Goal: Task Accomplishment & Management: Complete application form

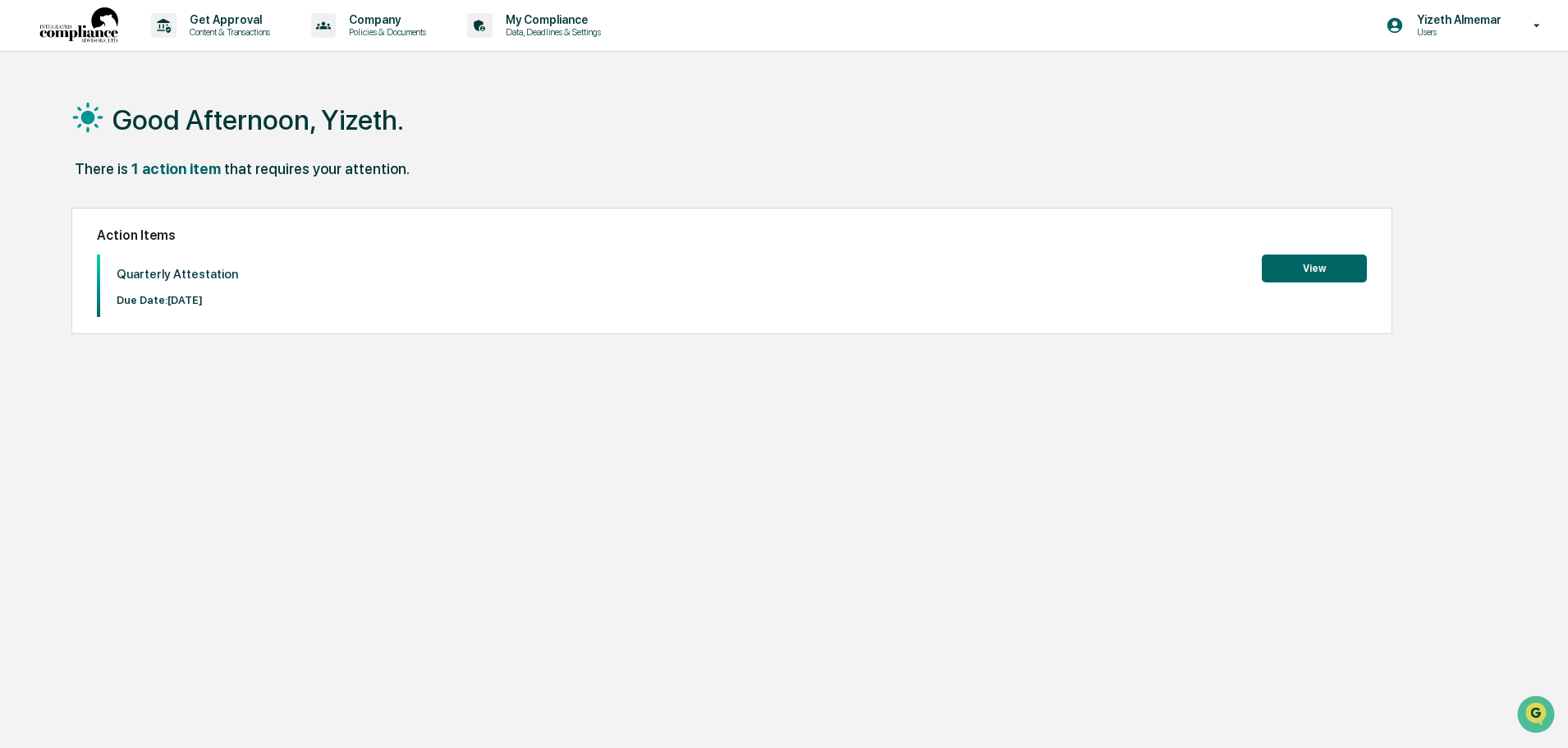
drag, startPoint x: 751, startPoint y: 499, endPoint x: 782, endPoint y: 486, distance: 33.6
click at [751, 499] on div "Good Afternoon, Yizeth. There is 1 action item that requires your attention. Ac…" at bounding box center [777, 452] width 1460 height 748
click at [651, 499] on div "Good Afternoon, Yizeth. There is 1 action item that requires your attention. Ac…" at bounding box center [777, 452] width 1460 height 748
click at [571, 505] on div "Good Afternoon, Yizeth. There is 1 action item that requires your attention. Ac…" at bounding box center [777, 452] width 1460 height 748
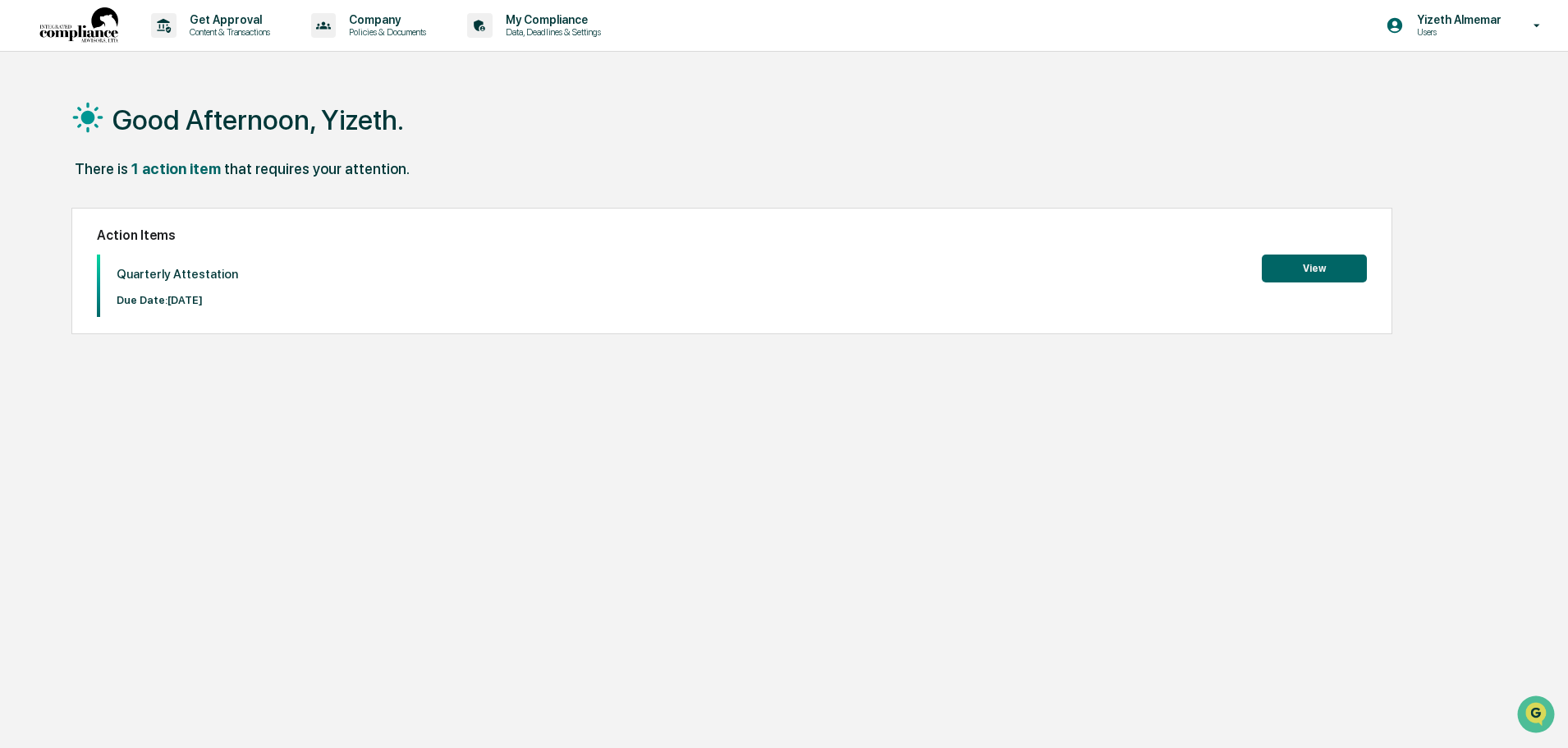
click at [1331, 272] on button "View" at bounding box center [1315, 268] width 105 height 28
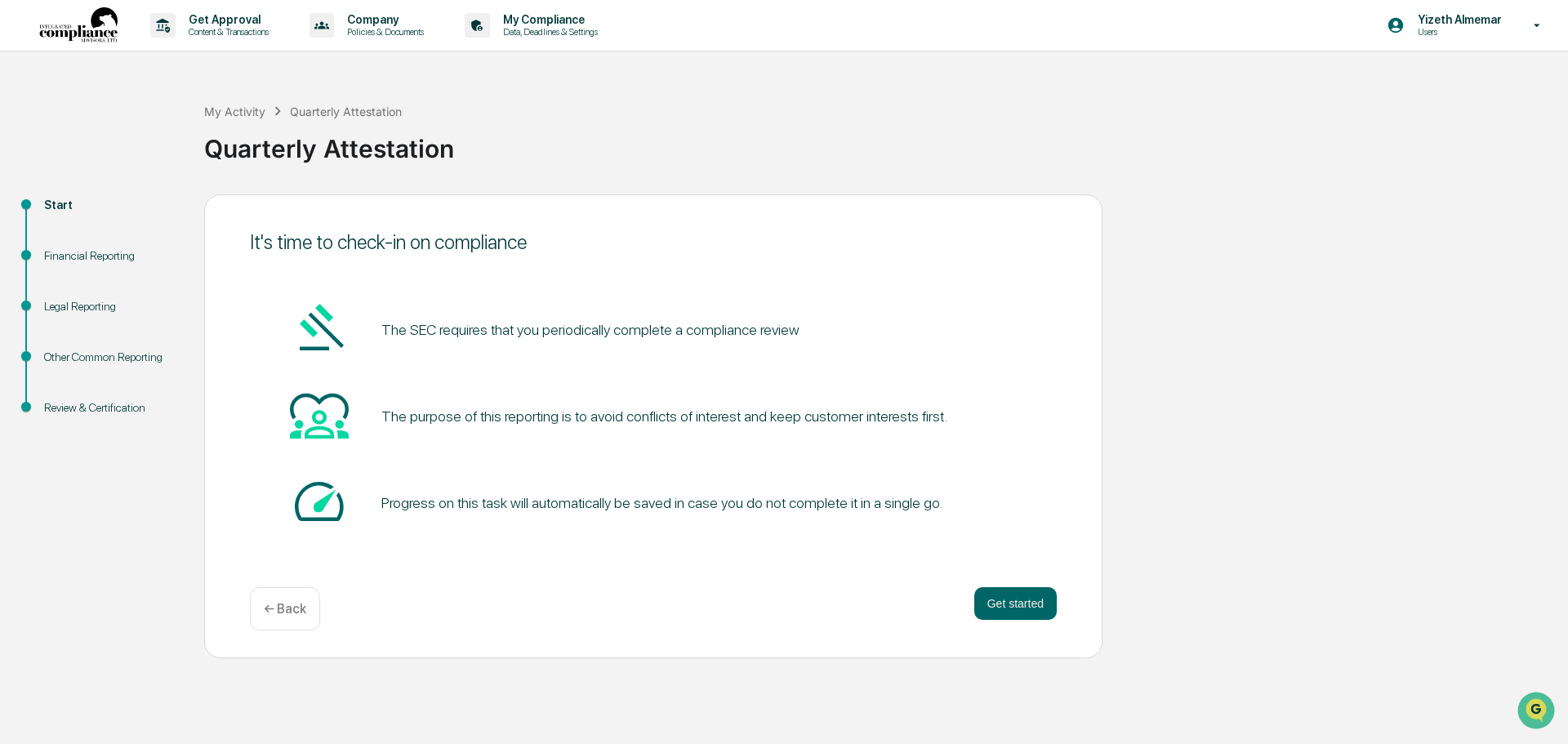
click at [1232, 367] on div "Start Financial Reporting Legal Reporting Other Common Reporting Review & Certi…" at bounding box center [784, 427] width 1551 height 464
click at [1012, 611] on button "Get started" at bounding box center [1015, 604] width 83 height 33
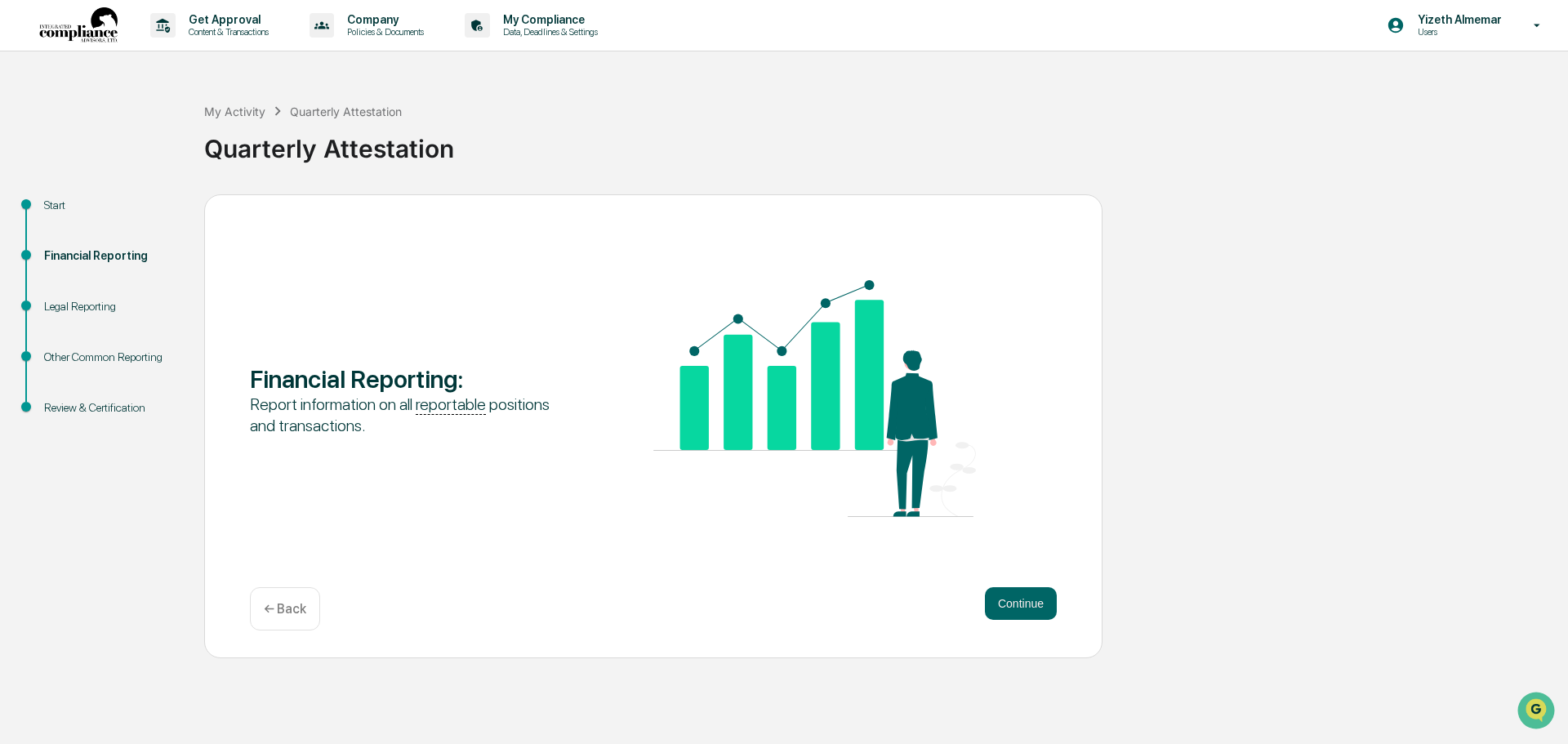
click at [1012, 611] on button "Continue" at bounding box center [1021, 604] width 72 height 33
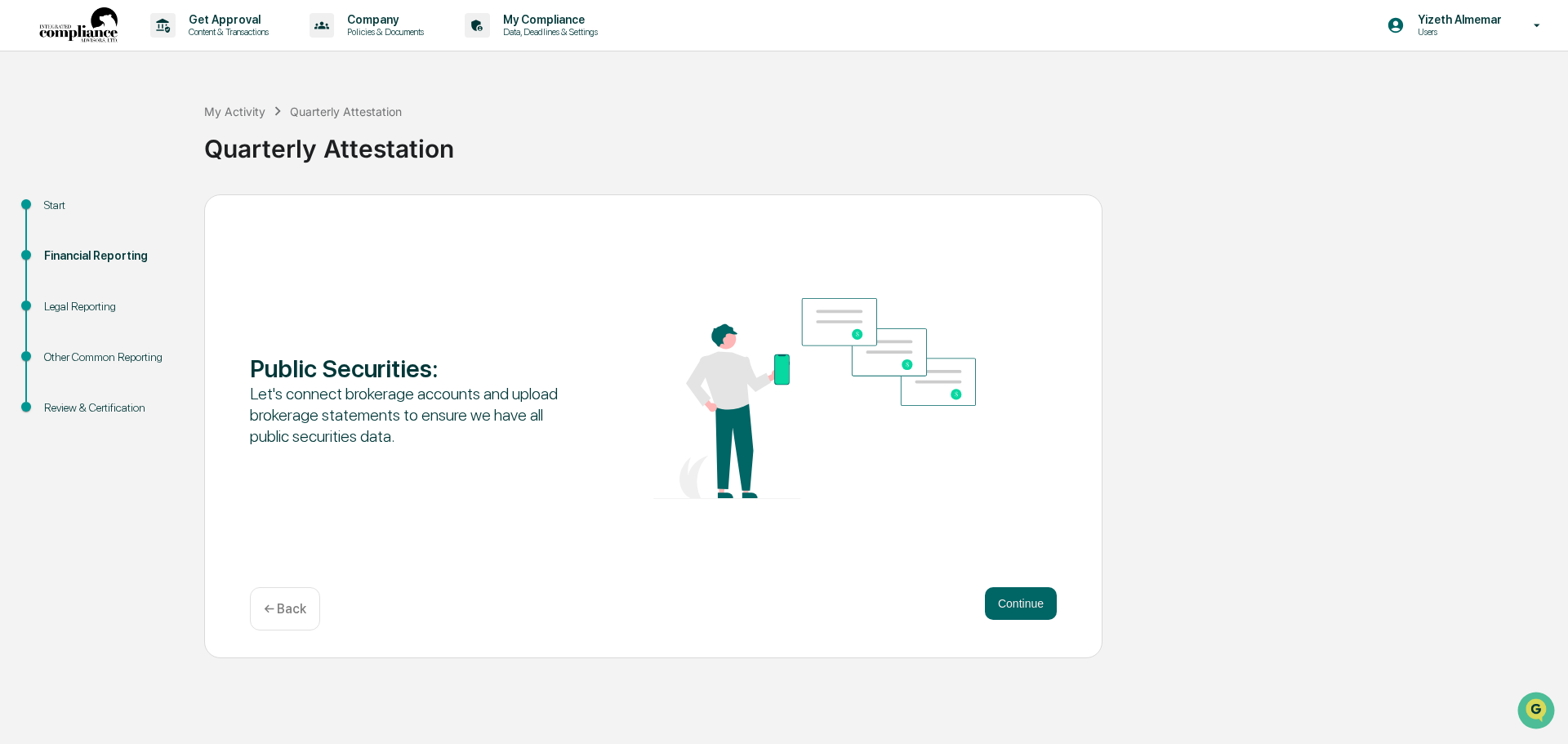
click at [1012, 611] on button "Continue" at bounding box center [1021, 604] width 72 height 33
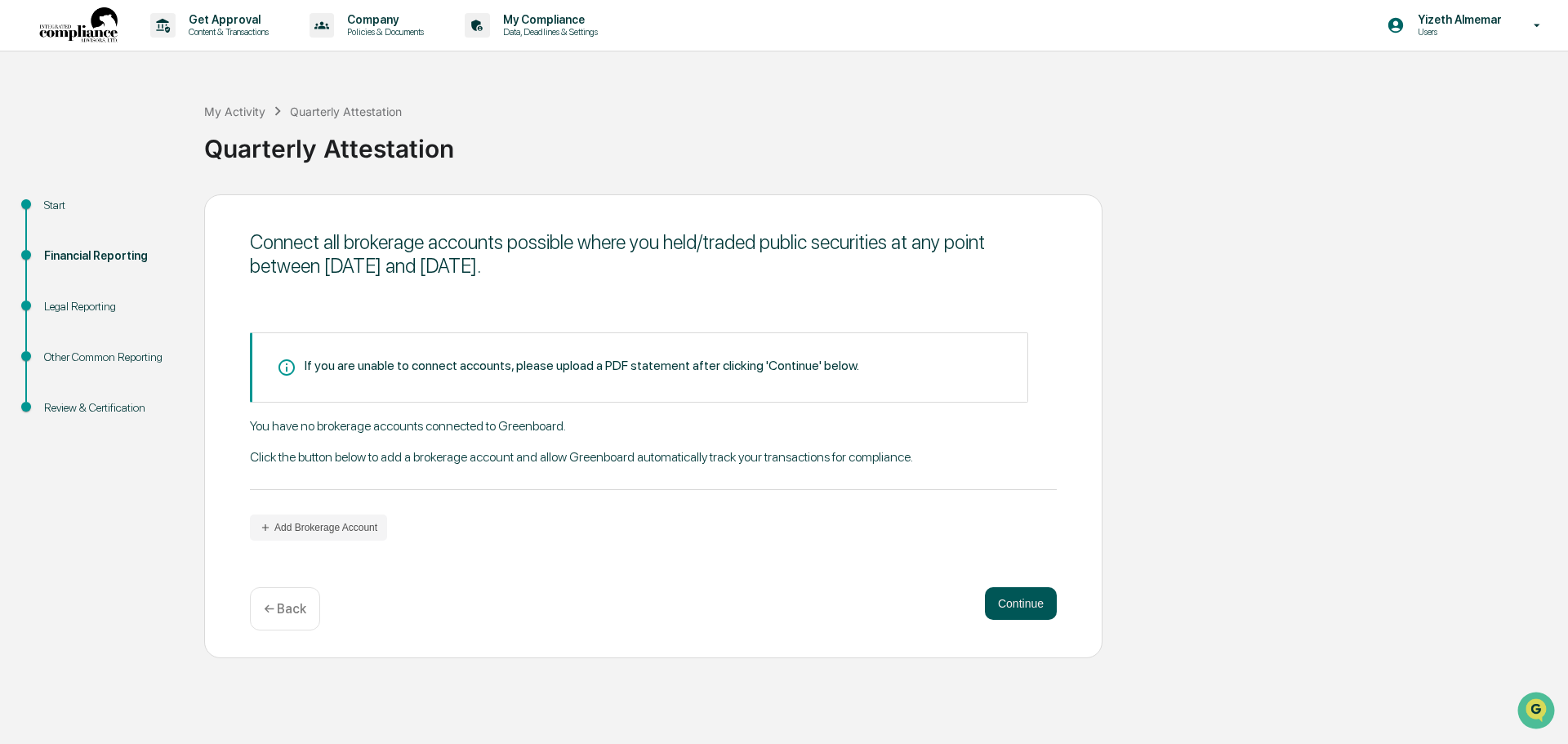
click at [1016, 594] on button "Continue" at bounding box center [1021, 604] width 72 height 33
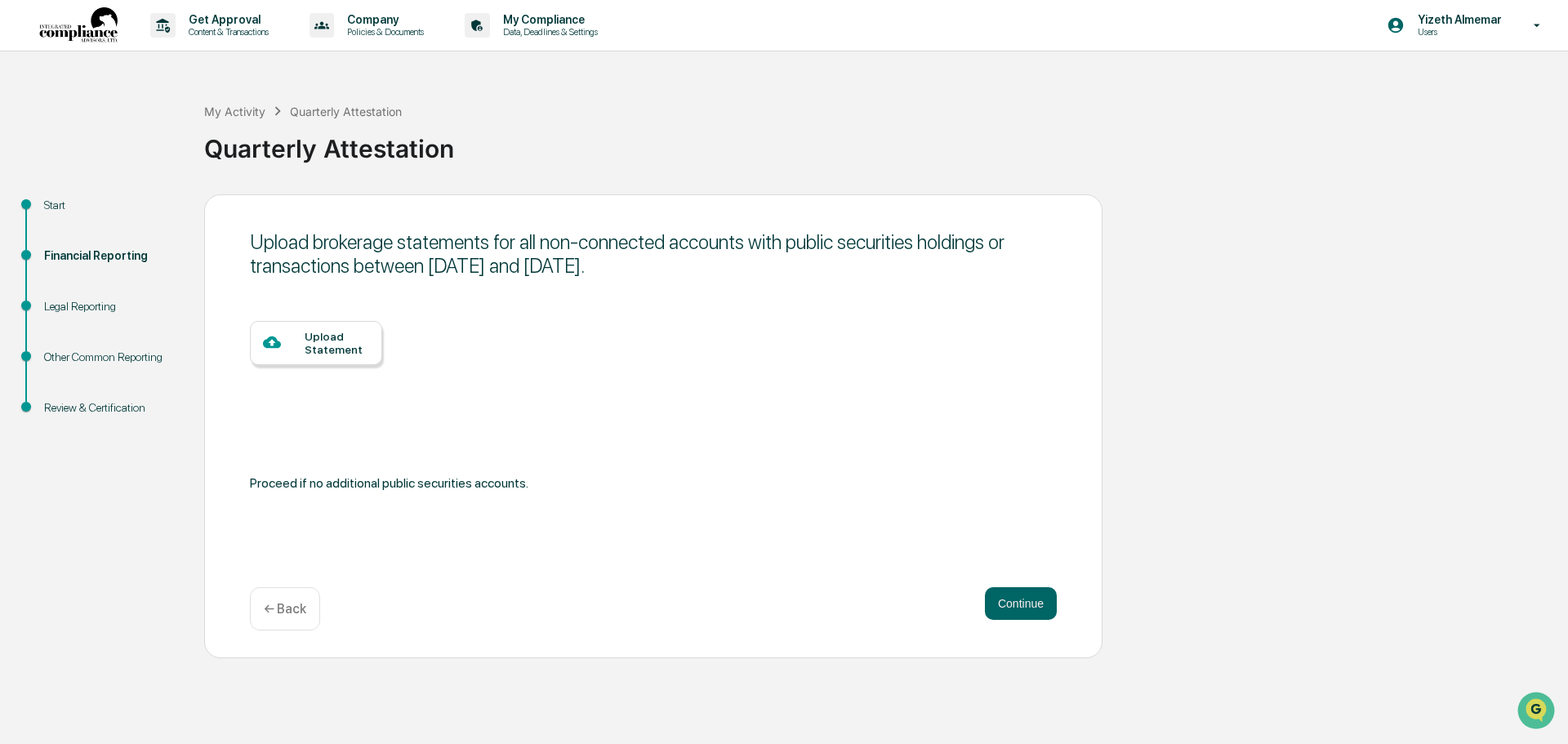
click at [315, 342] on div "Upload Statement" at bounding box center [337, 343] width 64 height 26
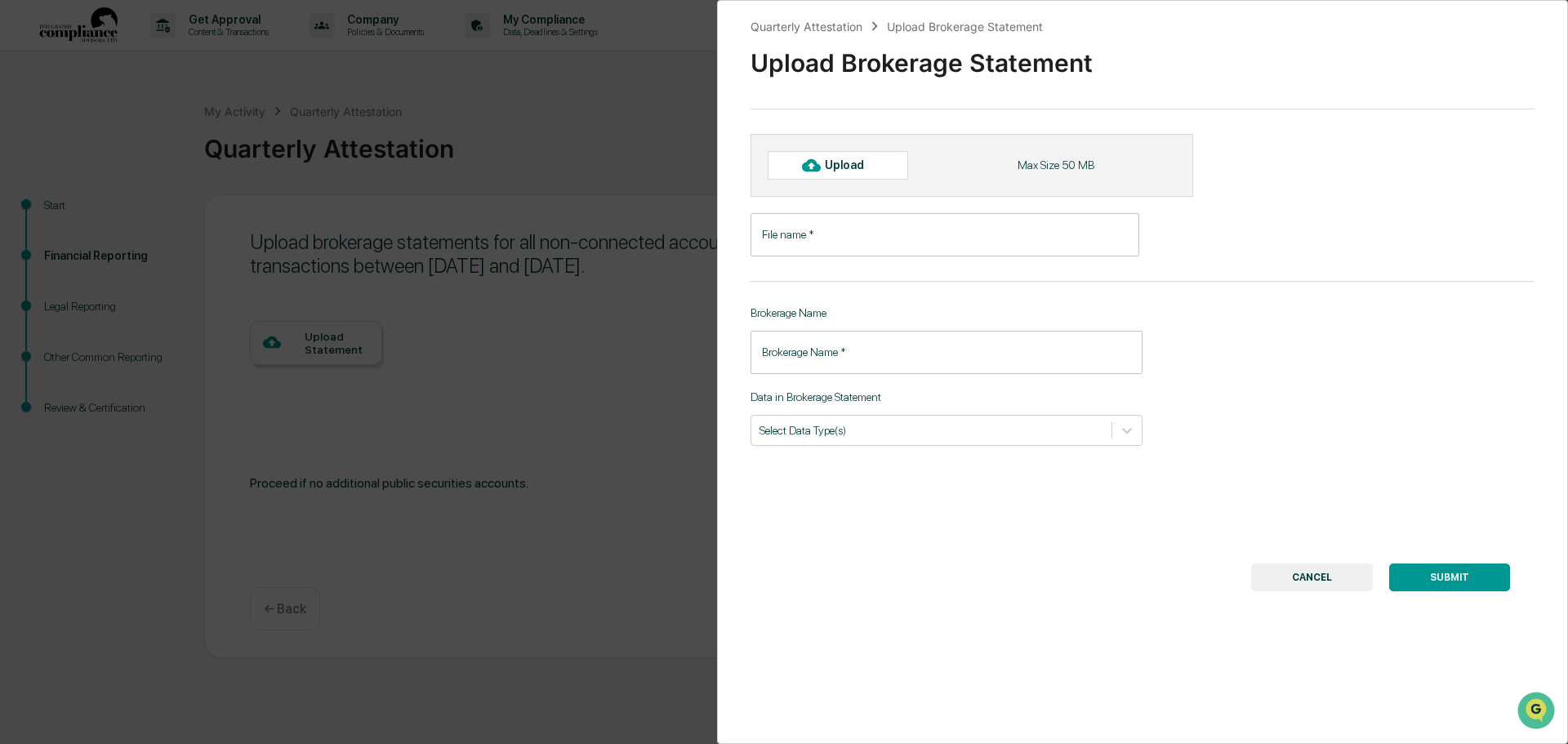
click at [856, 222] on input "File name   *" at bounding box center [944, 234] width 389 height 43
click at [987, 235] on input "File name   *" at bounding box center [944, 234] width 389 height 43
type input "**********"
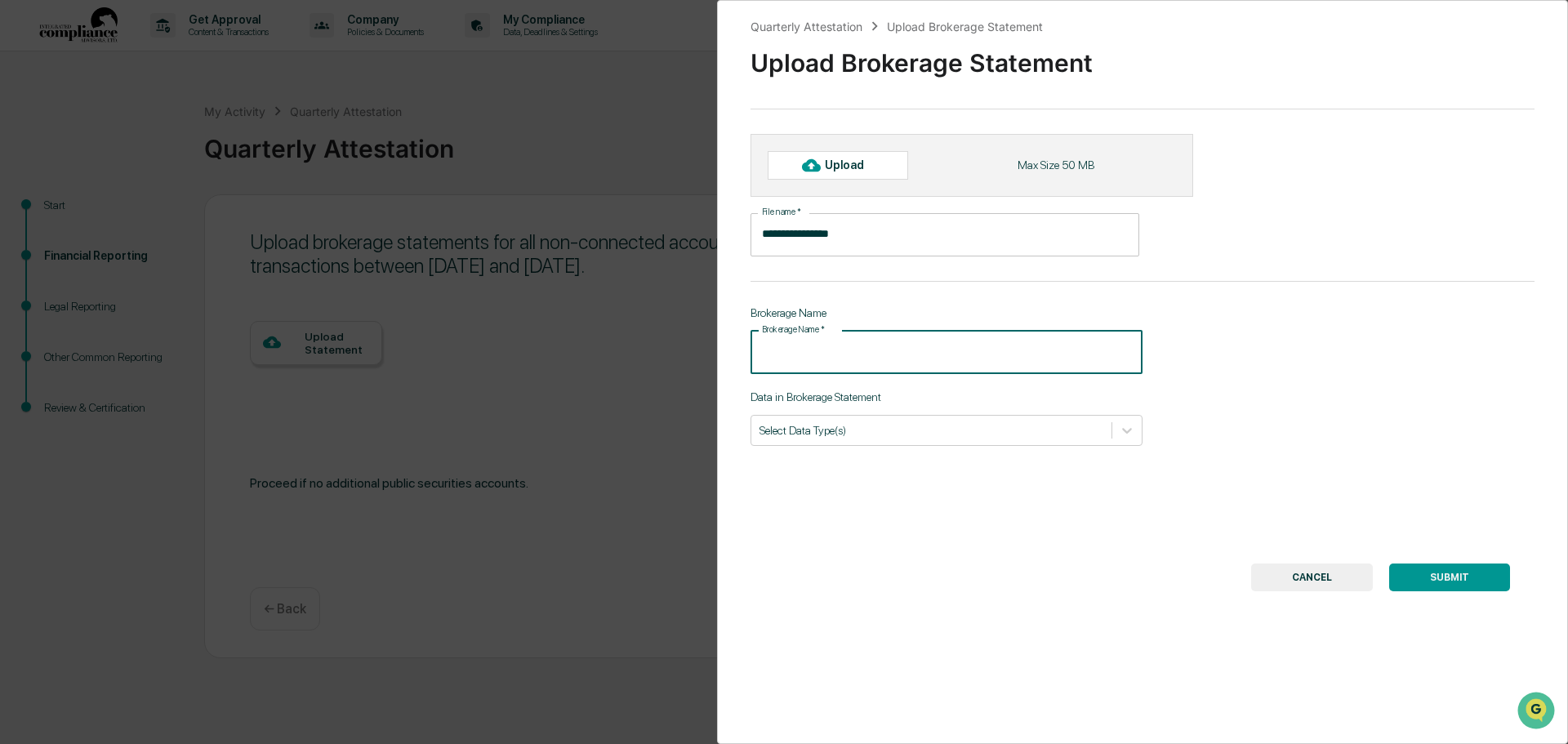
click at [850, 360] on input "Brokerage Name   *" at bounding box center [945, 352] width 392 height 43
type input "***"
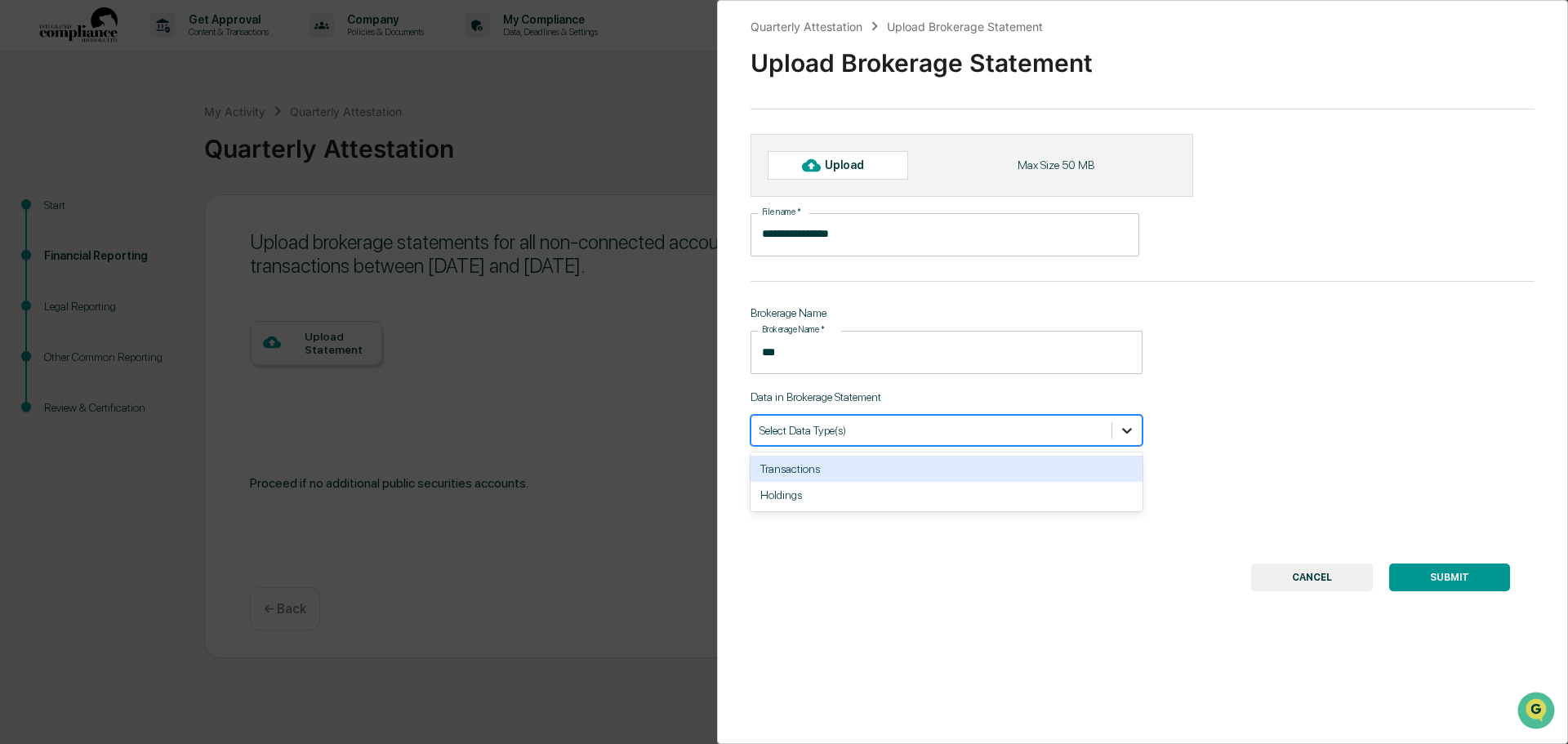
click at [1121, 424] on icon at bounding box center [1127, 430] width 17 height 17
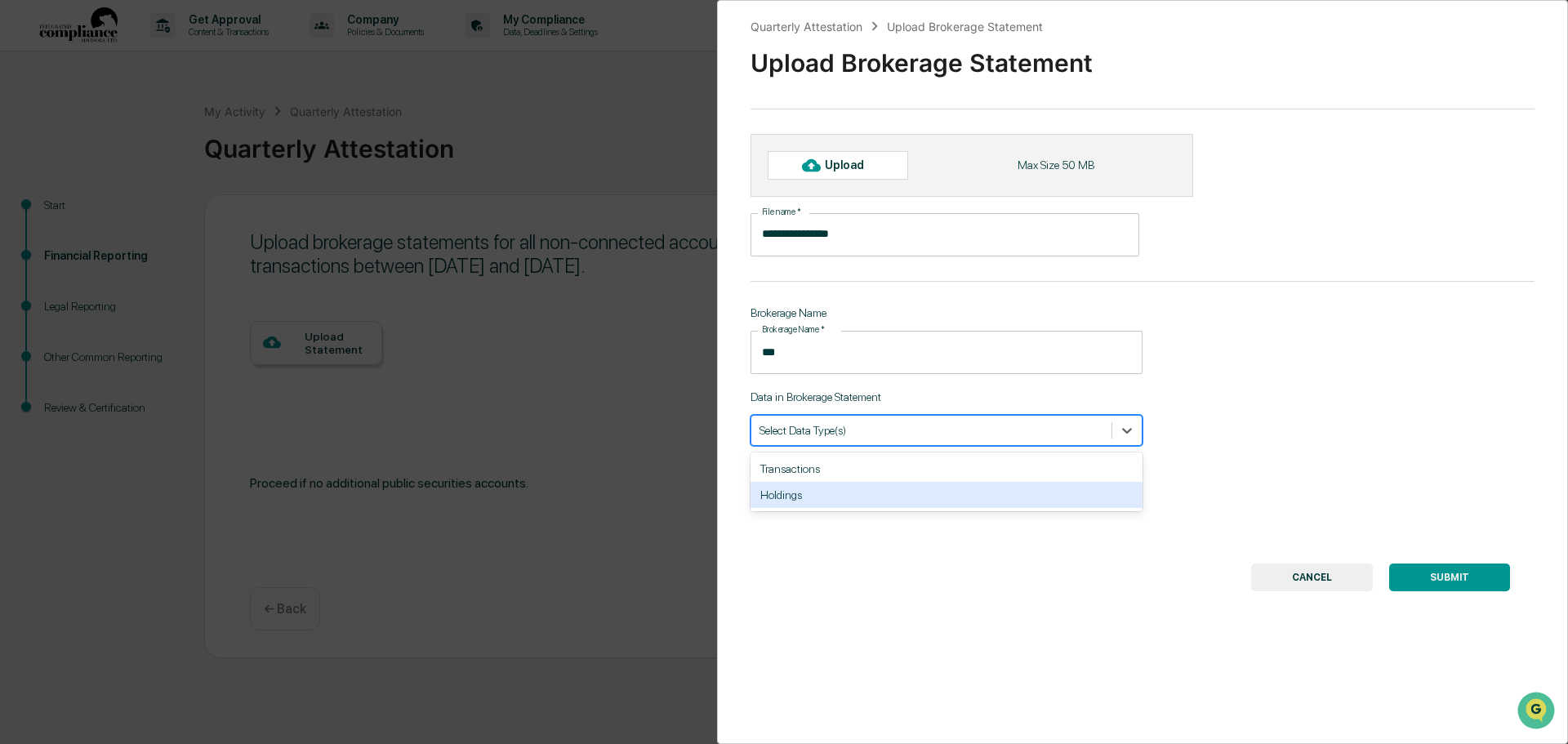
click at [878, 494] on div "Holdings" at bounding box center [945, 494] width 392 height 26
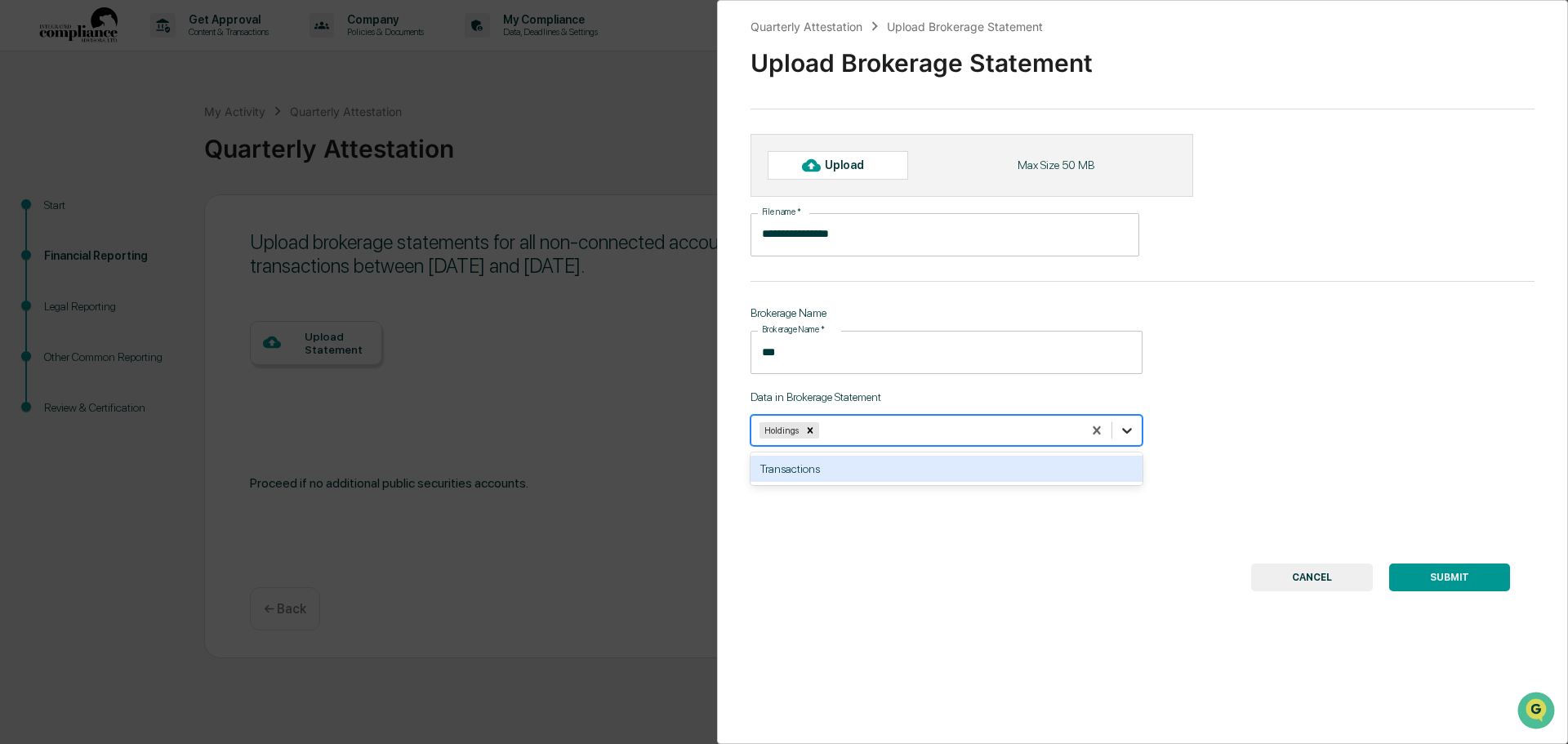
click at [1130, 422] on icon at bounding box center [1127, 430] width 17 height 17
click at [1122, 429] on icon at bounding box center [1127, 431] width 10 height 6
click at [789, 464] on div "Transactions" at bounding box center [945, 469] width 392 height 26
click at [821, 168] on div at bounding box center [811, 165] width 26 height 26
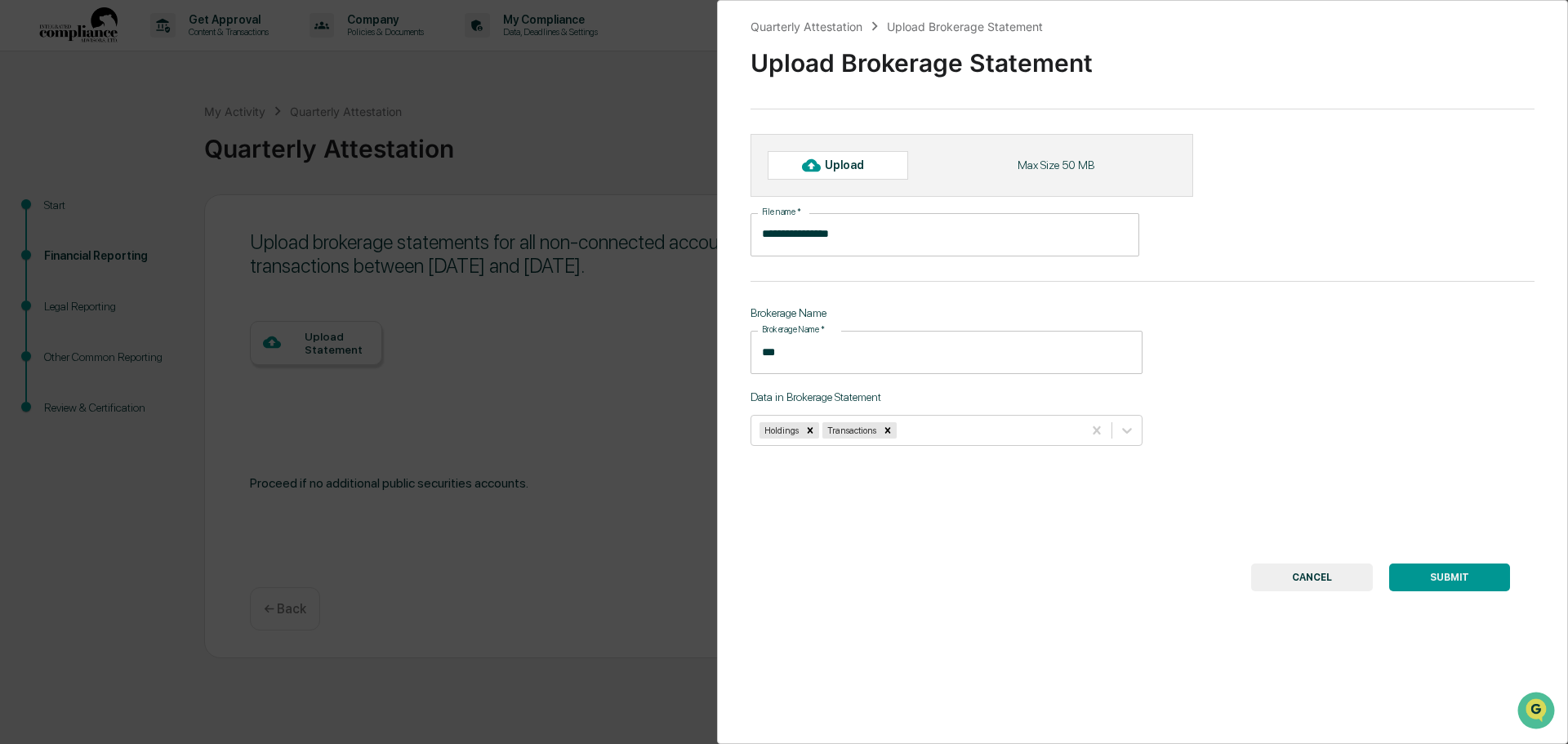
type input "**********"
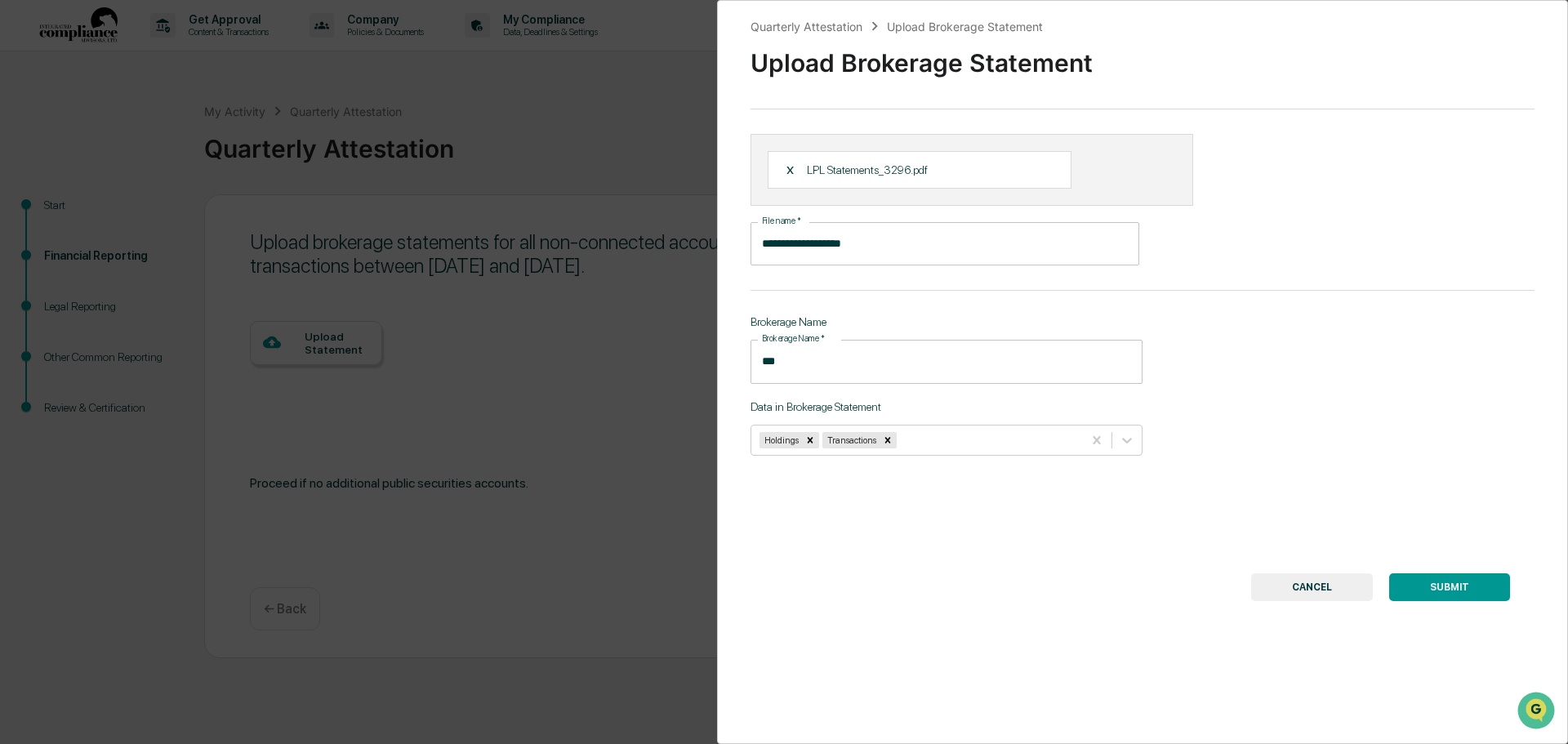
click at [1138, 161] on div "X LPL Statements_3296.pdf" at bounding box center [971, 170] width 443 height 72
click at [791, 166] on div "X" at bounding box center [797, 170] width 22 height 15
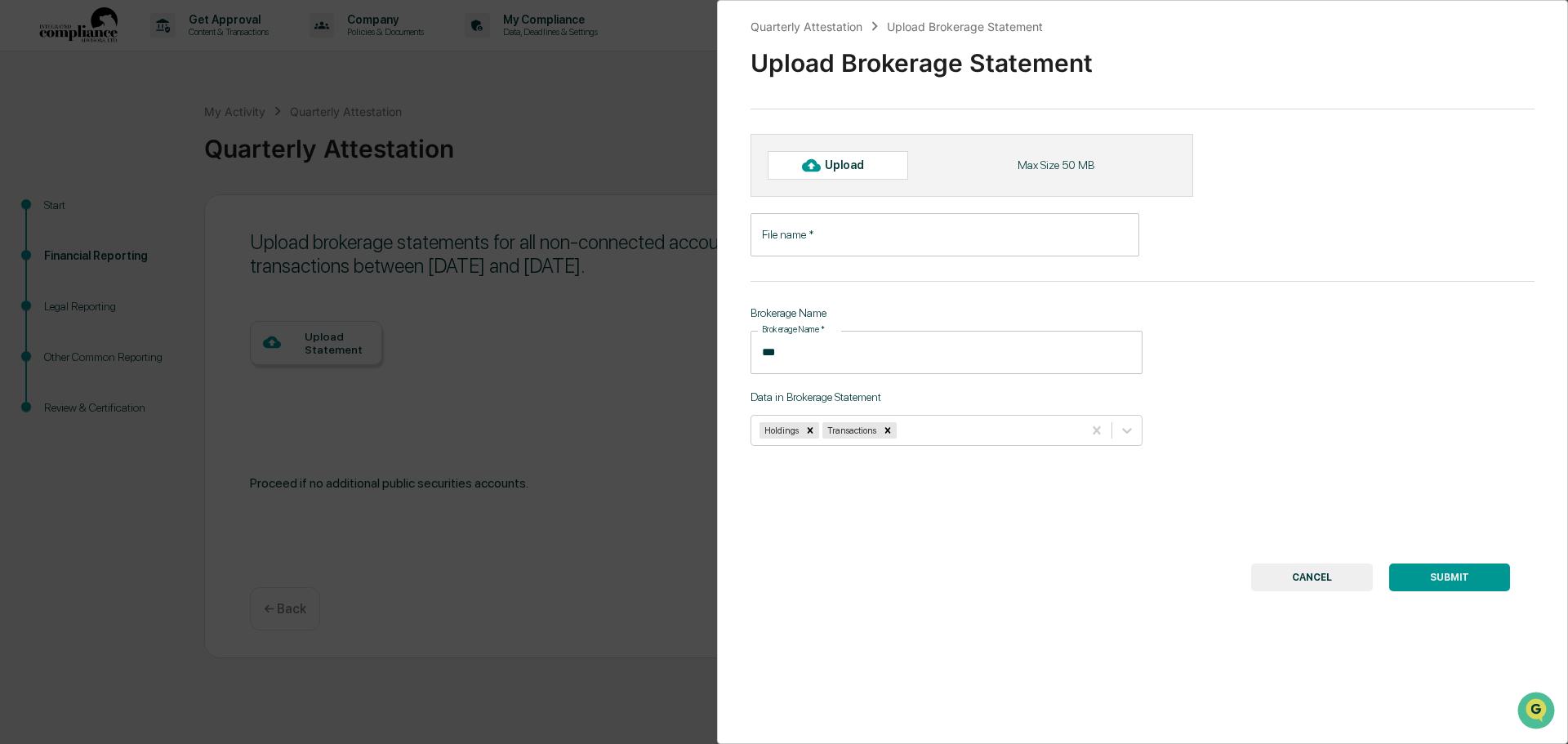
click at [832, 167] on div "Upload" at bounding box center [851, 165] width 53 height 13
type input "**********"
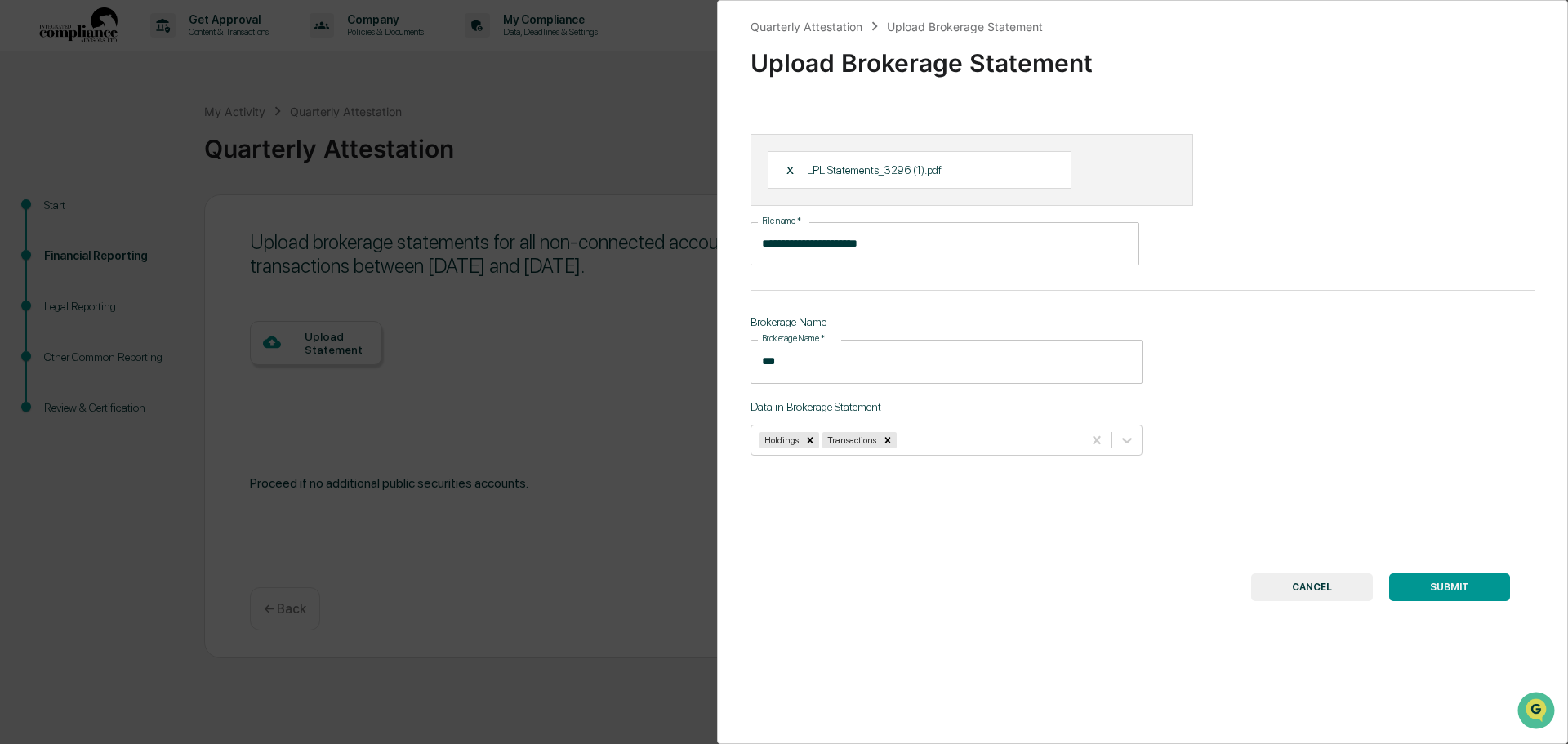
click at [1452, 586] on button "SUBMIT" at bounding box center [1450, 587] width 121 height 28
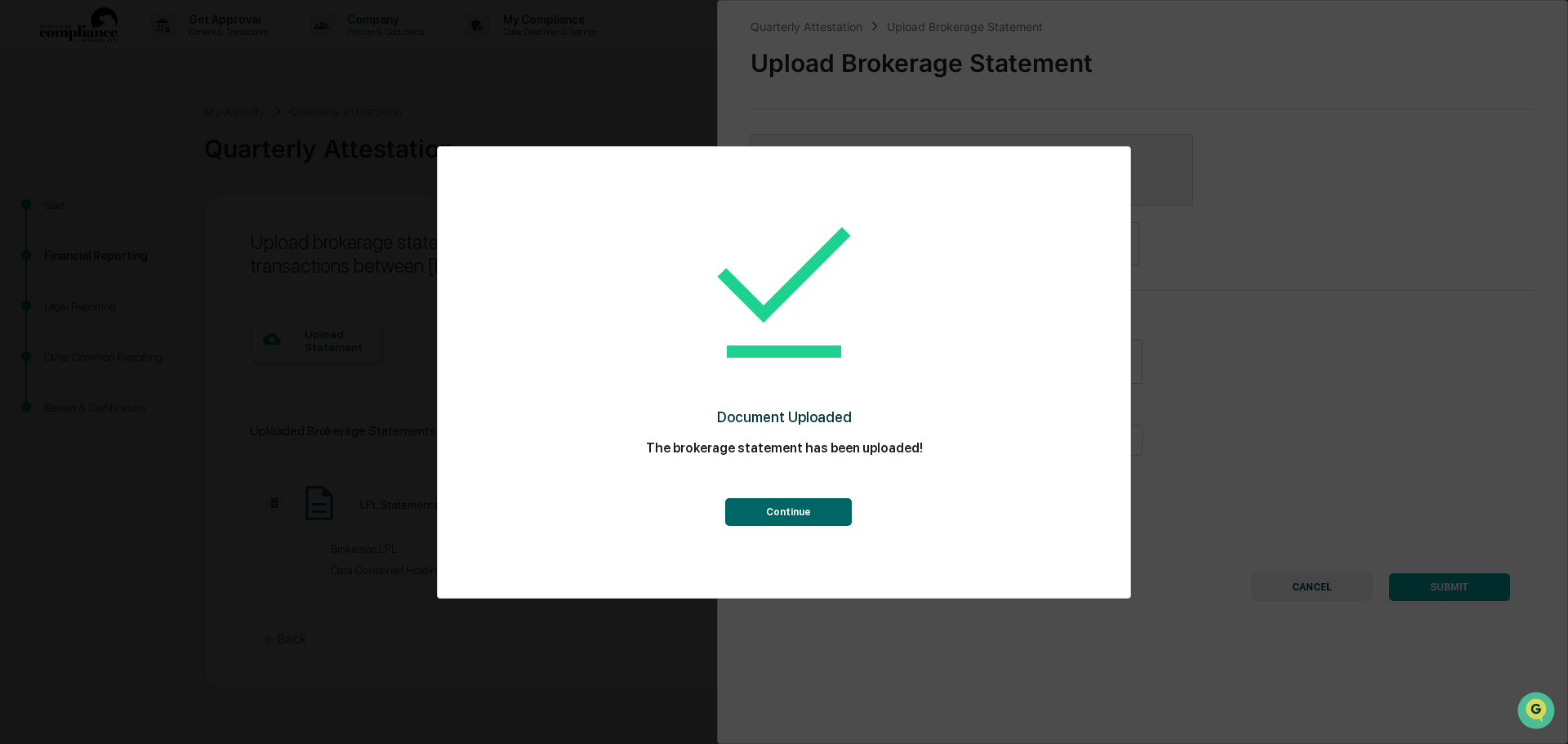
click at [778, 513] on button "Continue" at bounding box center [789, 512] width 127 height 28
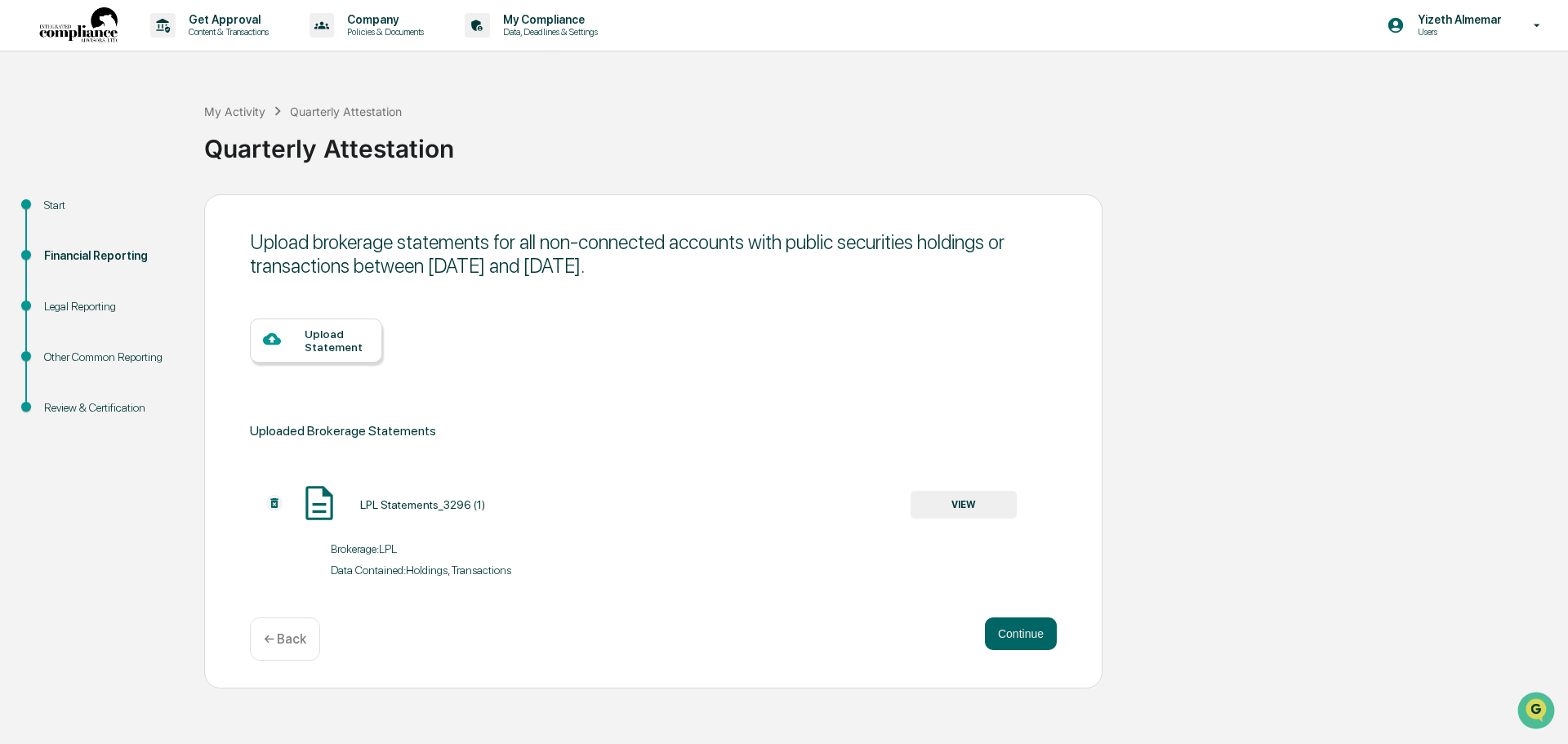
click at [302, 339] on div at bounding box center [283, 340] width 41 height 20
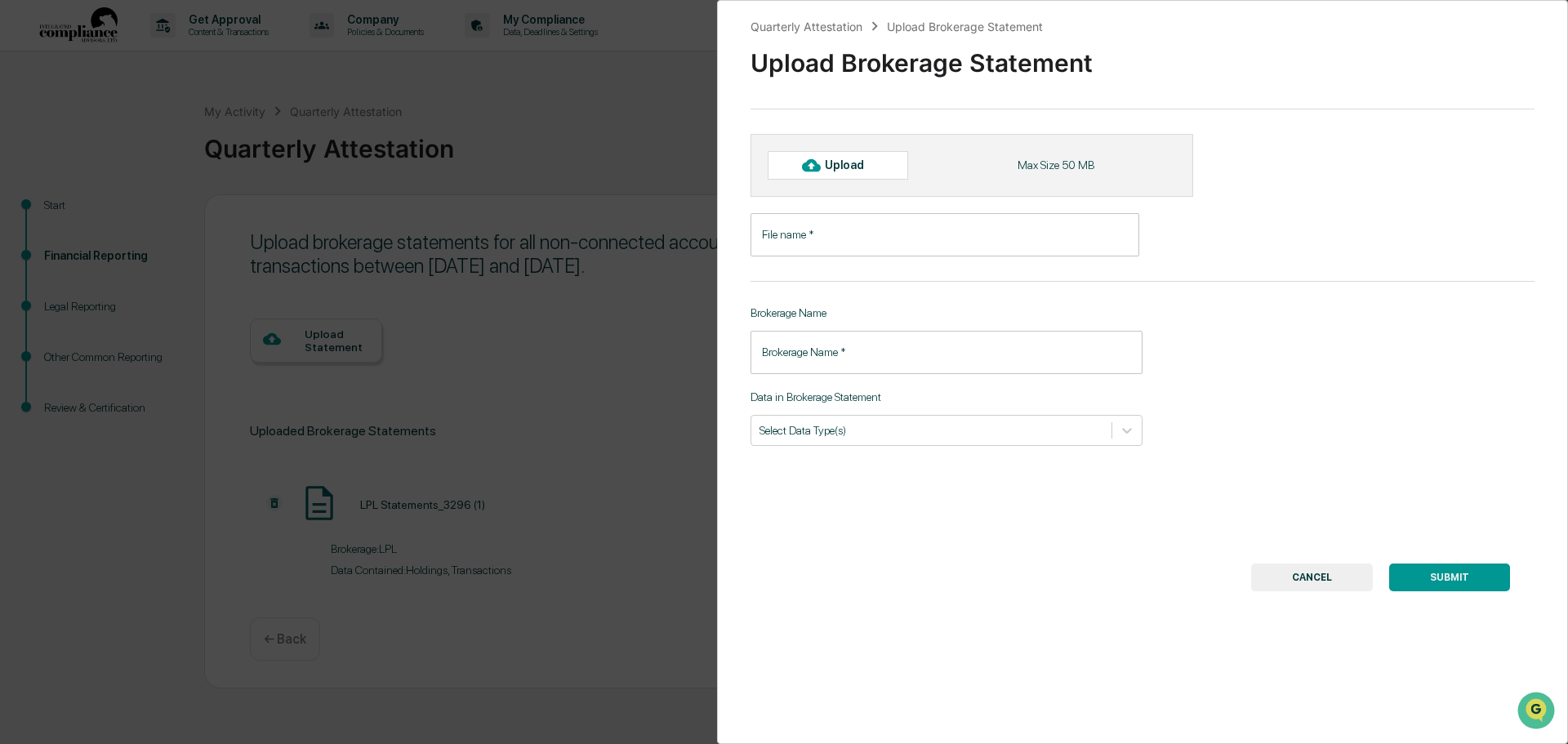
click at [819, 168] on icon at bounding box center [812, 165] width 18 height 12
type input "**********"
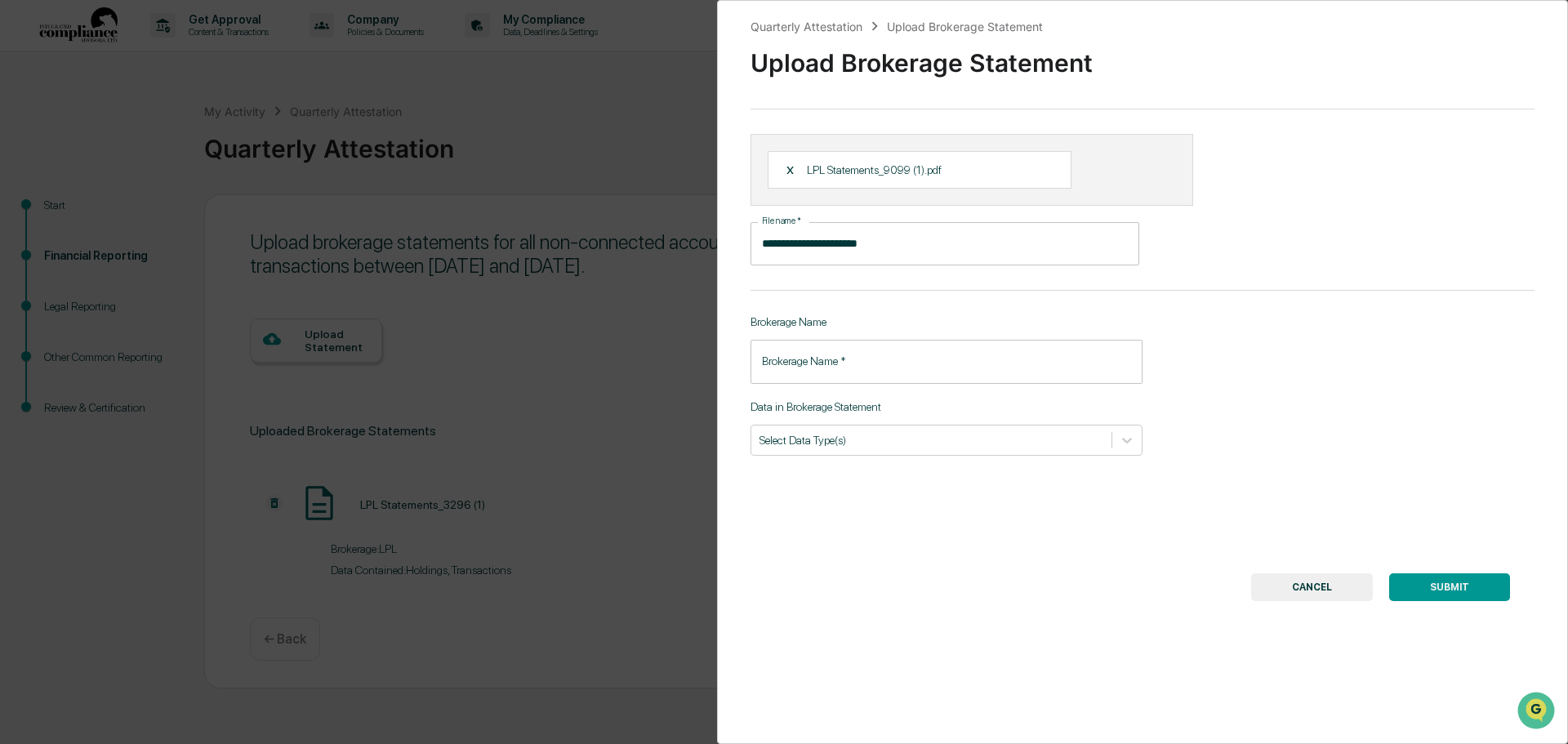
click at [813, 374] on input "Brokerage Name   *" at bounding box center [945, 361] width 392 height 43
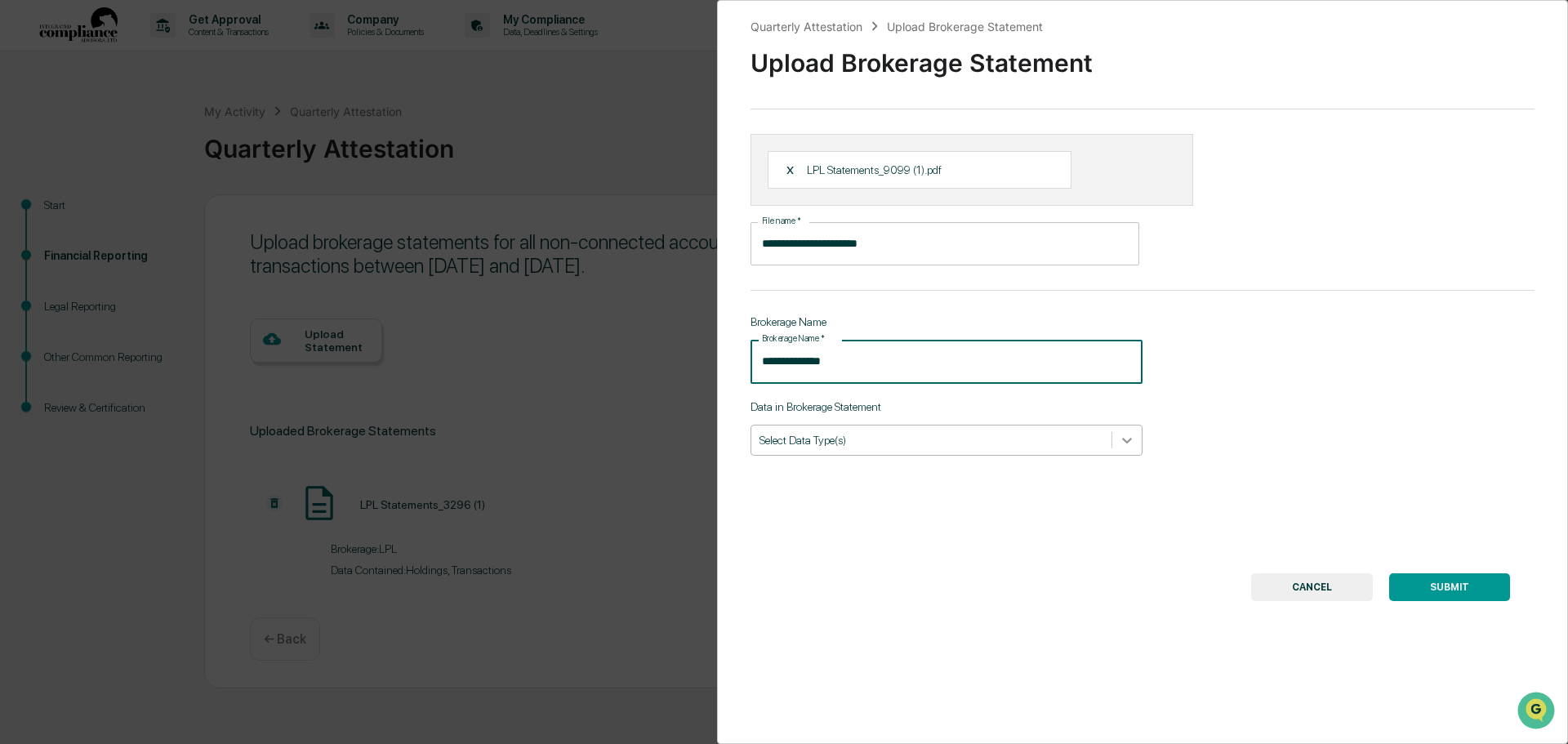
type input "**********"
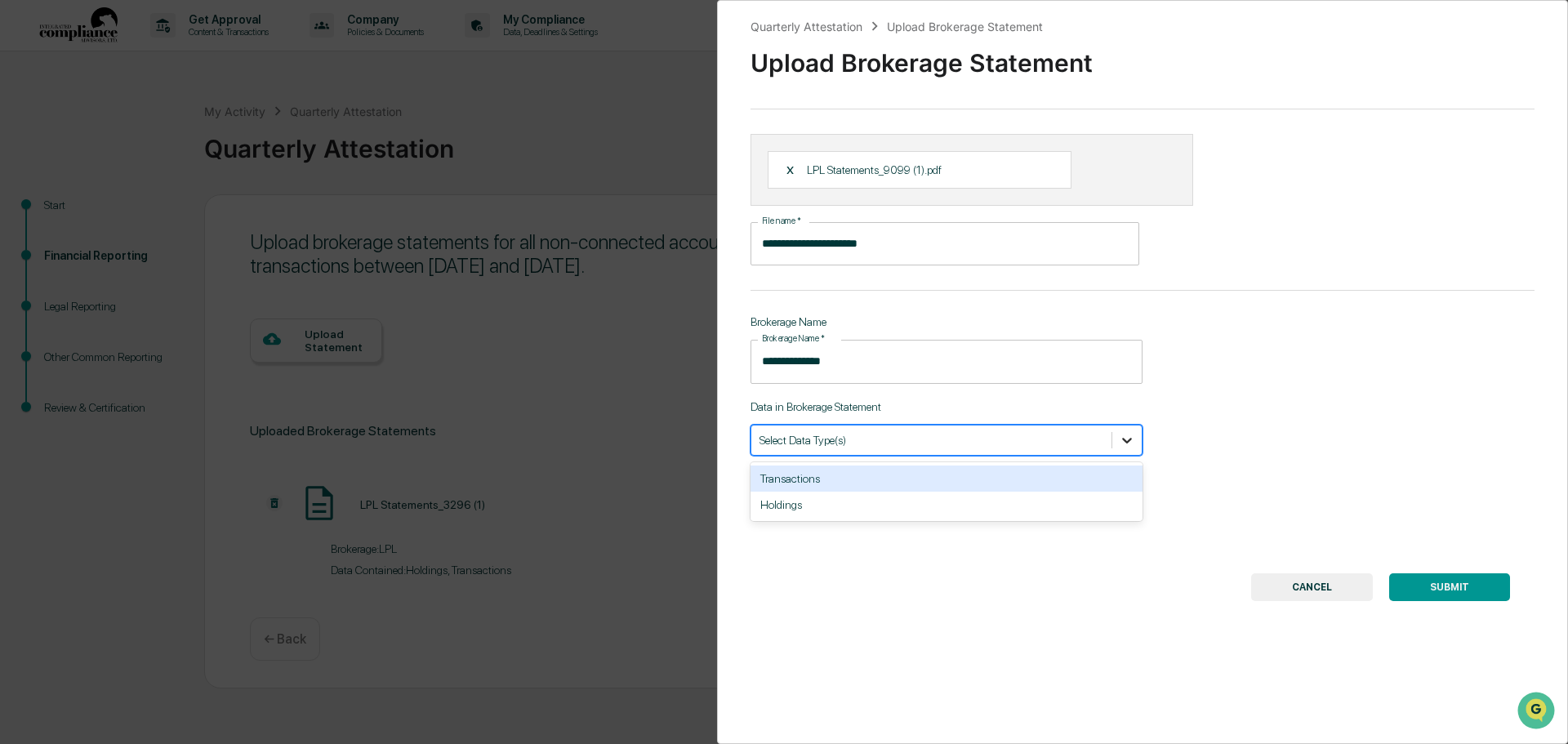
click at [1131, 437] on icon at bounding box center [1127, 440] width 17 height 17
click at [843, 481] on div "Transactions" at bounding box center [945, 479] width 392 height 26
click at [1129, 443] on icon at bounding box center [1127, 440] width 17 height 17
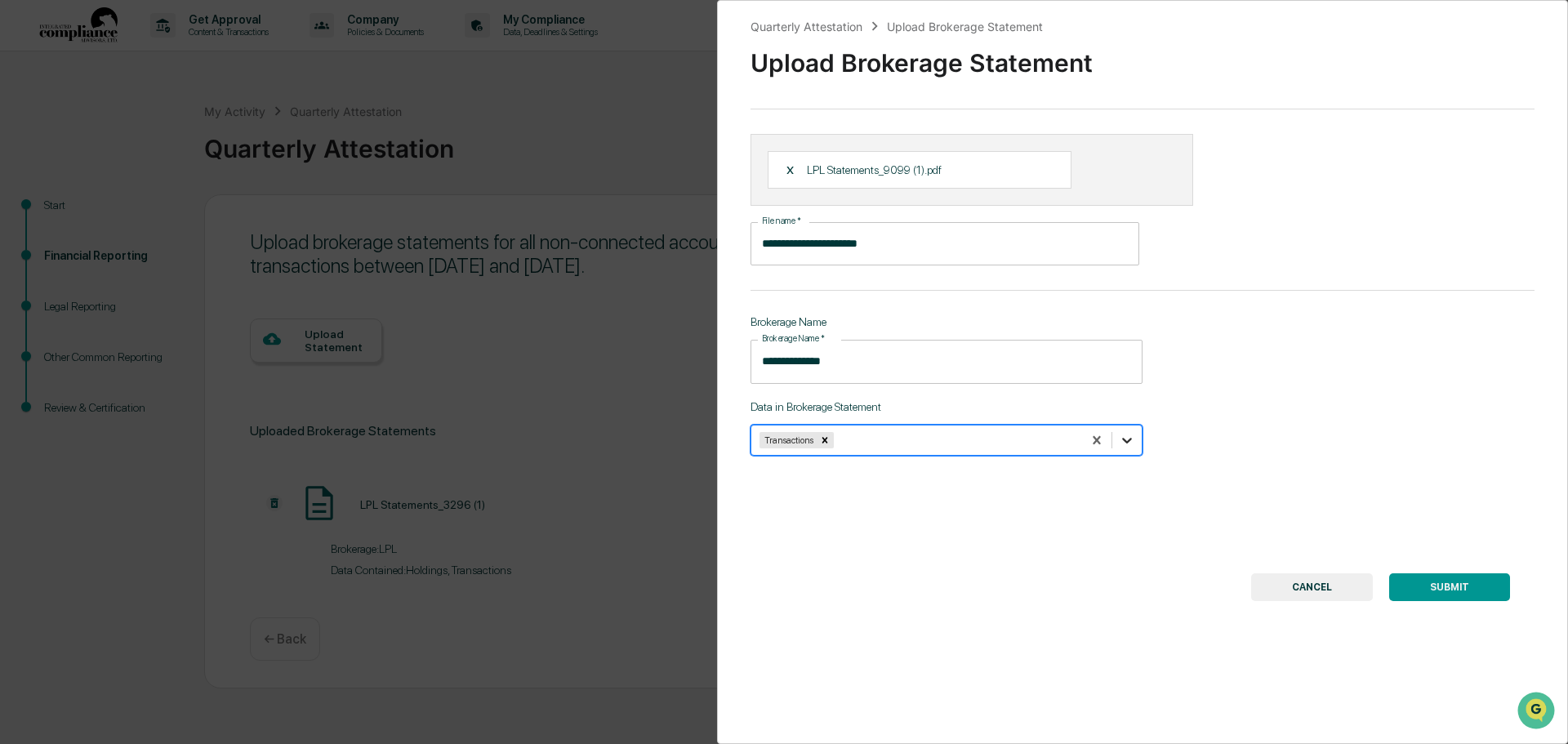
click at [1129, 443] on icon at bounding box center [1127, 440] width 17 height 17
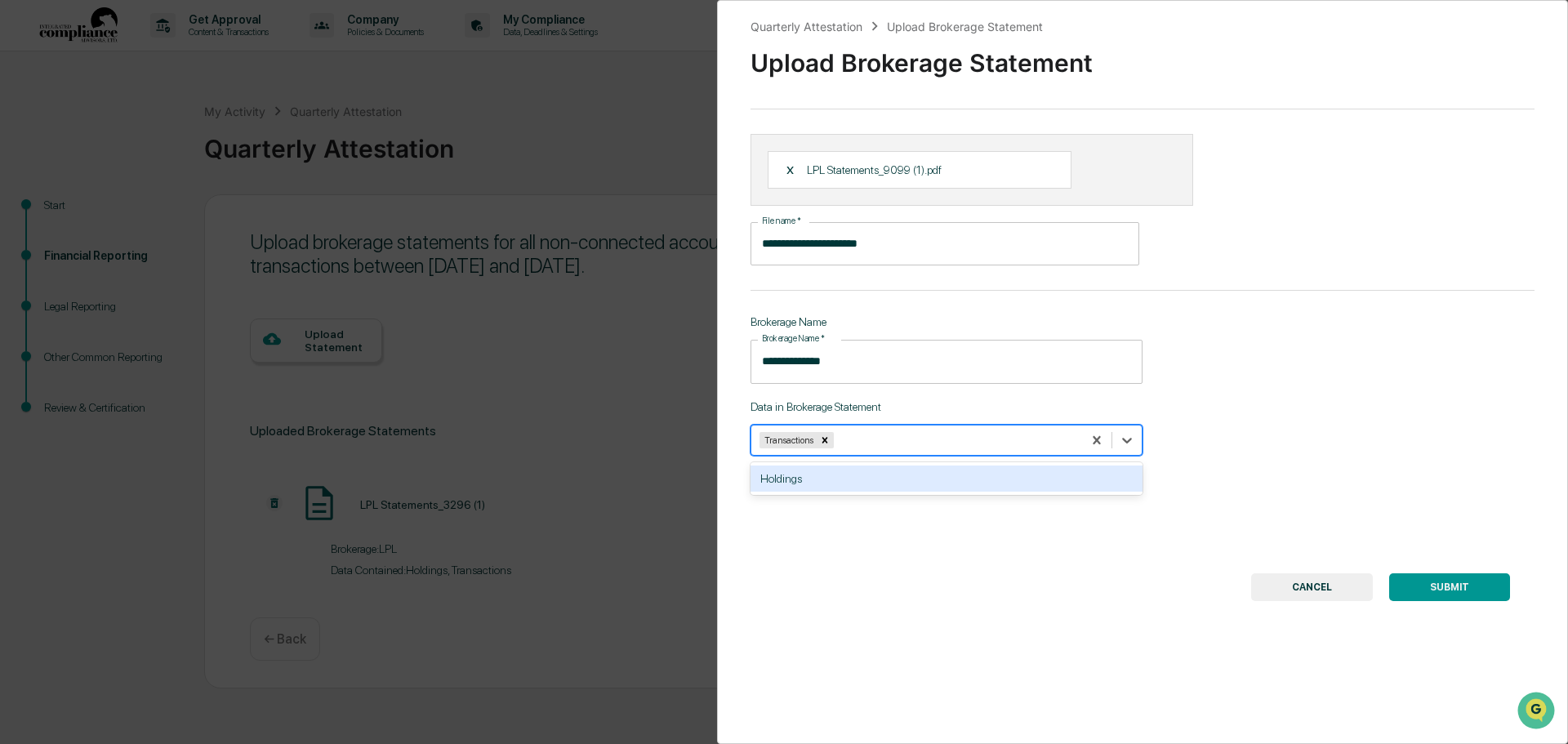
click at [812, 474] on div "Holdings" at bounding box center [945, 479] width 392 height 26
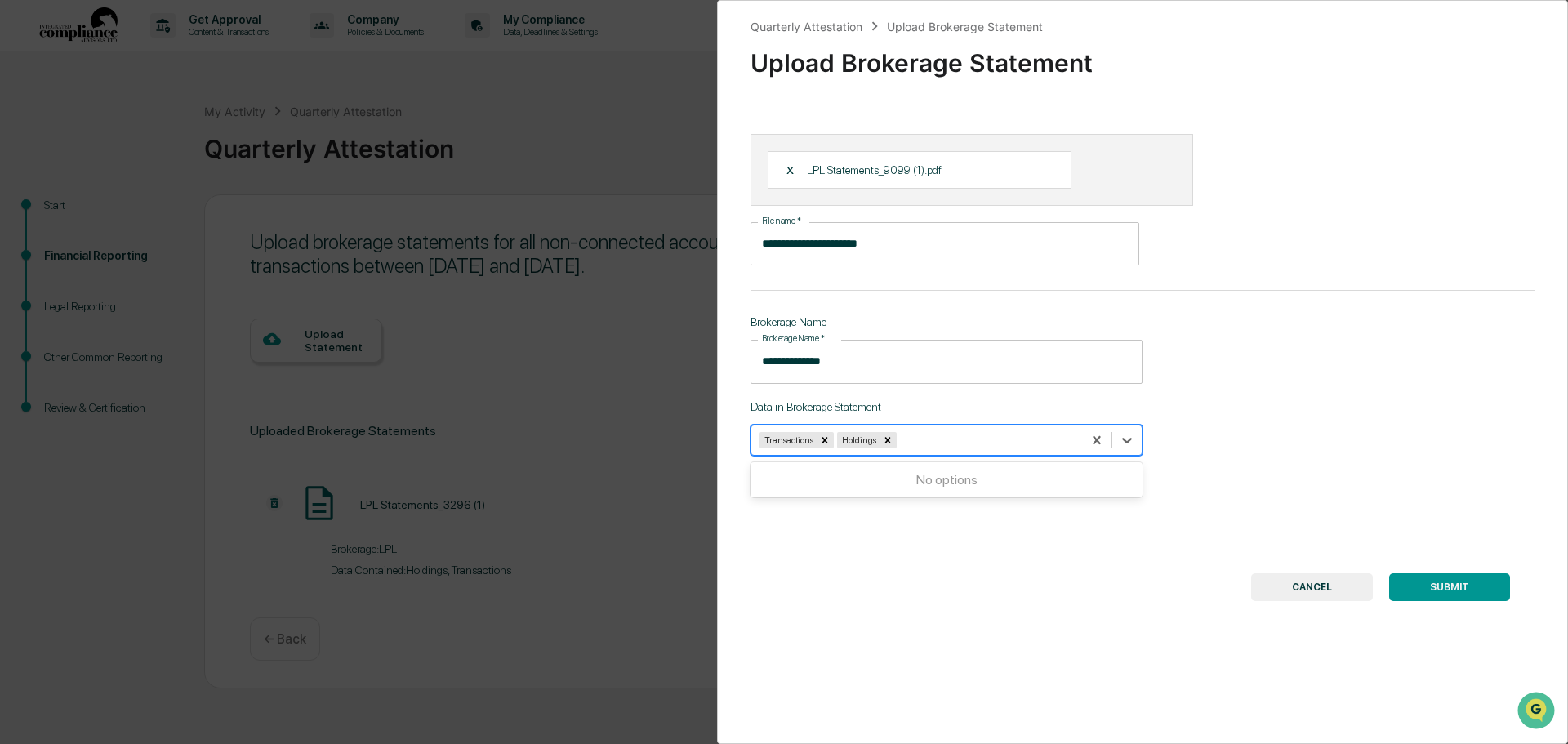
click at [1454, 586] on button "SUBMIT" at bounding box center [1450, 587] width 121 height 28
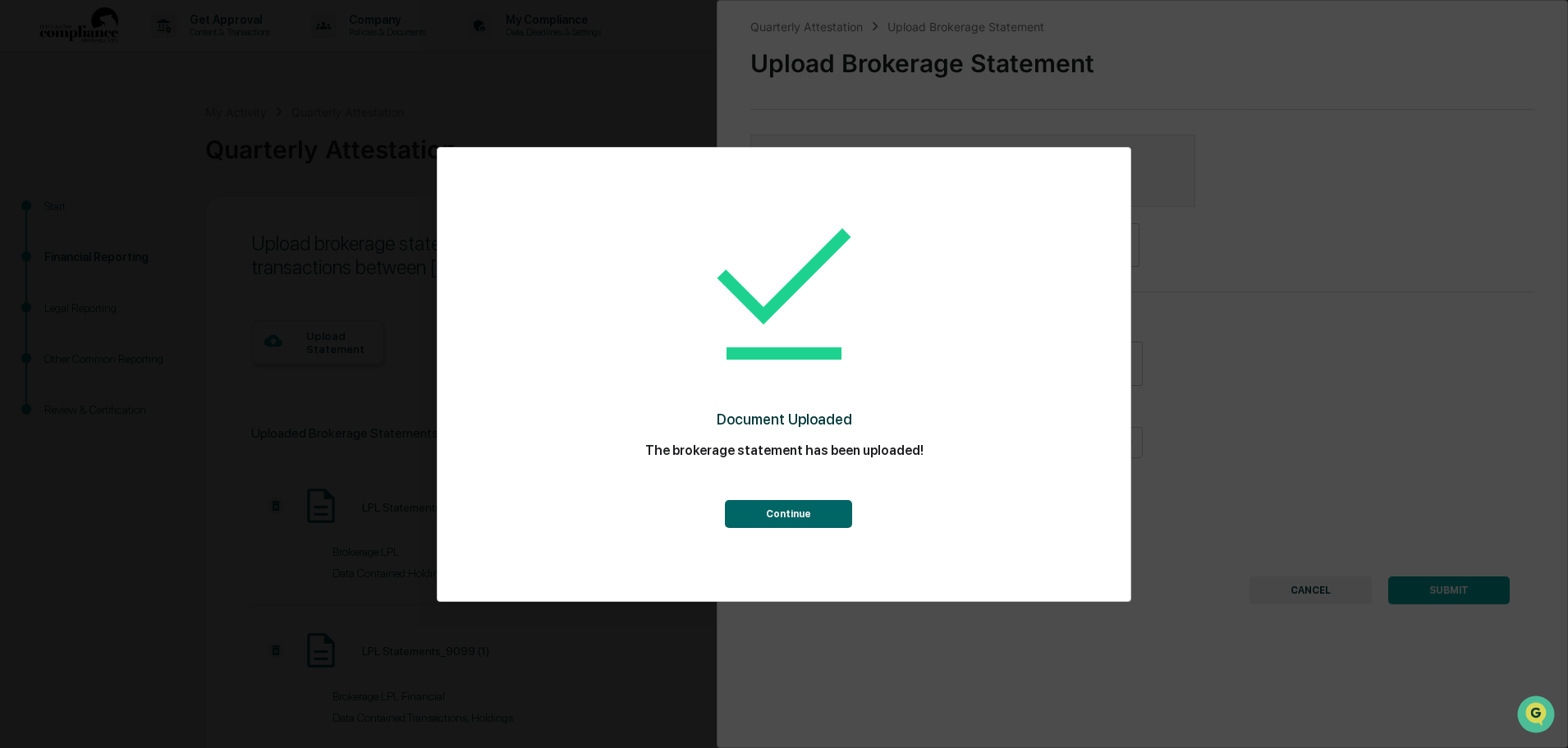
click at [748, 521] on button "Continue" at bounding box center [788, 514] width 127 height 28
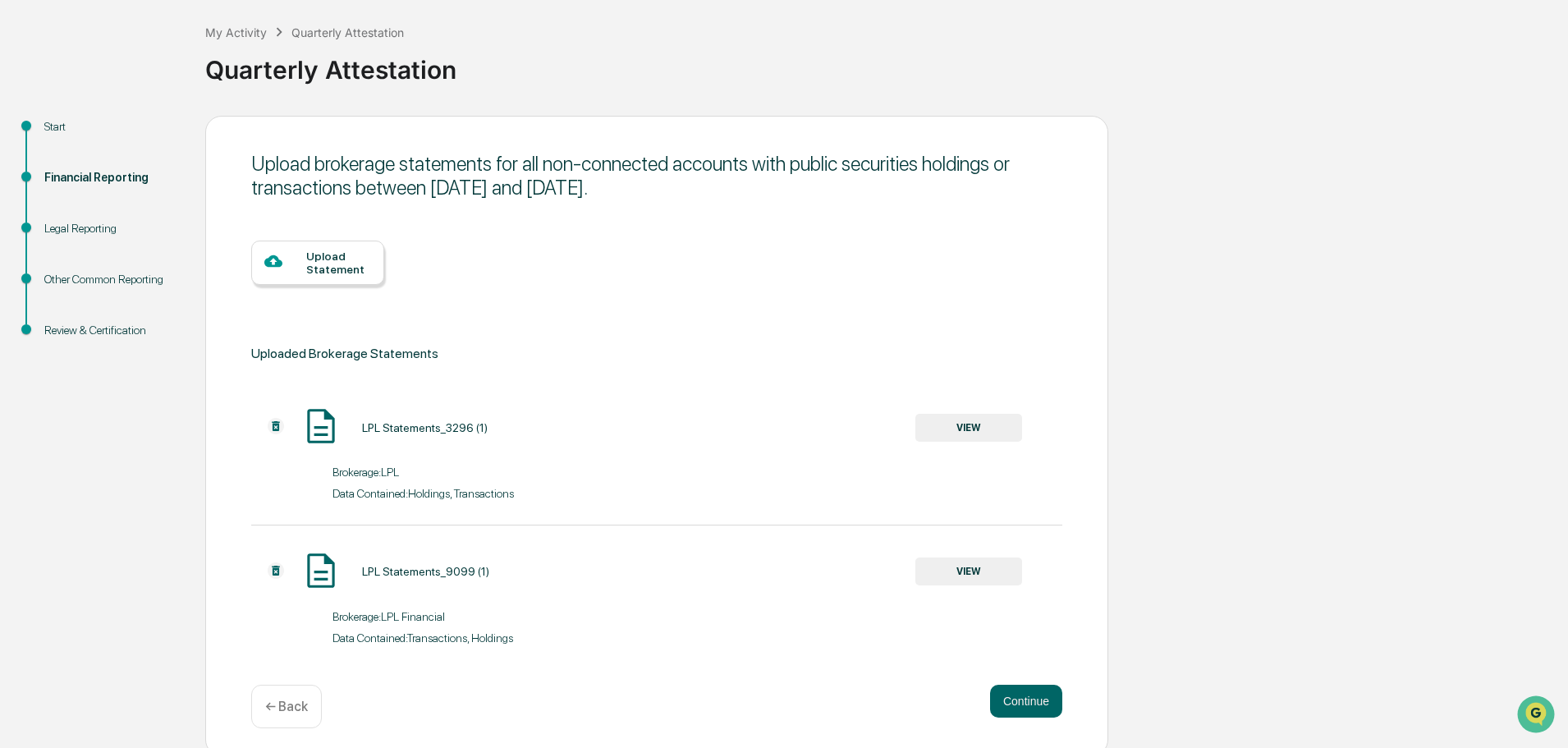
scroll to position [88, 0]
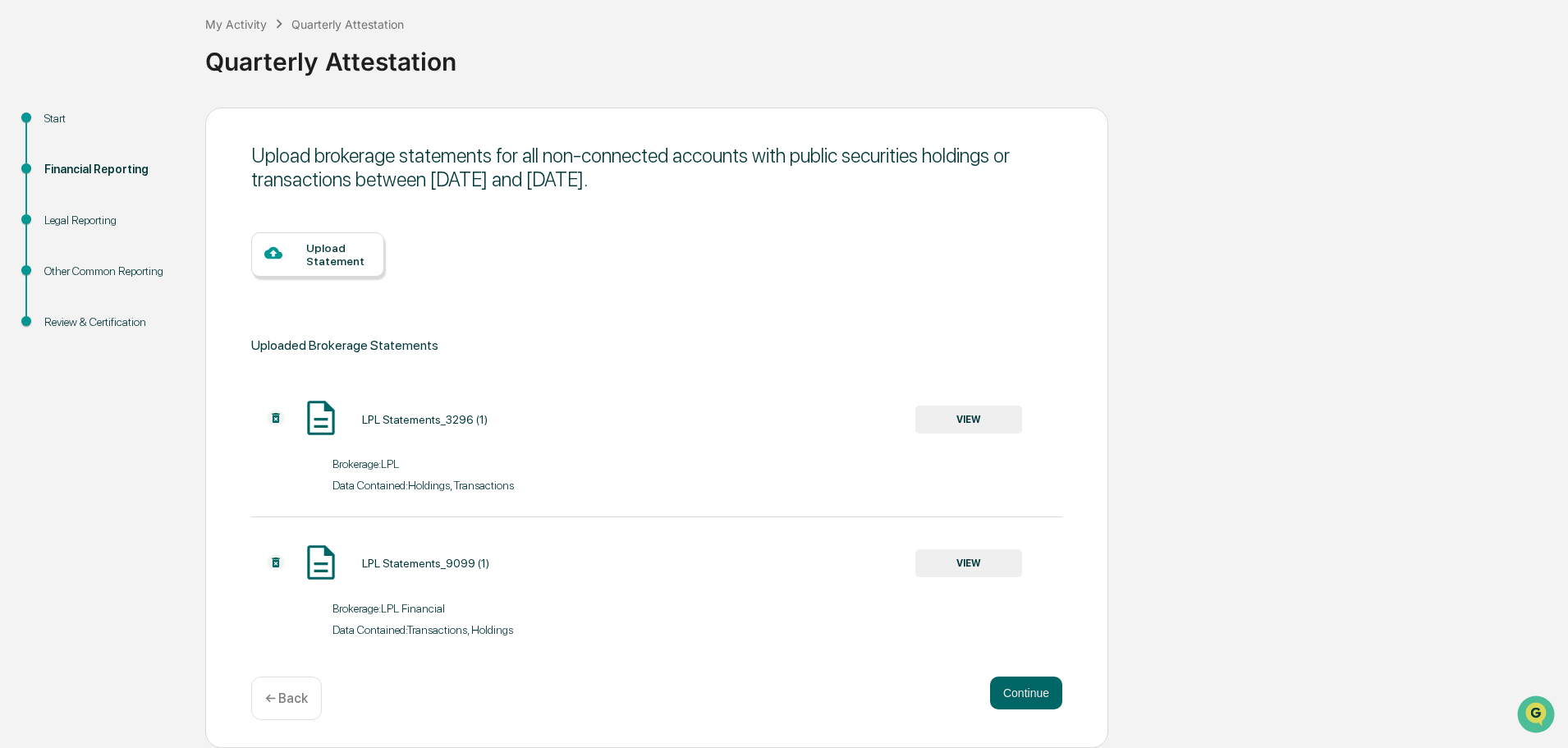
click at [325, 257] on div "Upload Statement" at bounding box center [338, 255] width 65 height 26
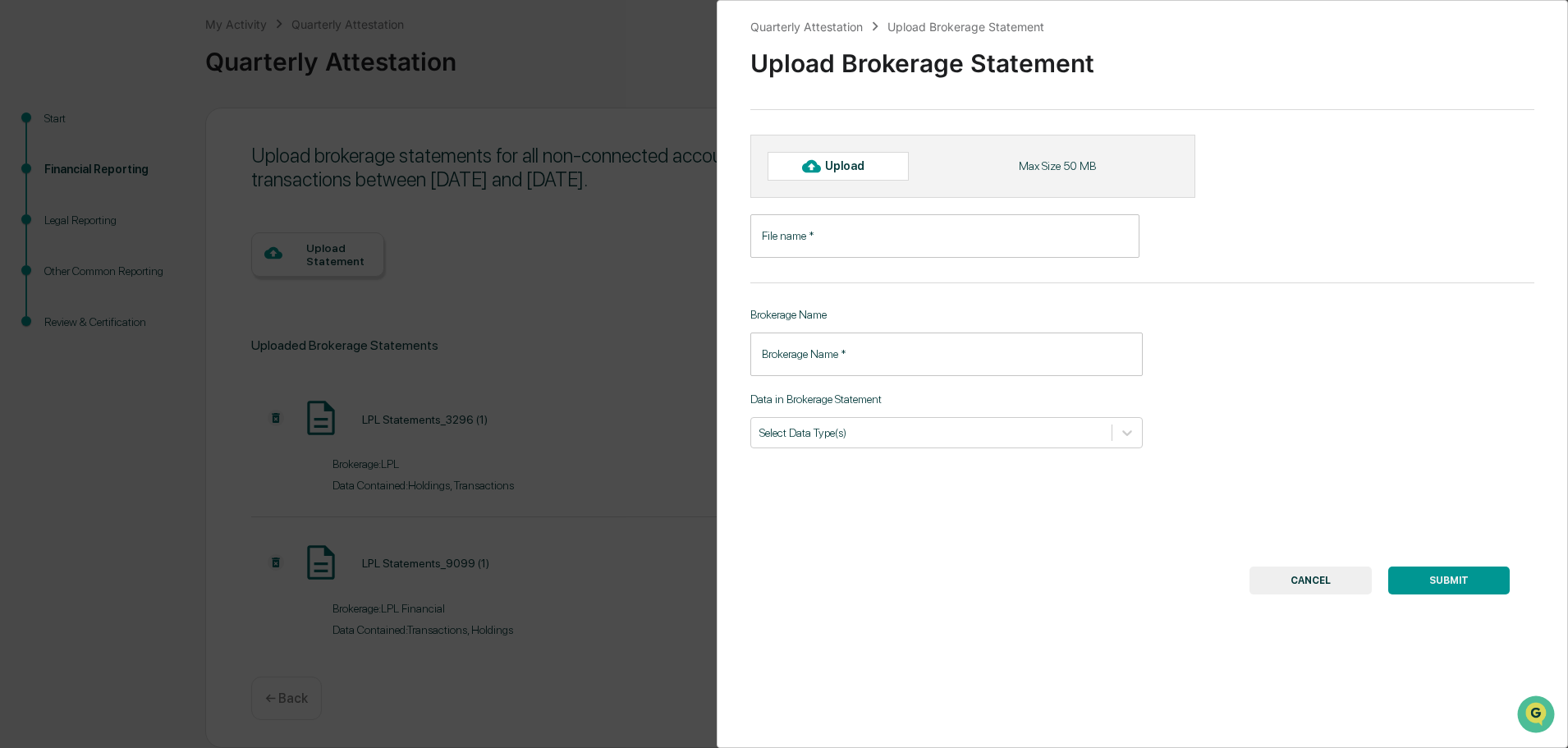
click at [867, 171] on div "Upload" at bounding box center [852, 166] width 53 height 13
type input "**********"
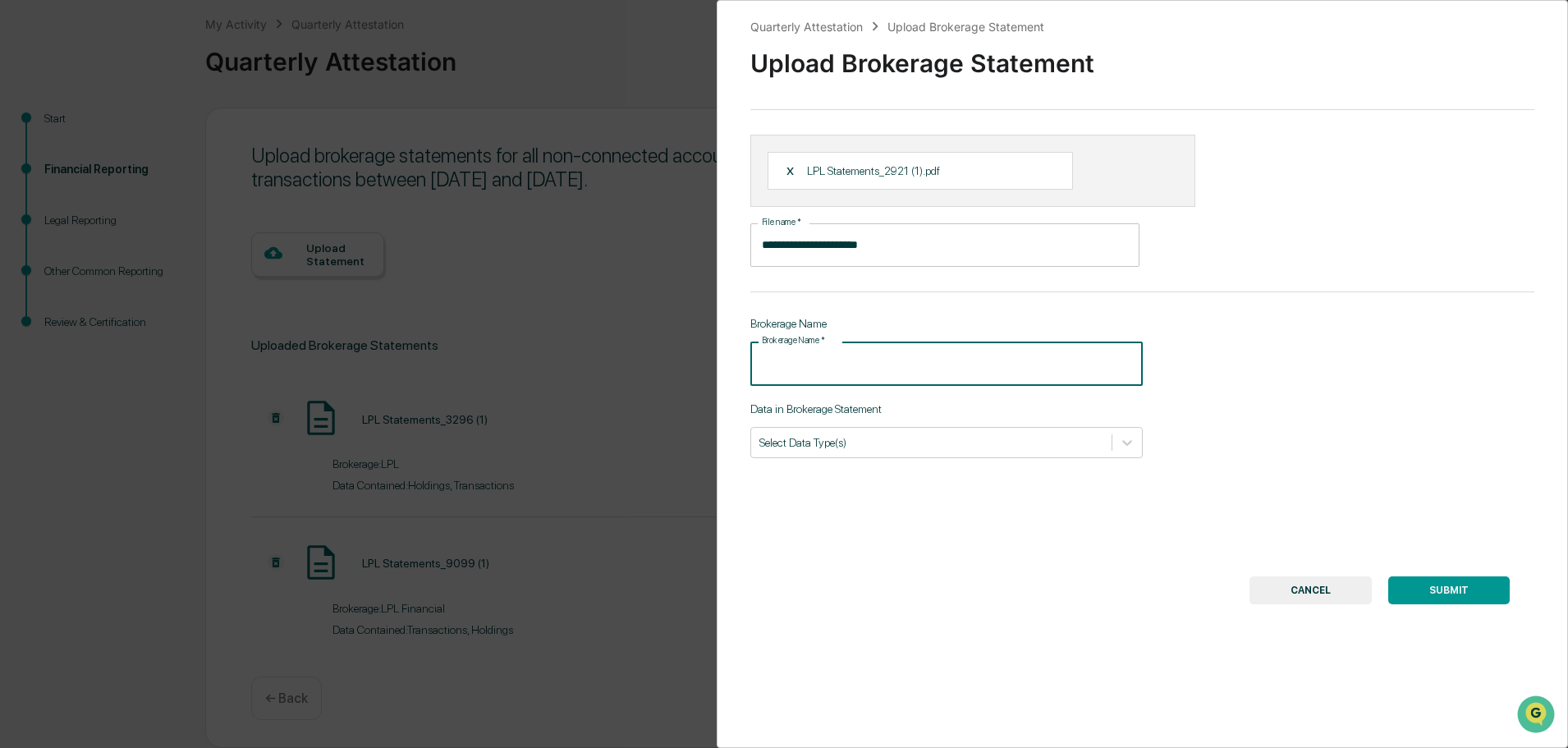
click at [906, 349] on input "Brokerage Name   *" at bounding box center [947, 362] width 393 height 43
type input "**********"
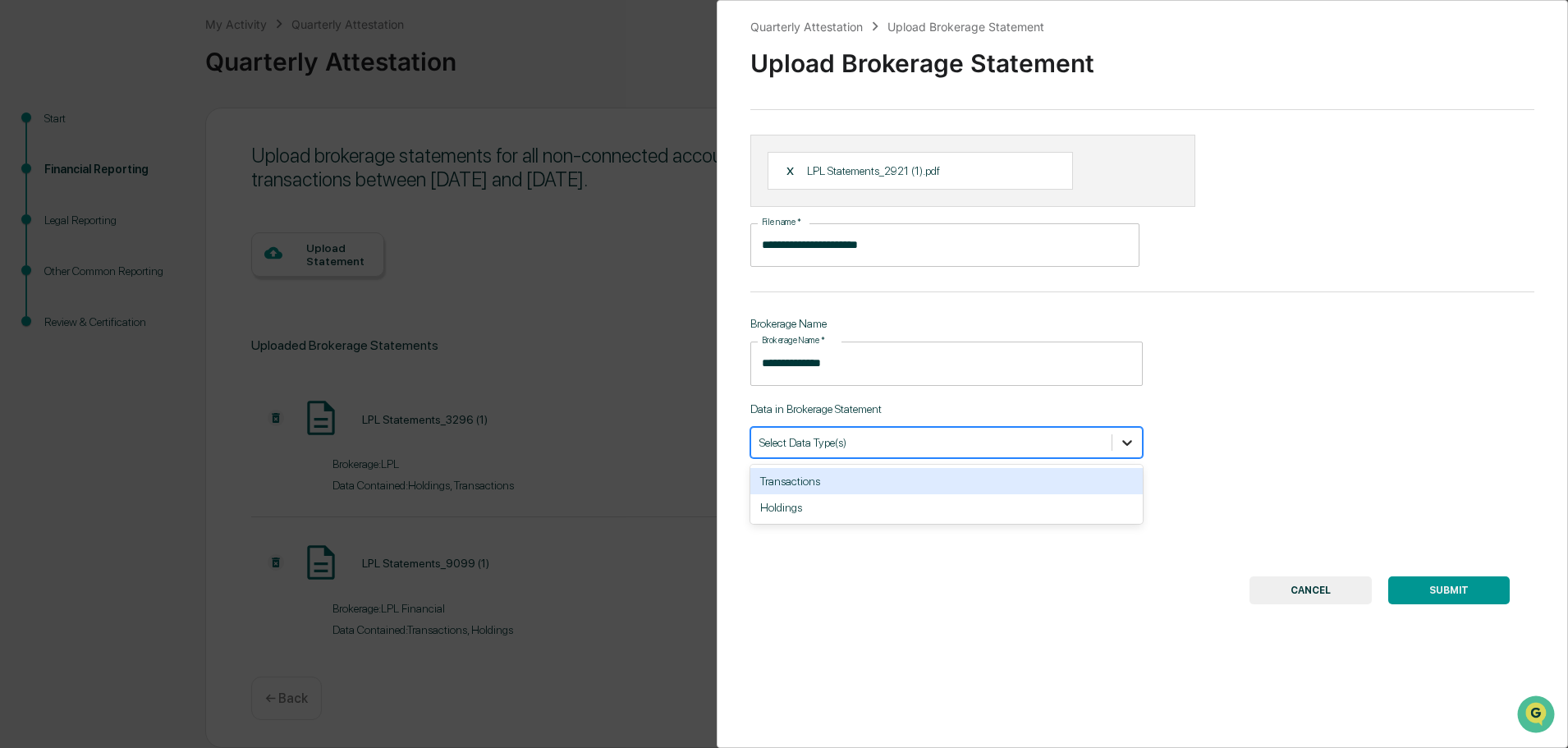
click at [1128, 448] on icon at bounding box center [1127, 443] width 17 height 17
click at [877, 481] on div "Transactions" at bounding box center [947, 481] width 393 height 26
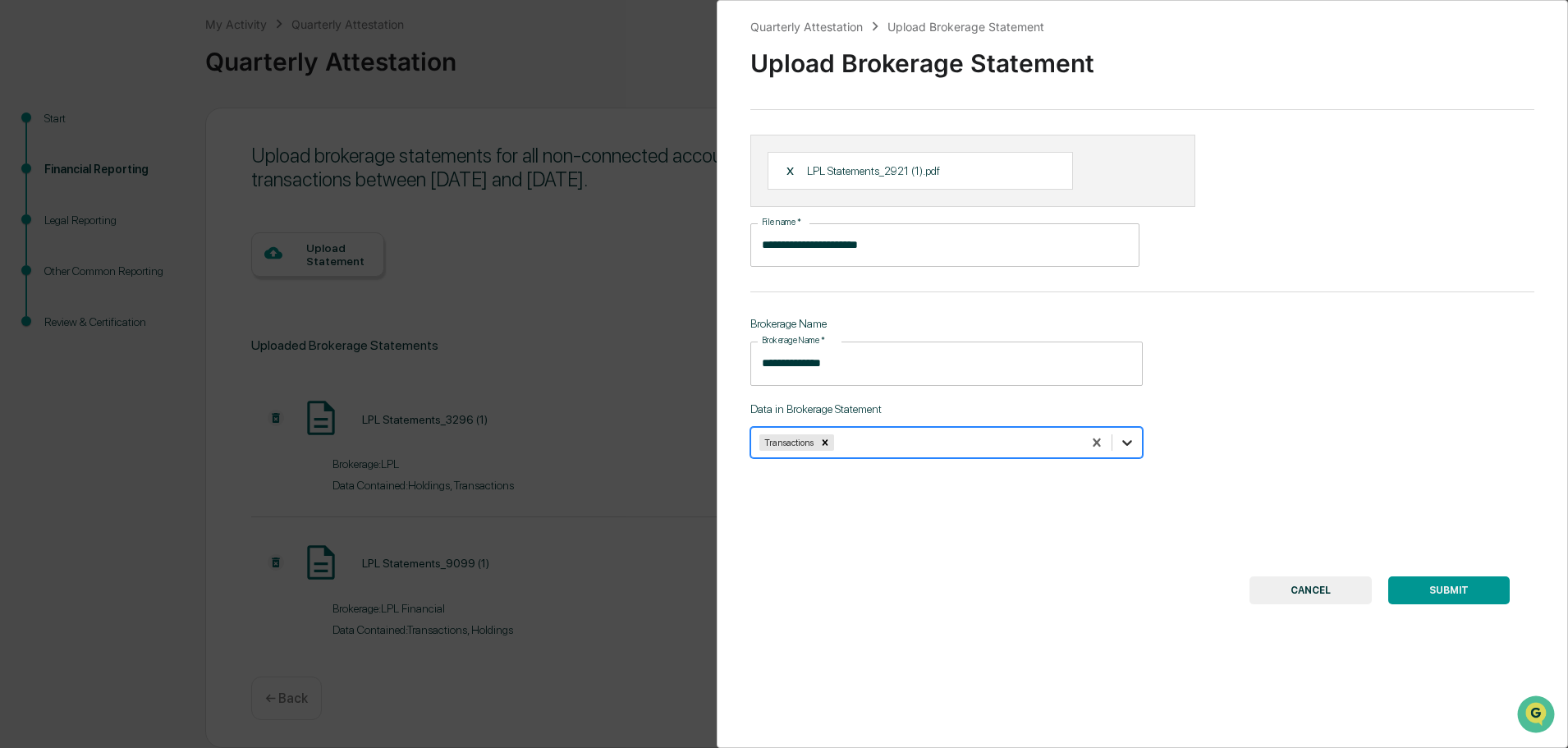
click at [1122, 442] on icon at bounding box center [1127, 443] width 17 height 17
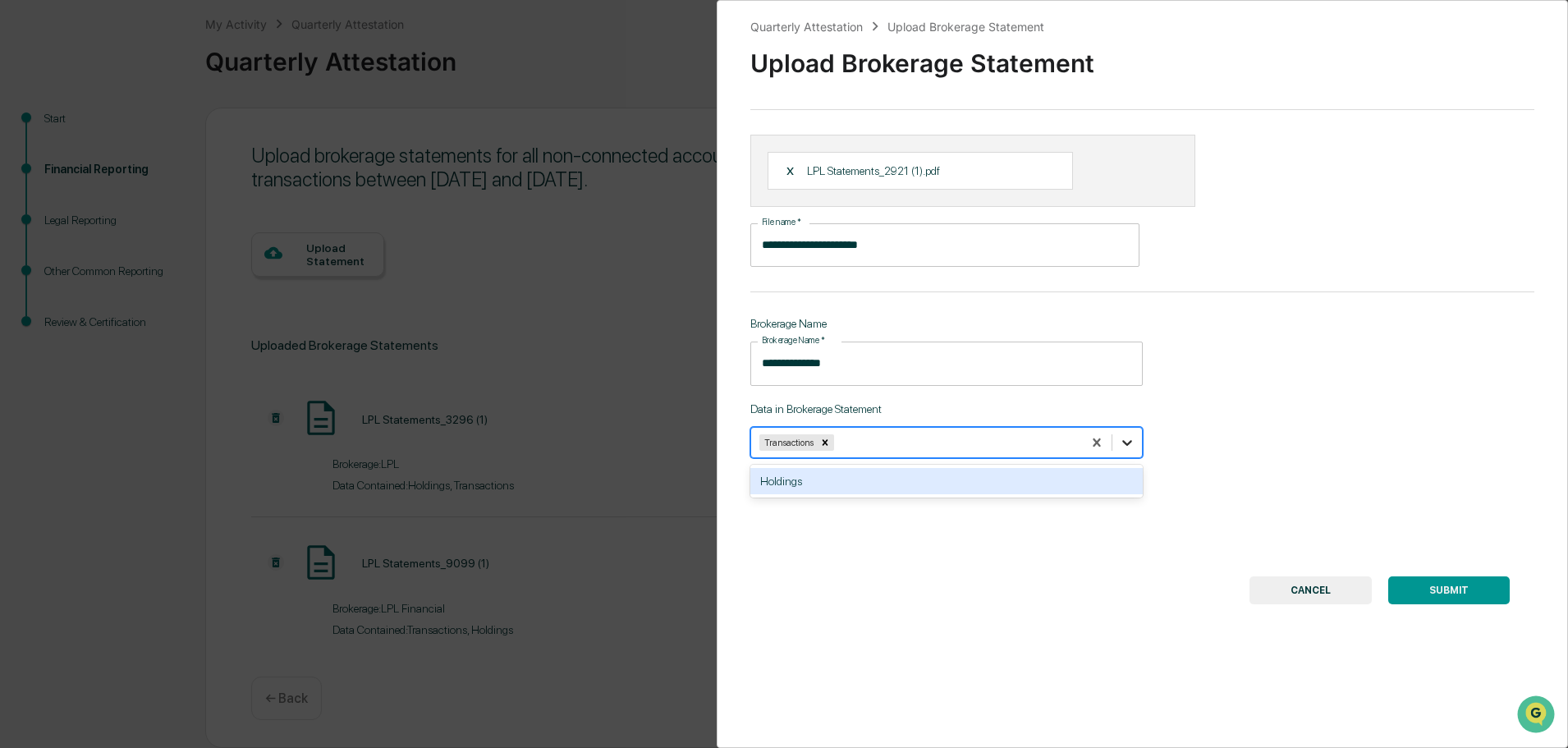
click at [1122, 441] on icon at bounding box center [1127, 443] width 17 height 17
click at [811, 482] on div "Holdings" at bounding box center [947, 481] width 393 height 26
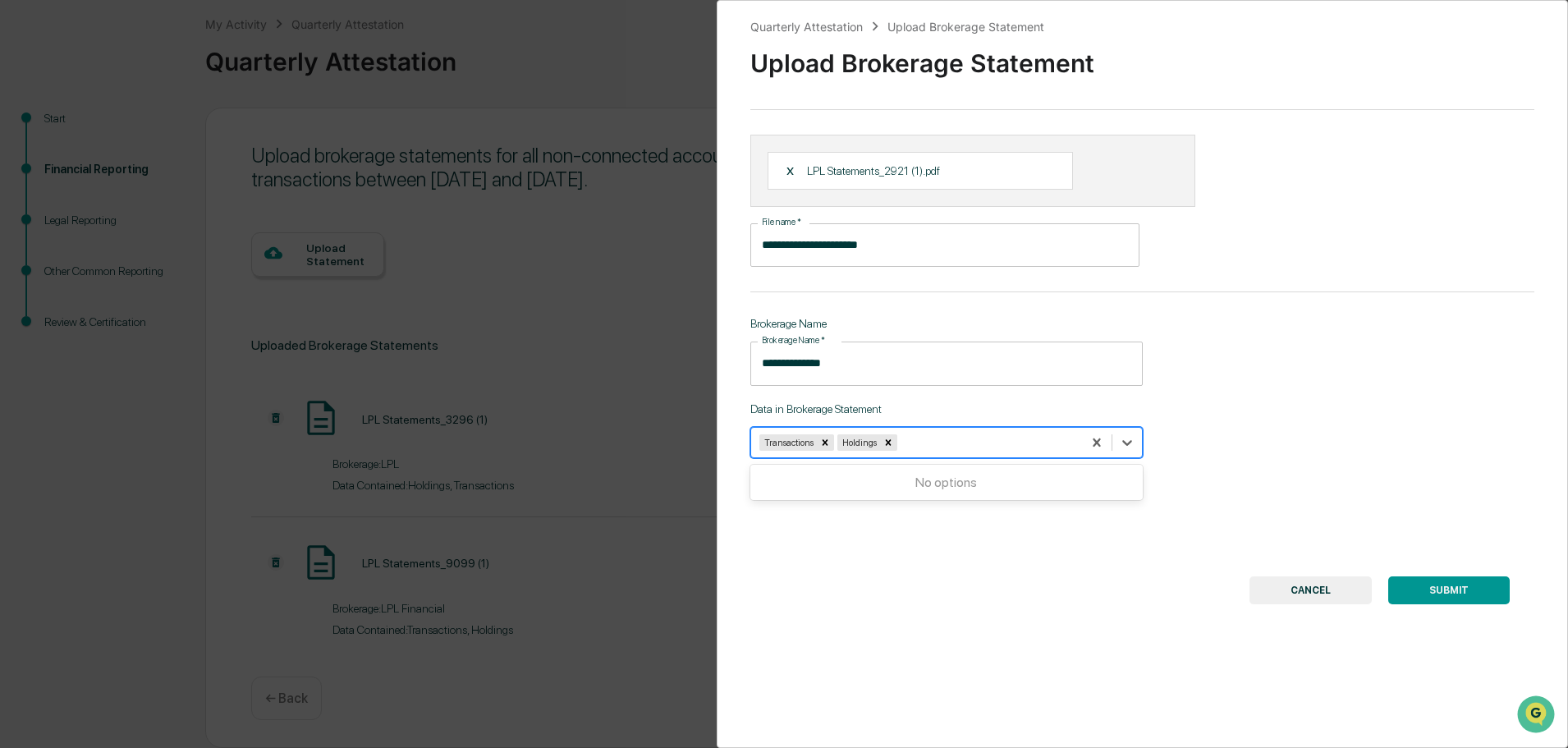
click at [1451, 584] on button "SUBMIT" at bounding box center [1449, 590] width 122 height 28
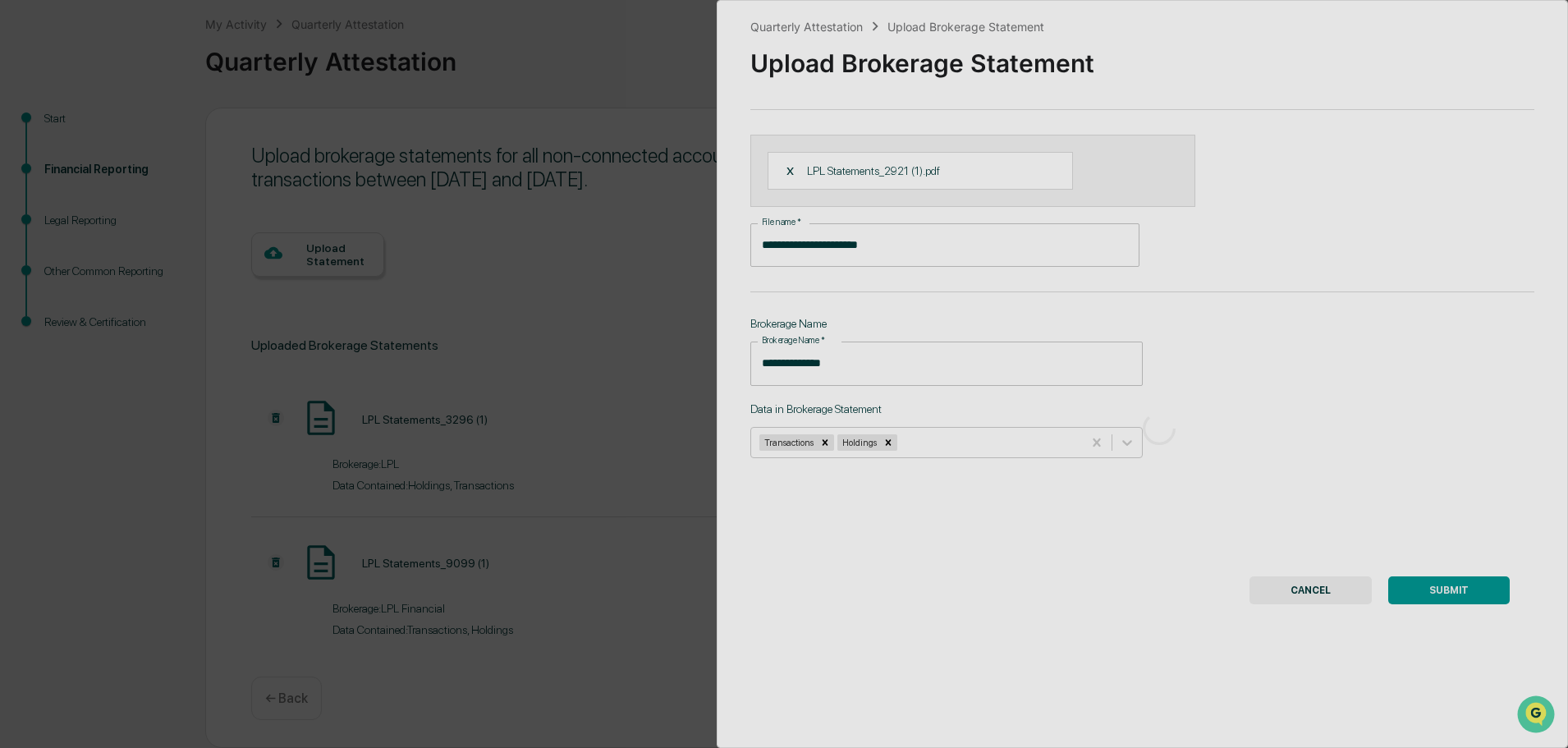
scroll to position [0, 0]
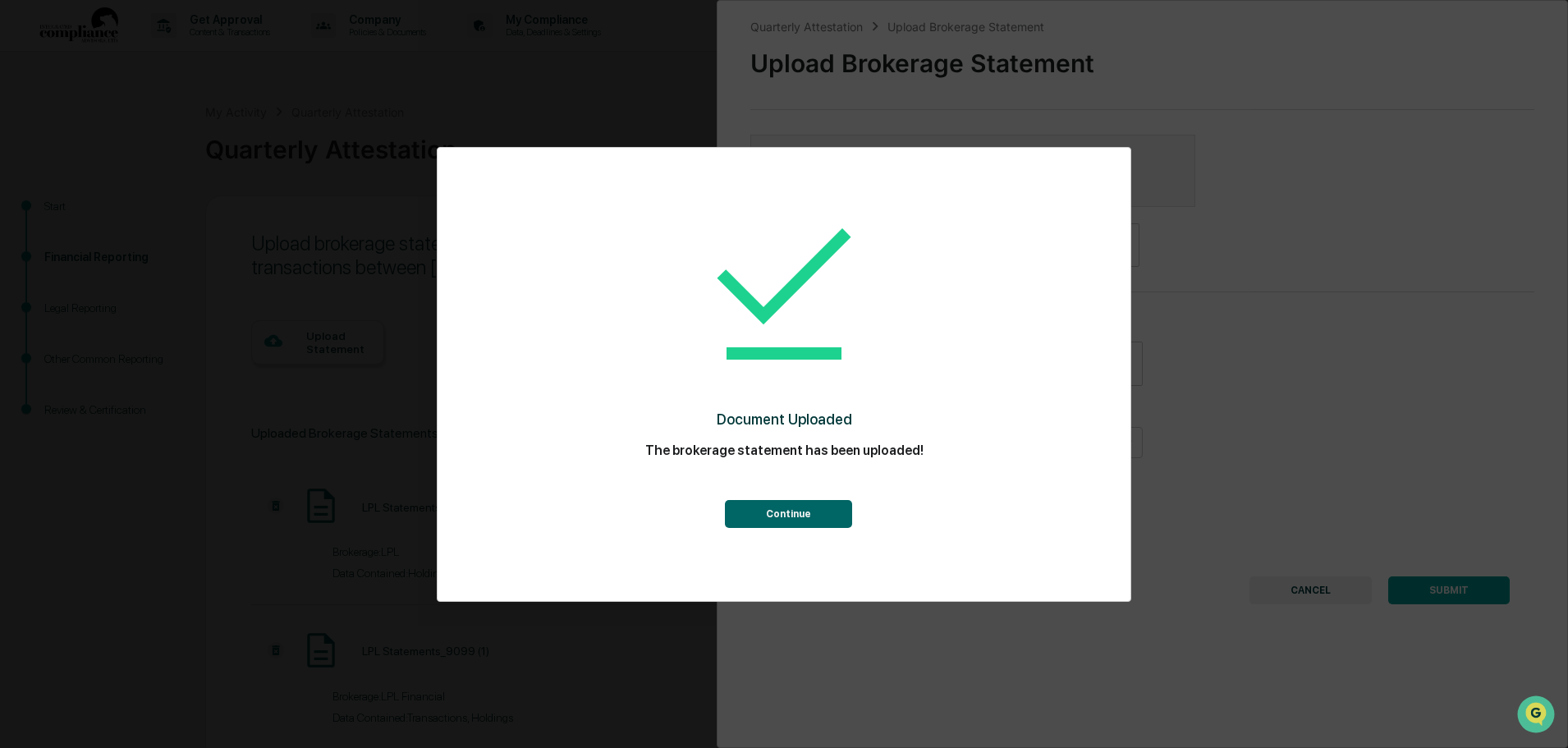
click at [839, 518] on button "Continue" at bounding box center [788, 514] width 127 height 28
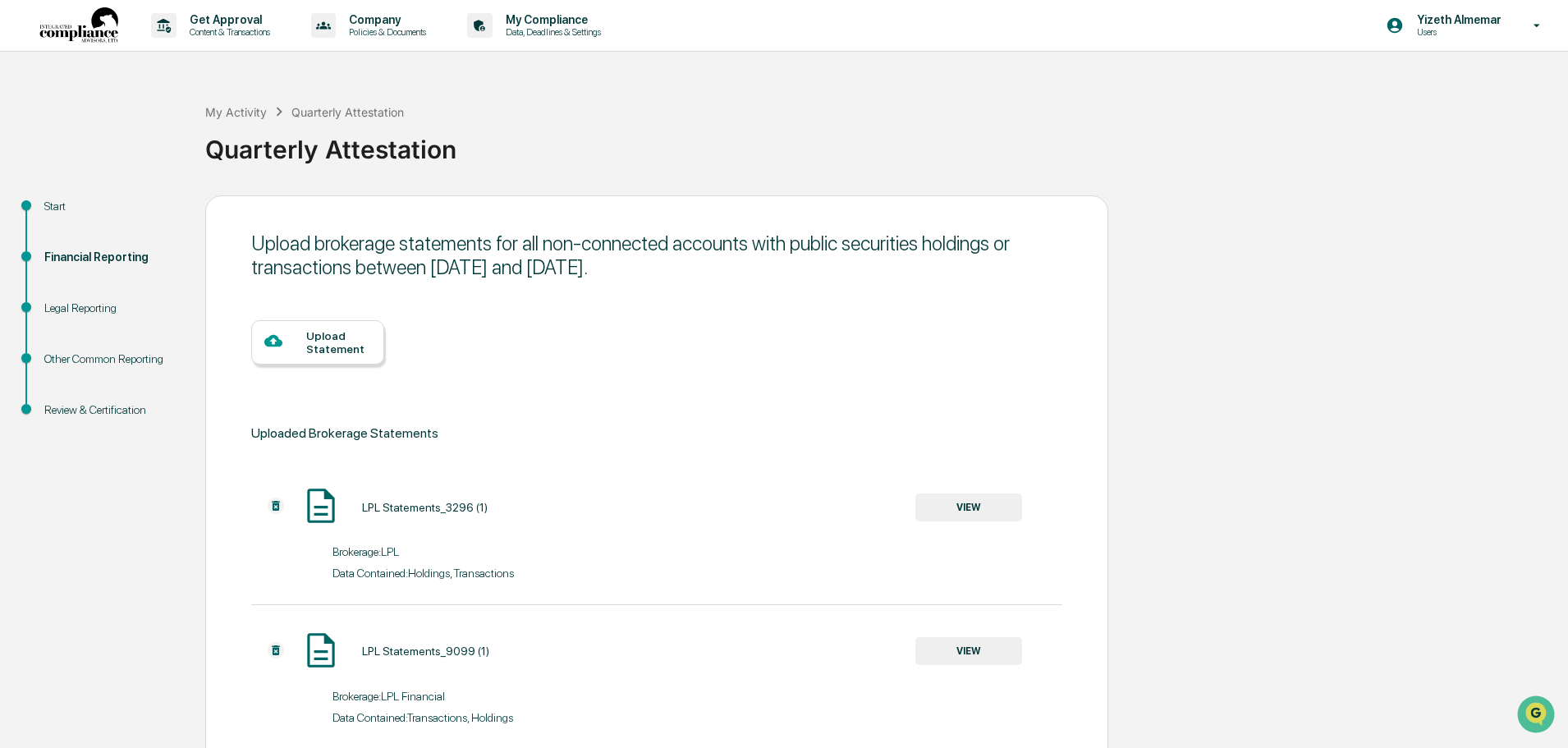
click at [331, 332] on div "Upload Statement" at bounding box center [338, 342] width 65 height 26
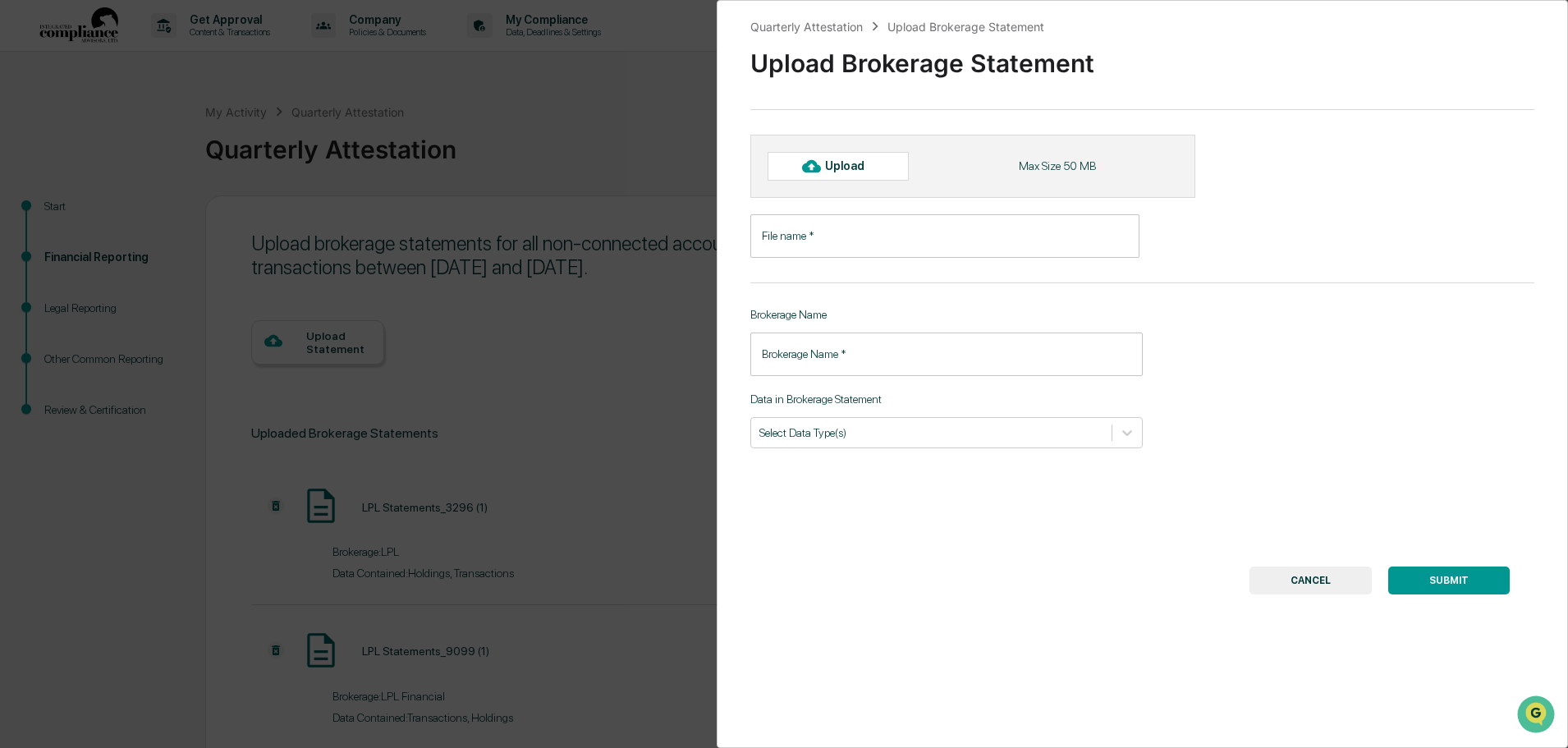
click at [846, 160] on div "Upload" at bounding box center [852, 166] width 53 height 13
type input "**********"
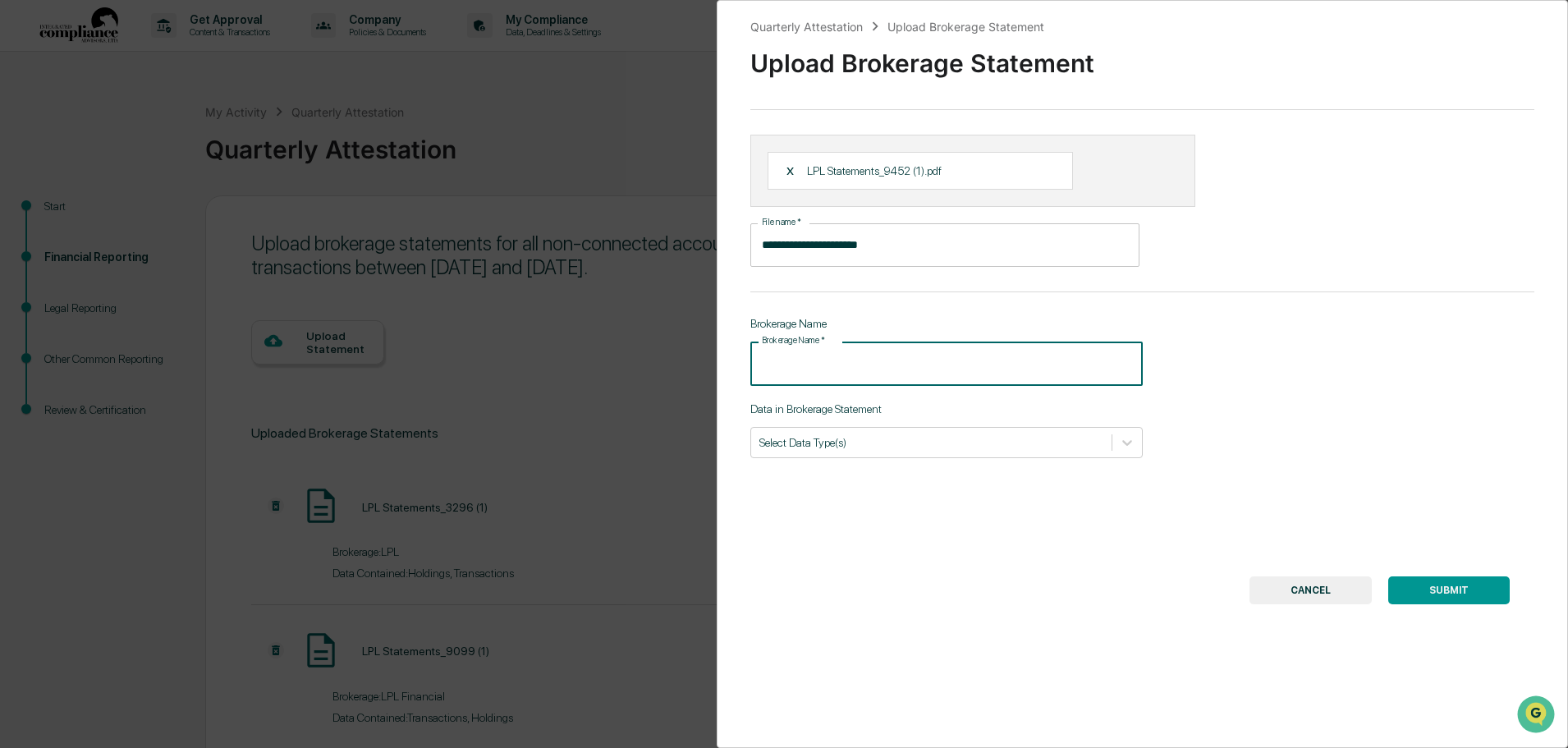
click at [833, 365] on input "Brokerage Name   *" at bounding box center [947, 362] width 393 height 43
type input "**********"
click at [859, 455] on div "Select Data Type(s)" at bounding box center [947, 443] width 393 height 31
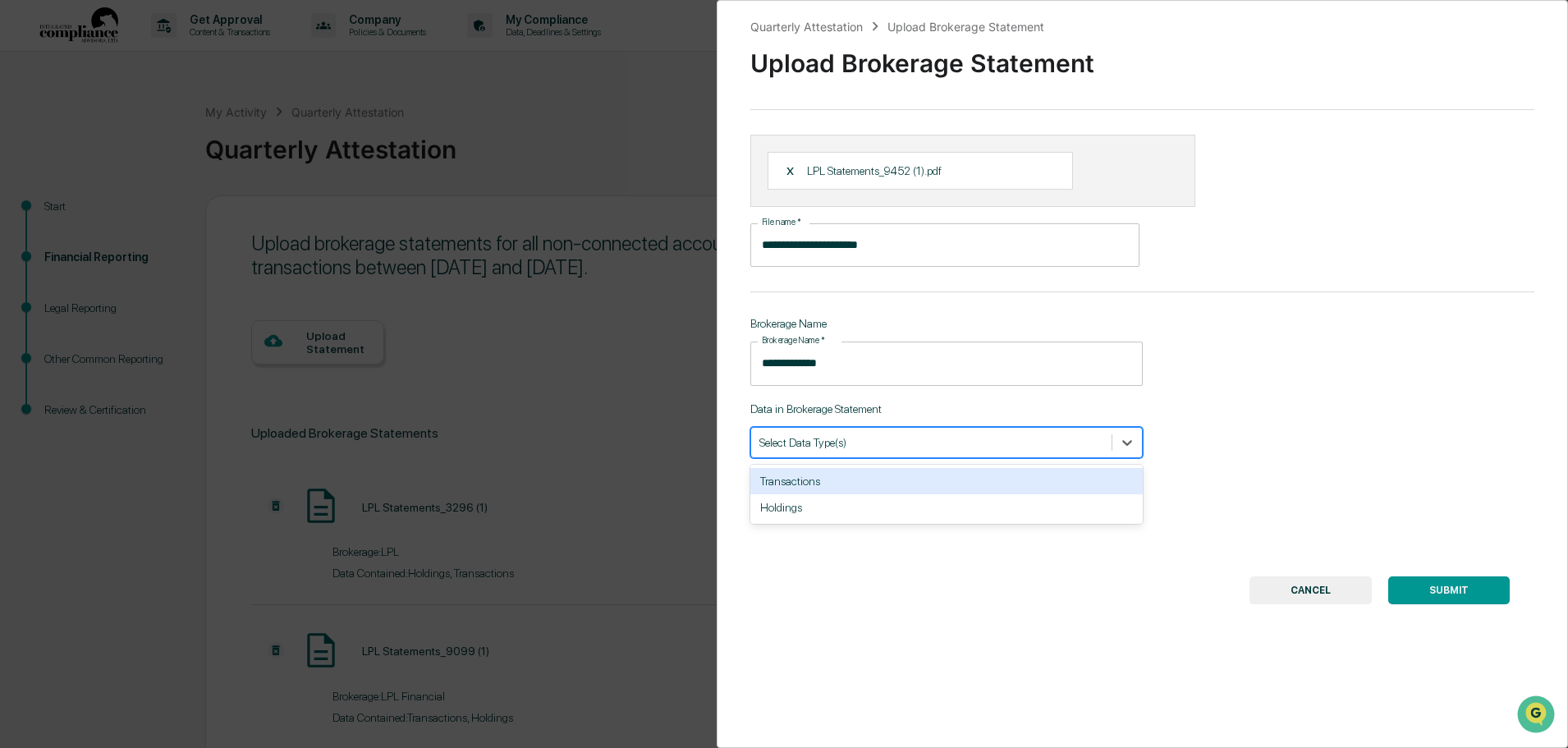
click at [841, 484] on div "Transactions" at bounding box center [947, 481] width 393 height 26
click at [884, 479] on div "Holdings" at bounding box center [947, 481] width 393 height 26
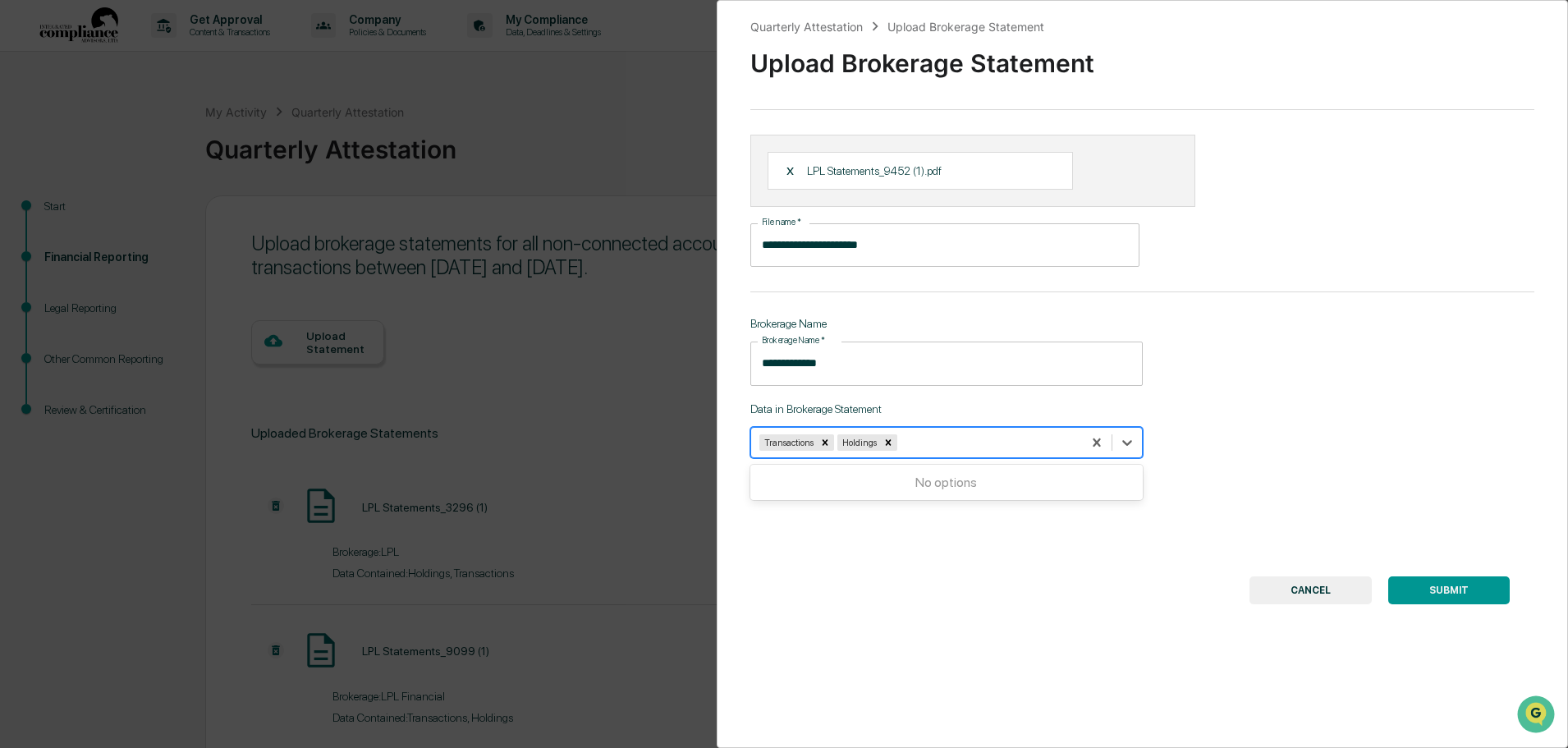
click at [1461, 589] on button "SUBMIT" at bounding box center [1449, 590] width 122 height 28
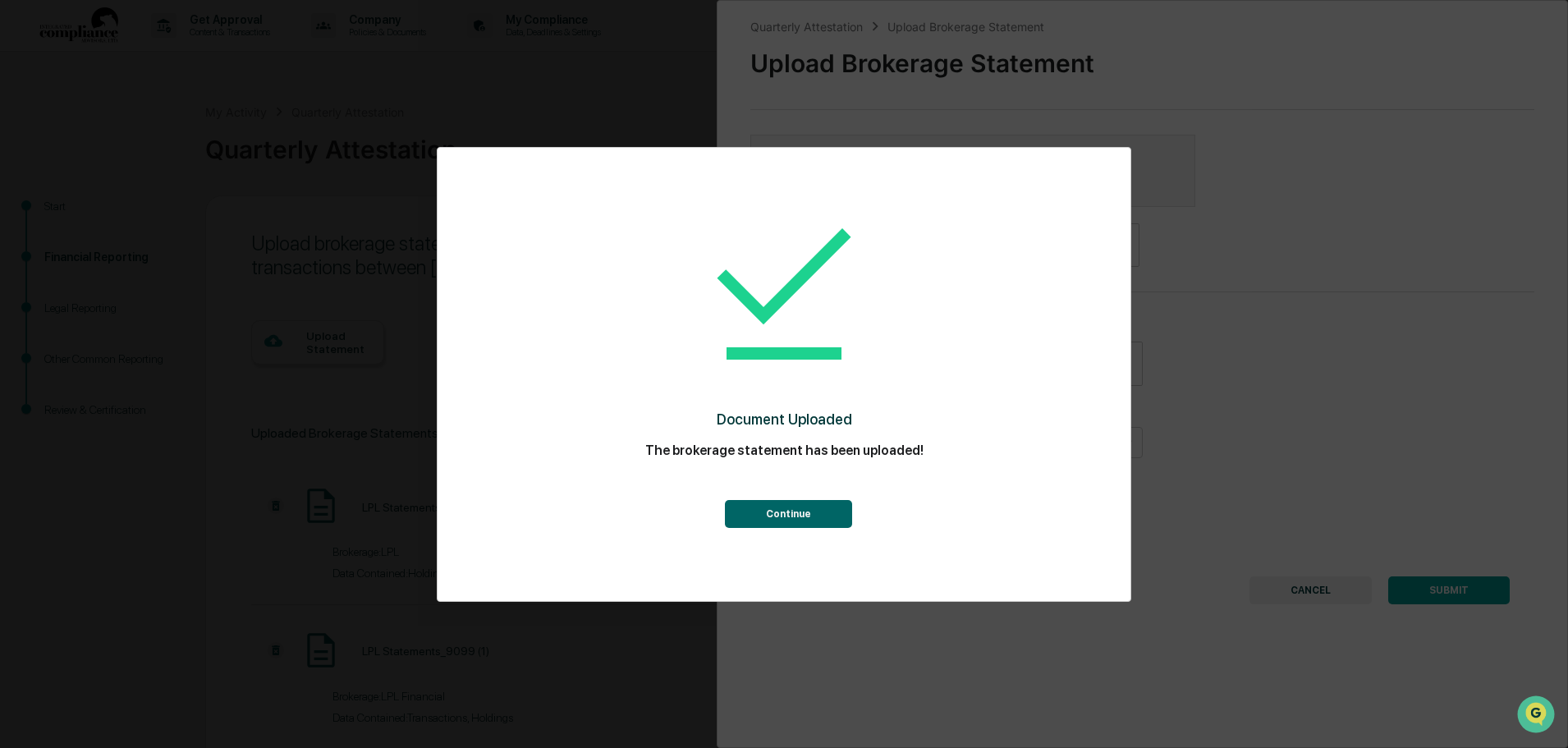
click at [804, 516] on button "Continue" at bounding box center [788, 514] width 127 height 28
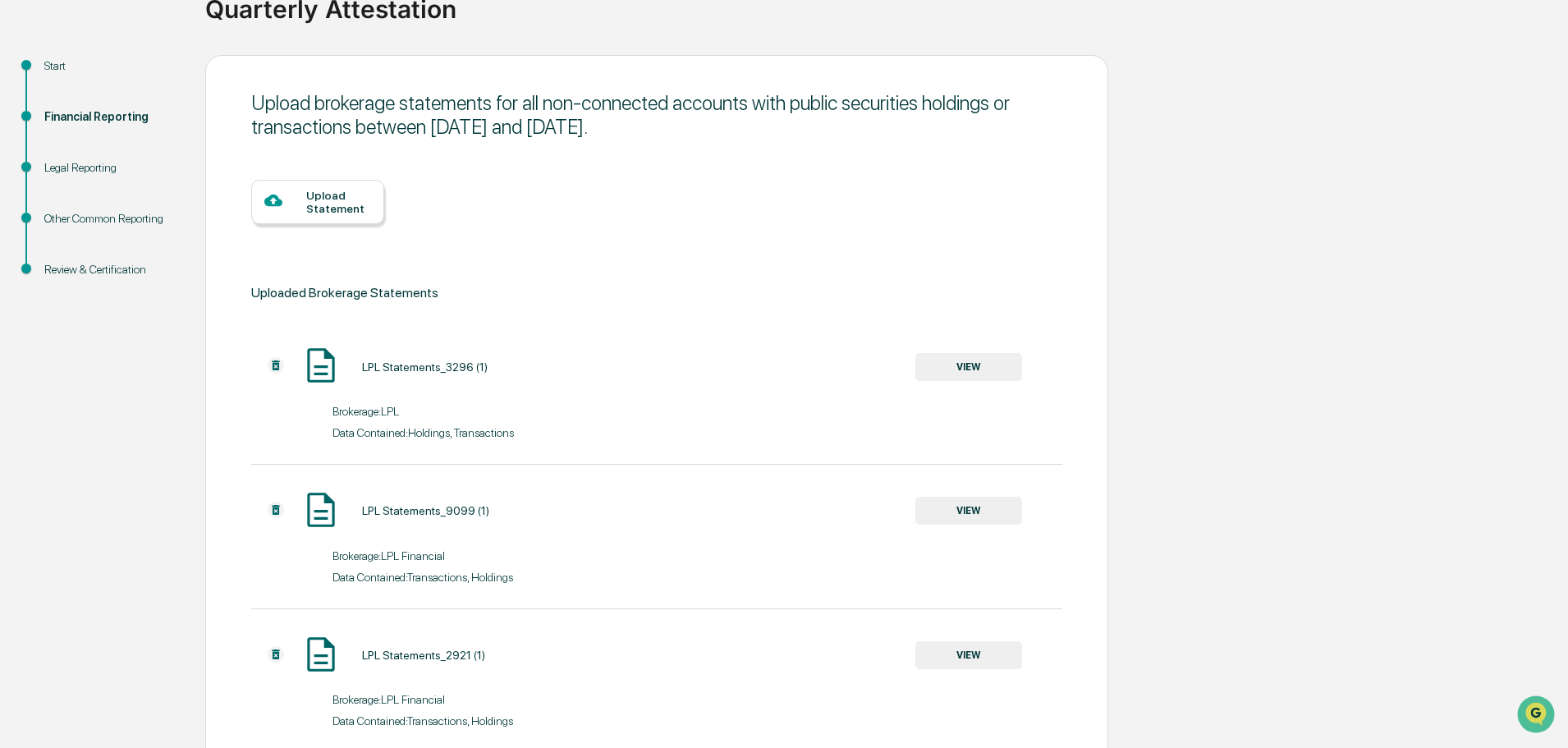
scroll to position [131, 0]
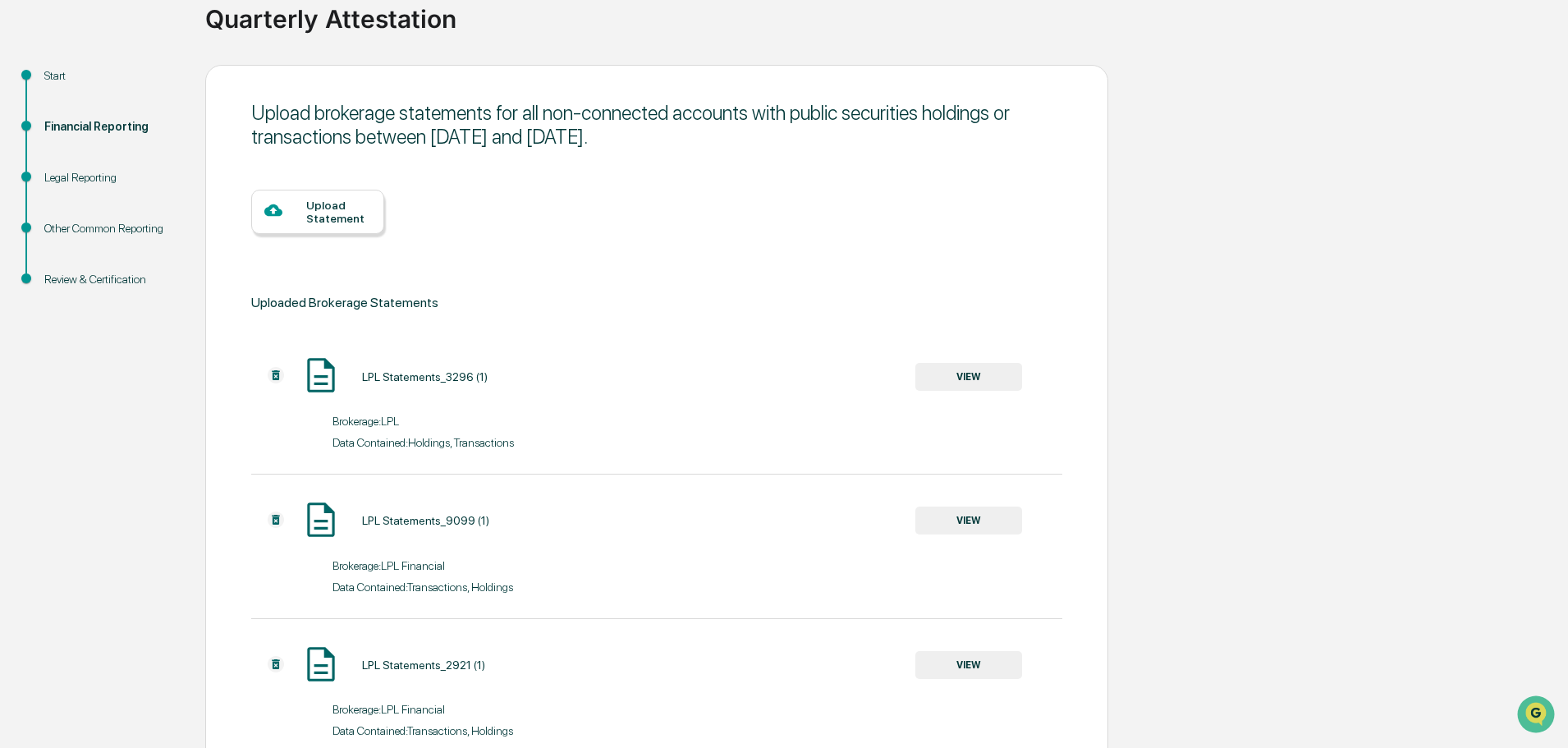
click at [298, 218] on div at bounding box center [285, 211] width 41 height 20
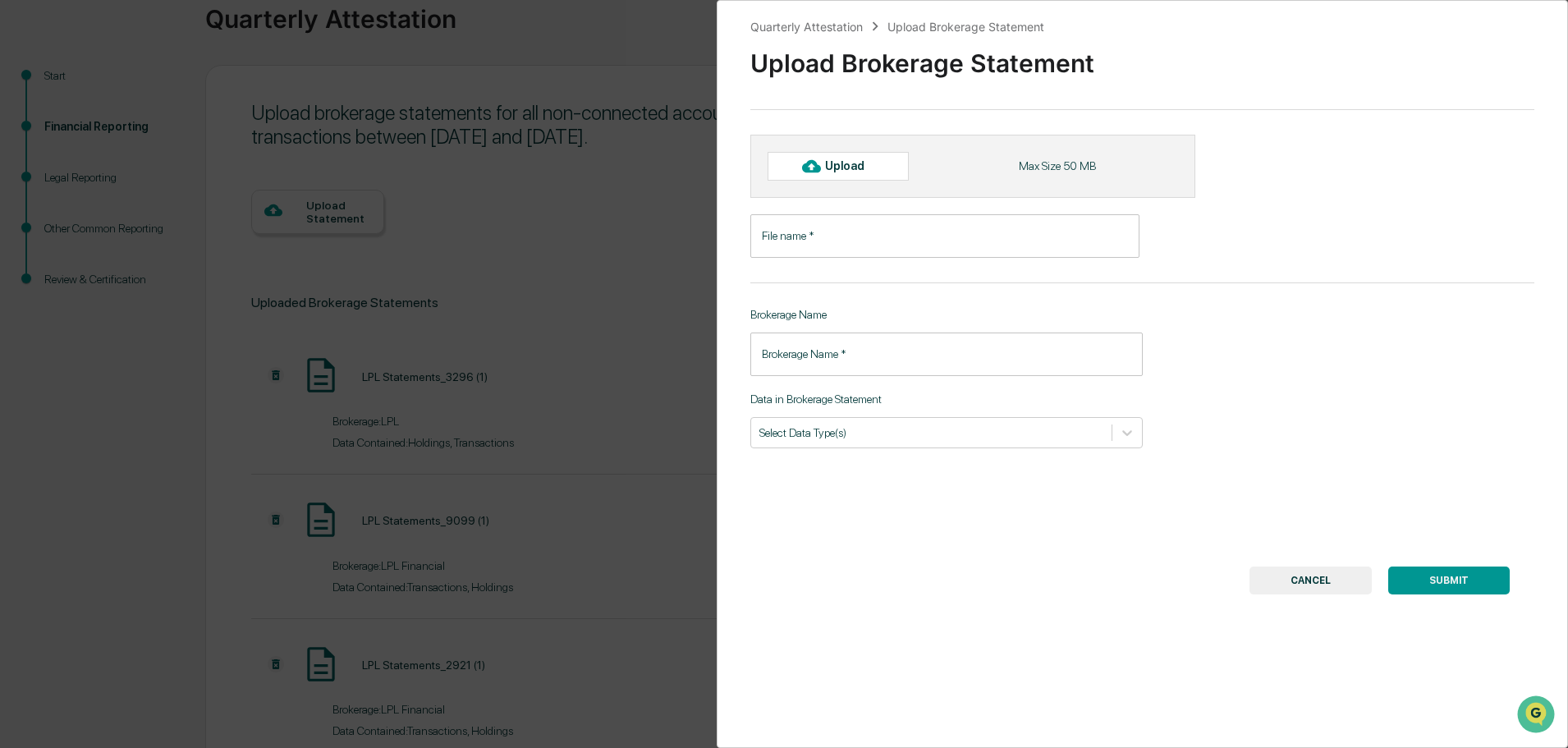
click at [850, 161] on div "Upload" at bounding box center [852, 166] width 53 height 13
type input "**********"
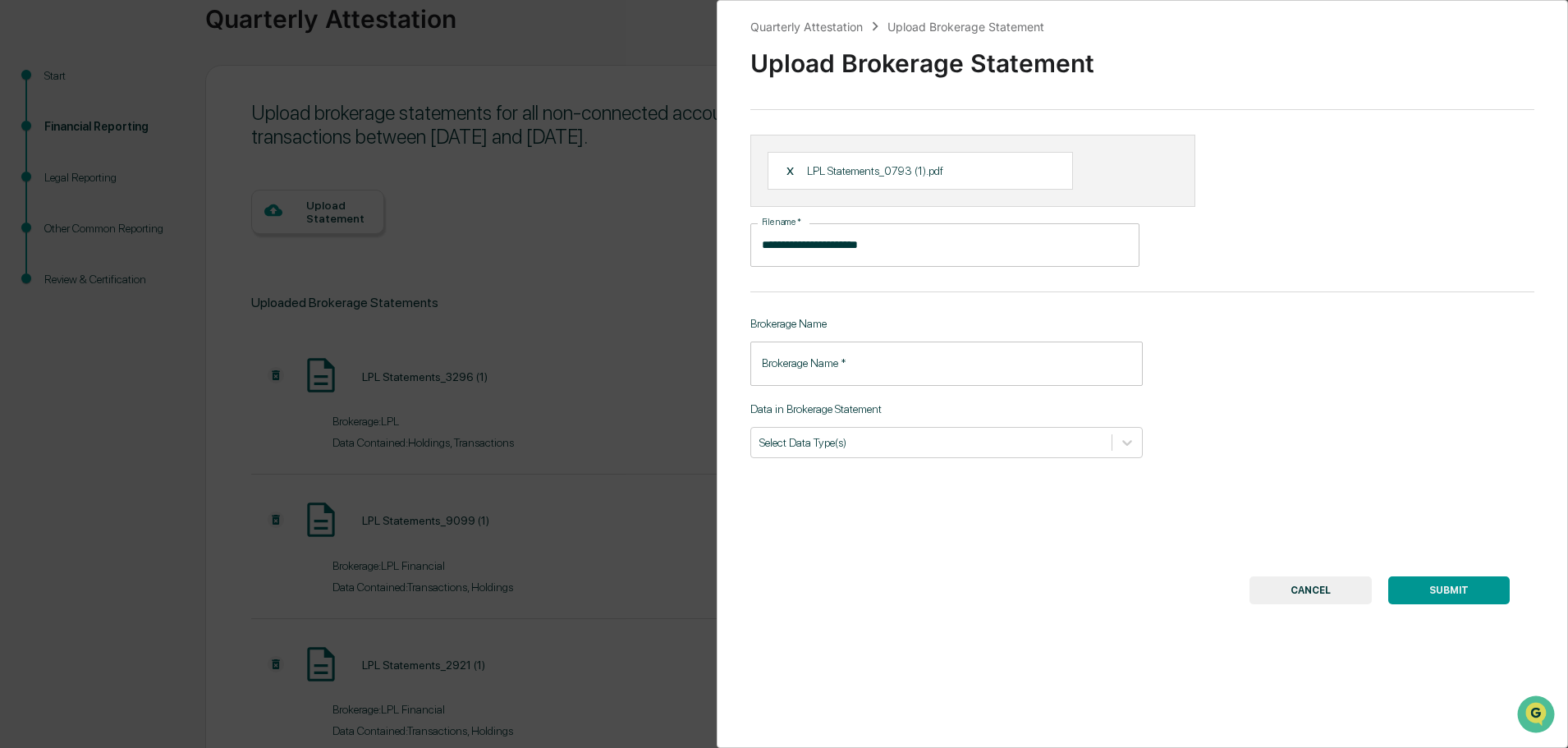
click at [1326, 327] on div "**********" at bounding box center [1142, 374] width 852 height 748
click at [813, 364] on input "Brokerage Name   *" at bounding box center [947, 362] width 393 height 43
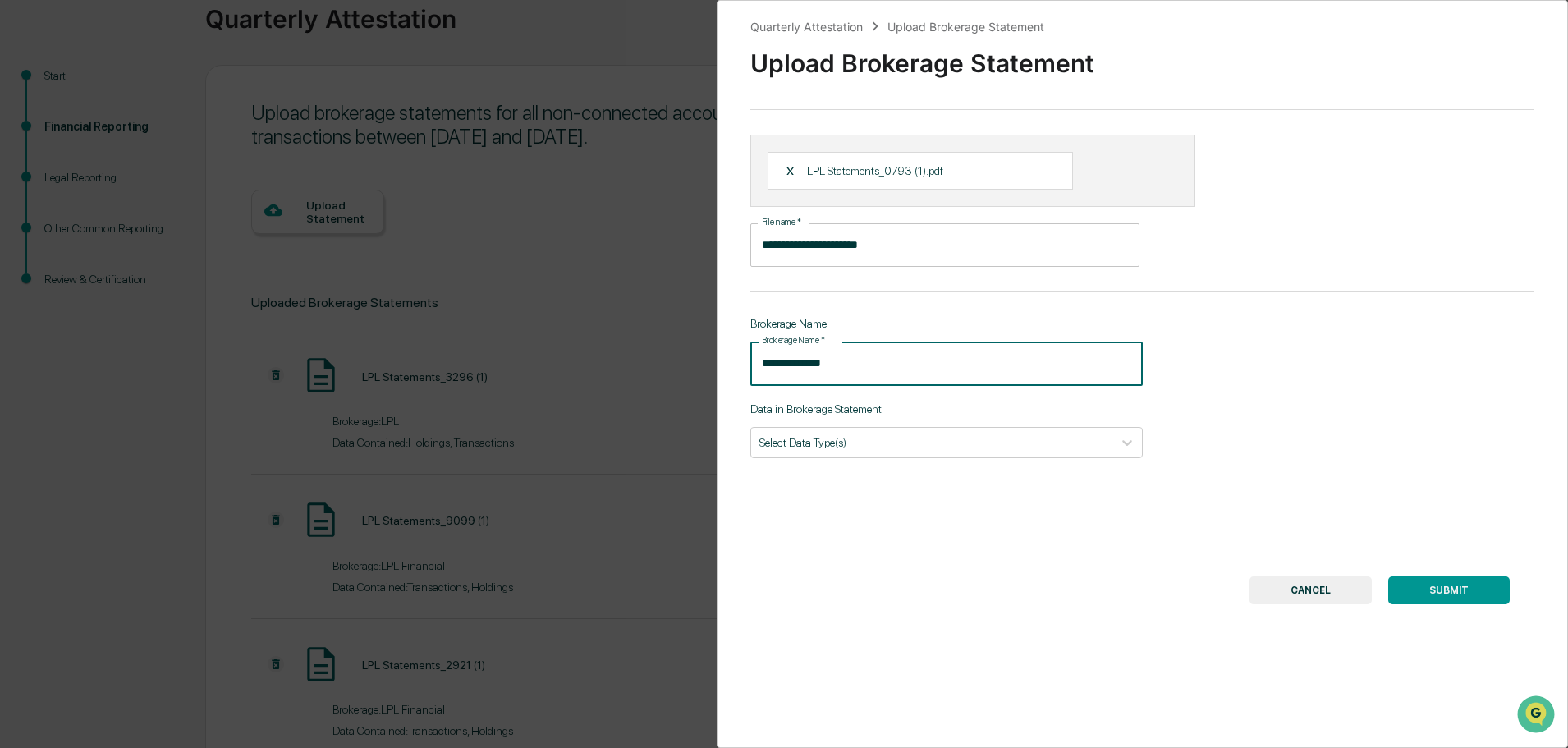
click at [781, 365] on input "**********" at bounding box center [947, 362] width 393 height 43
click at [777, 365] on input "**********" at bounding box center [947, 362] width 393 height 43
type input "**********"
click at [1126, 439] on icon at bounding box center [1127, 443] width 17 height 17
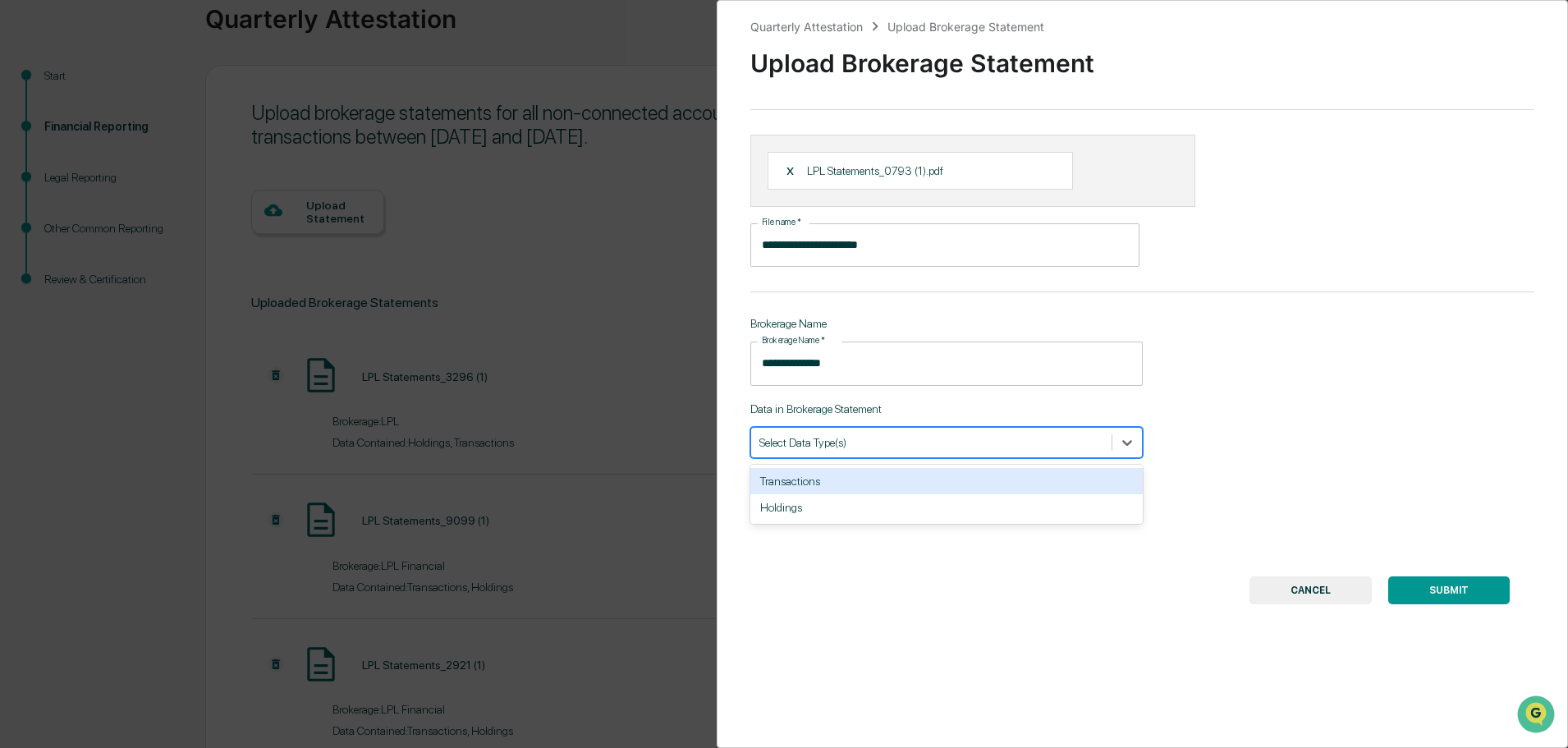
click at [844, 476] on div "Transactions" at bounding box center [947, 481] width 393 height 26
click at [822, 480] on div "Holdings" at bounding box center [947, 481] width 393 height 26
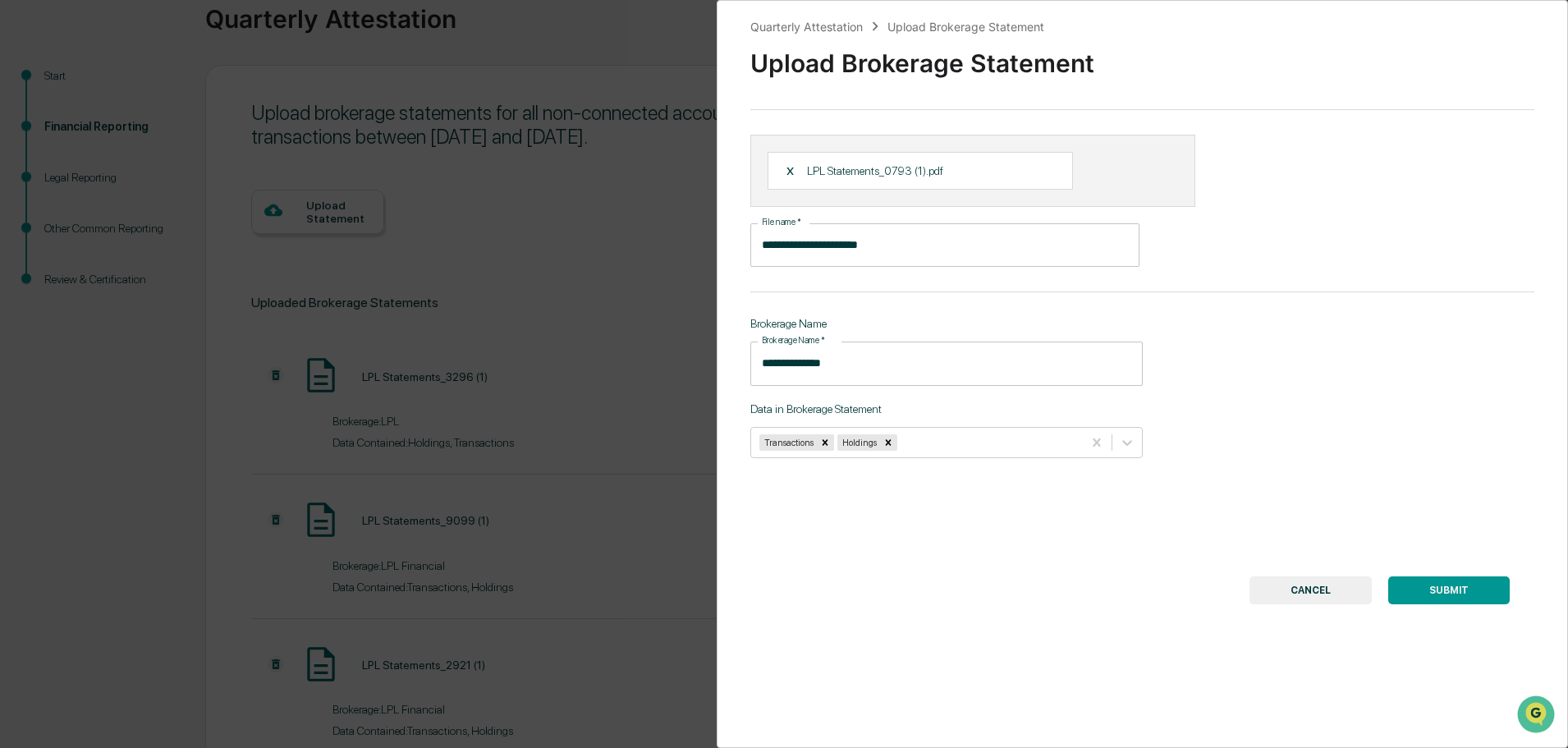
click at [1414, 585] on button "SUBMIT" at bounding box center [1449, 590] width 122 height 28
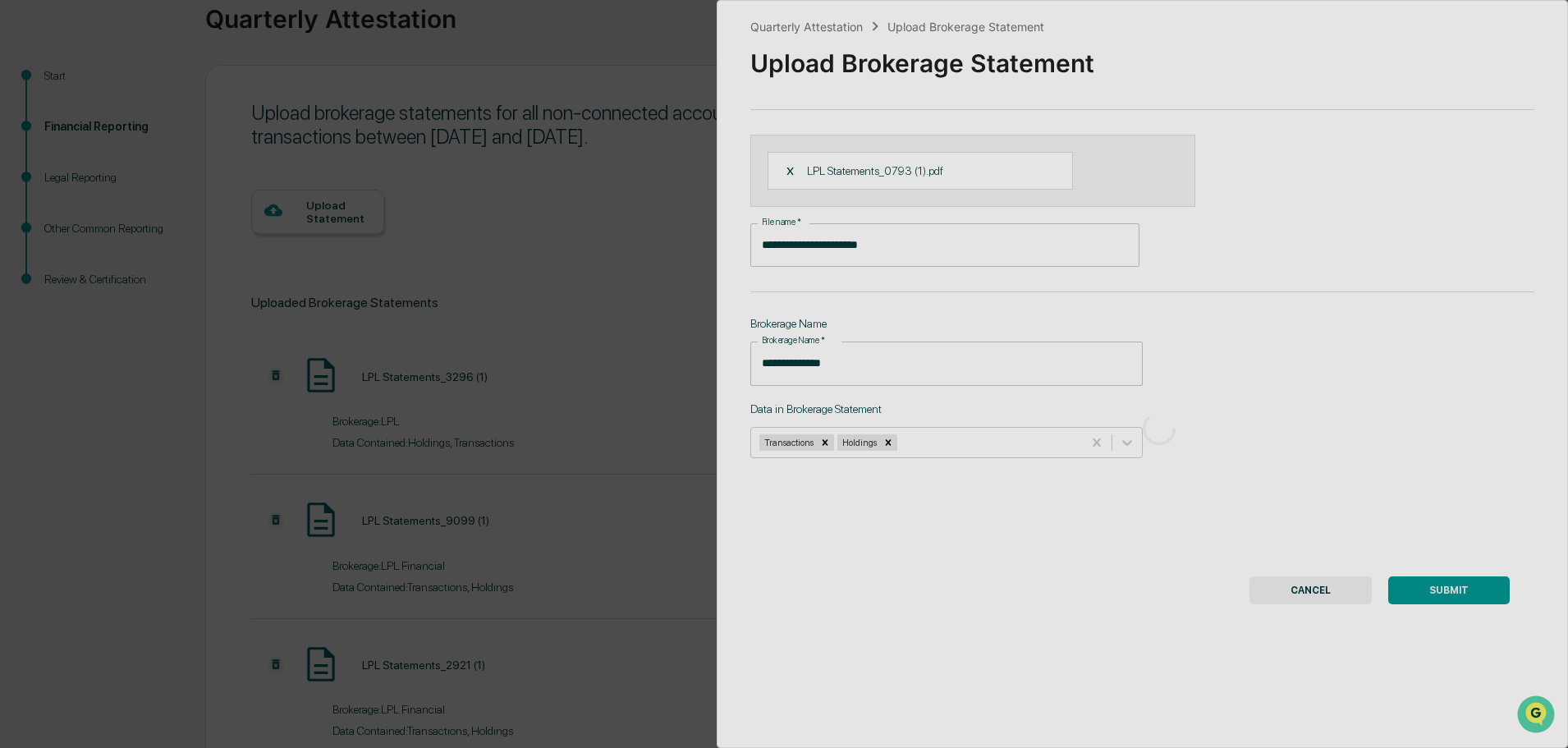
scroll to position [0, 0]
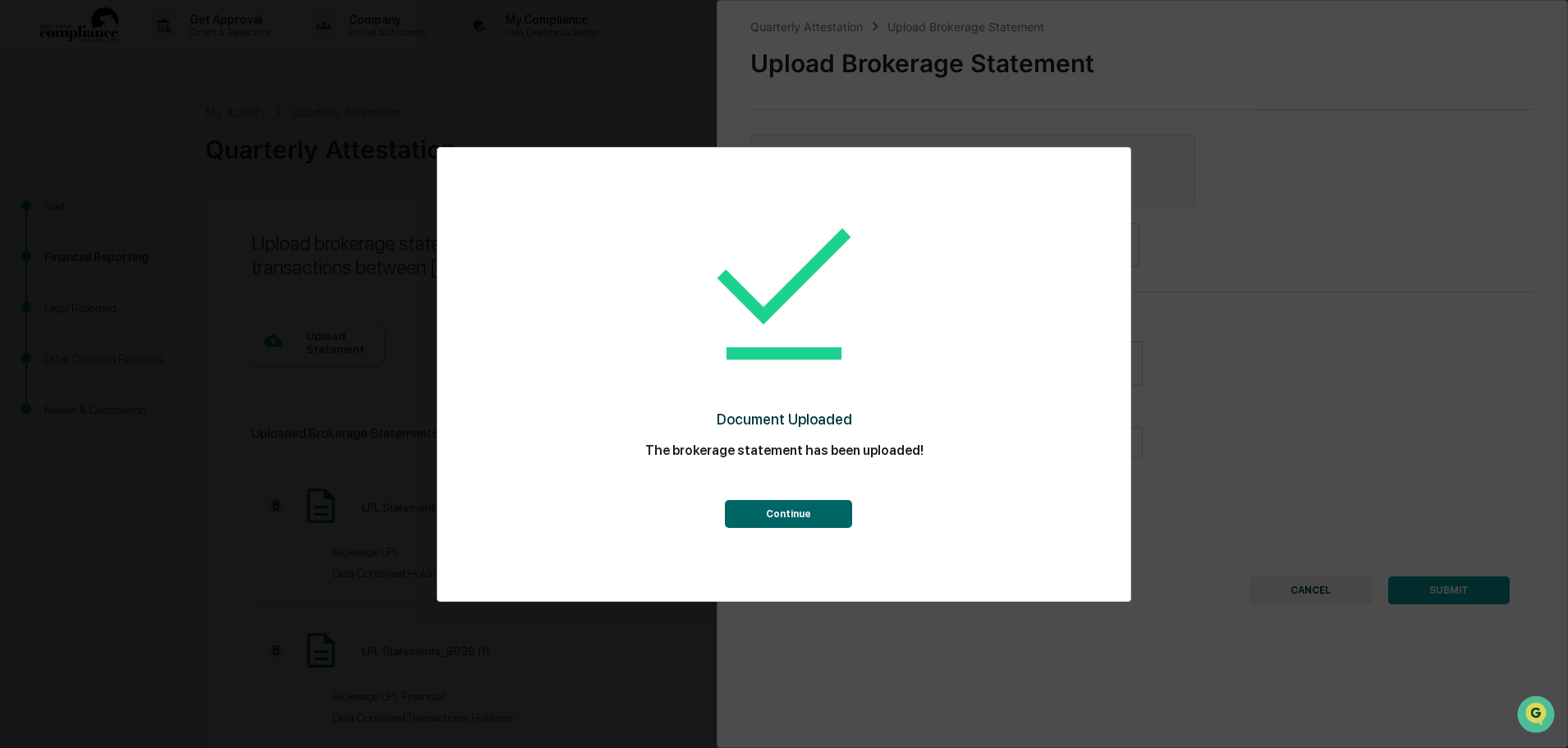
click at [816, 514] on button "Continue" at bounding box center [788, 514] width 127 height 28
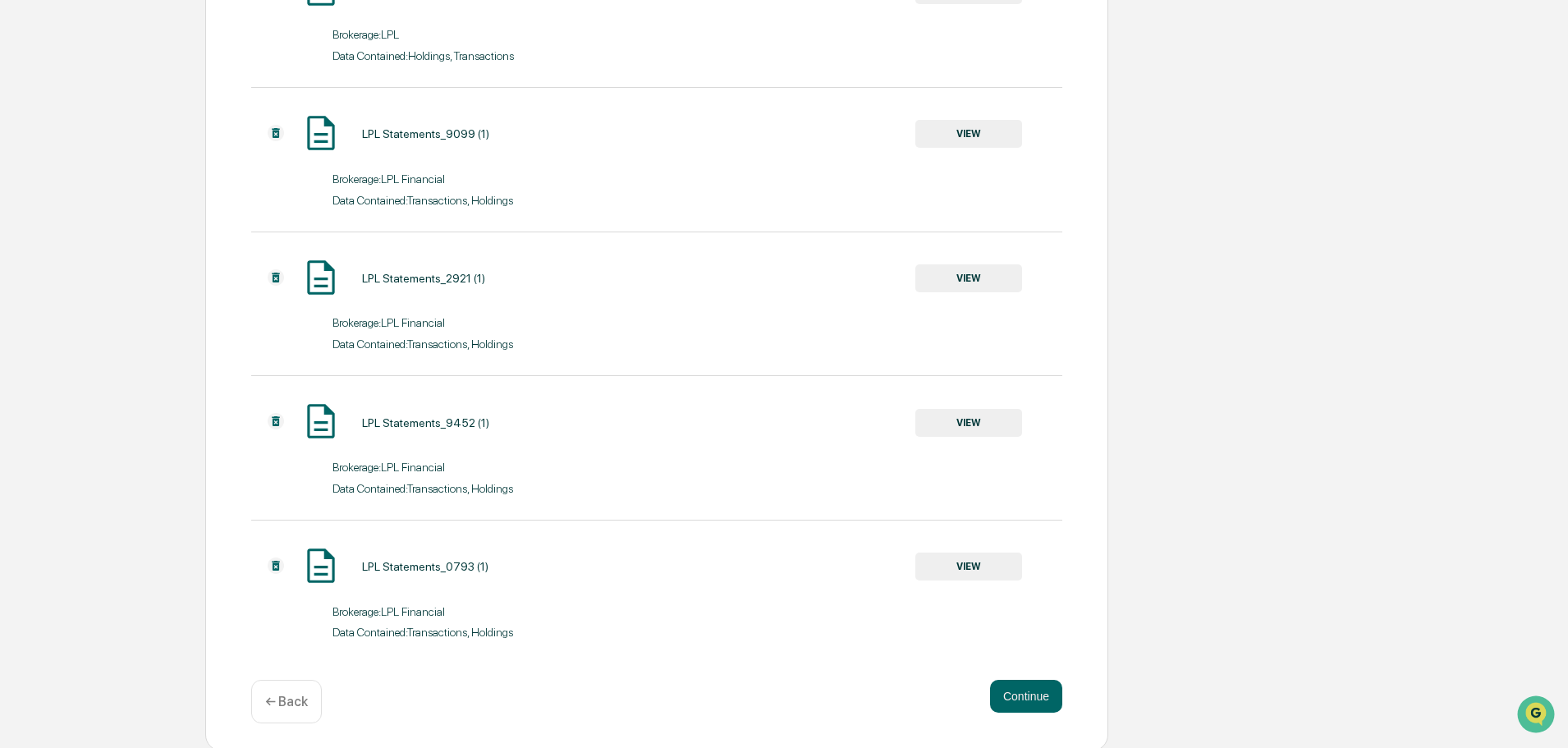
scroll to position [521, 0]
click at [994, 690] on button "Continue" at bounding box center [1026, 694] width 72 height 33
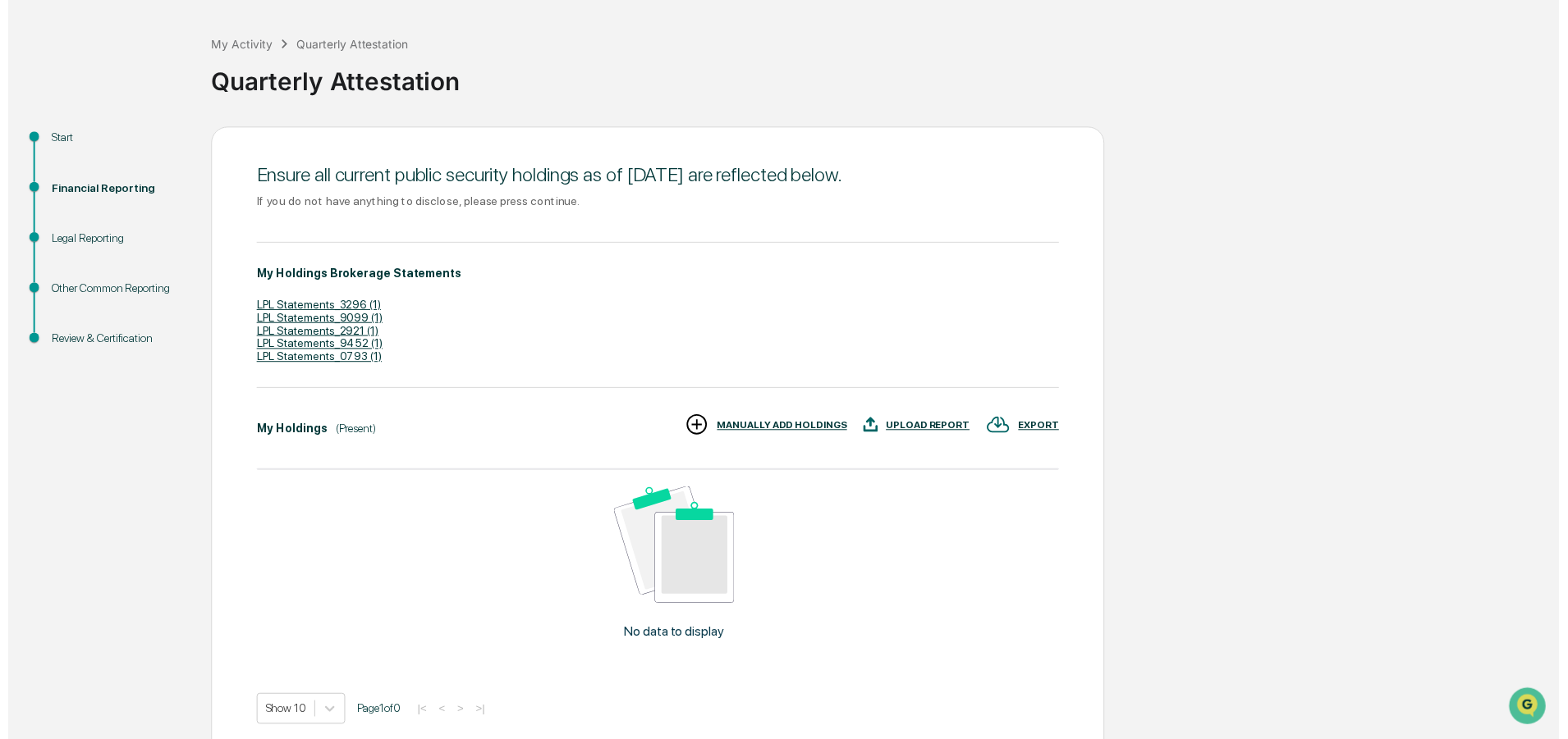
scroll to position [139, 0]
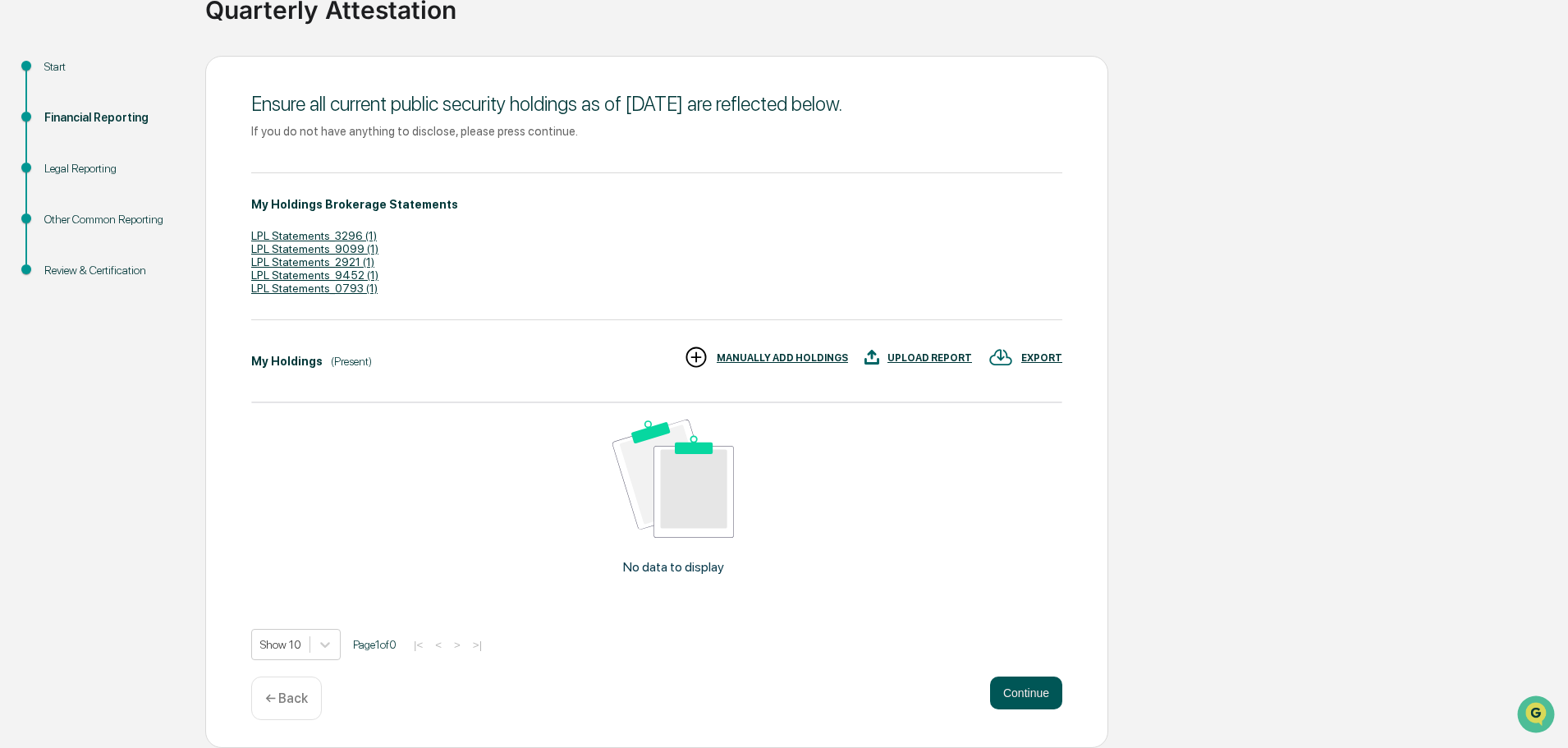
click at [1032, 695] on button "Continue" at bounding box center [1026, 694] width 72 height 33
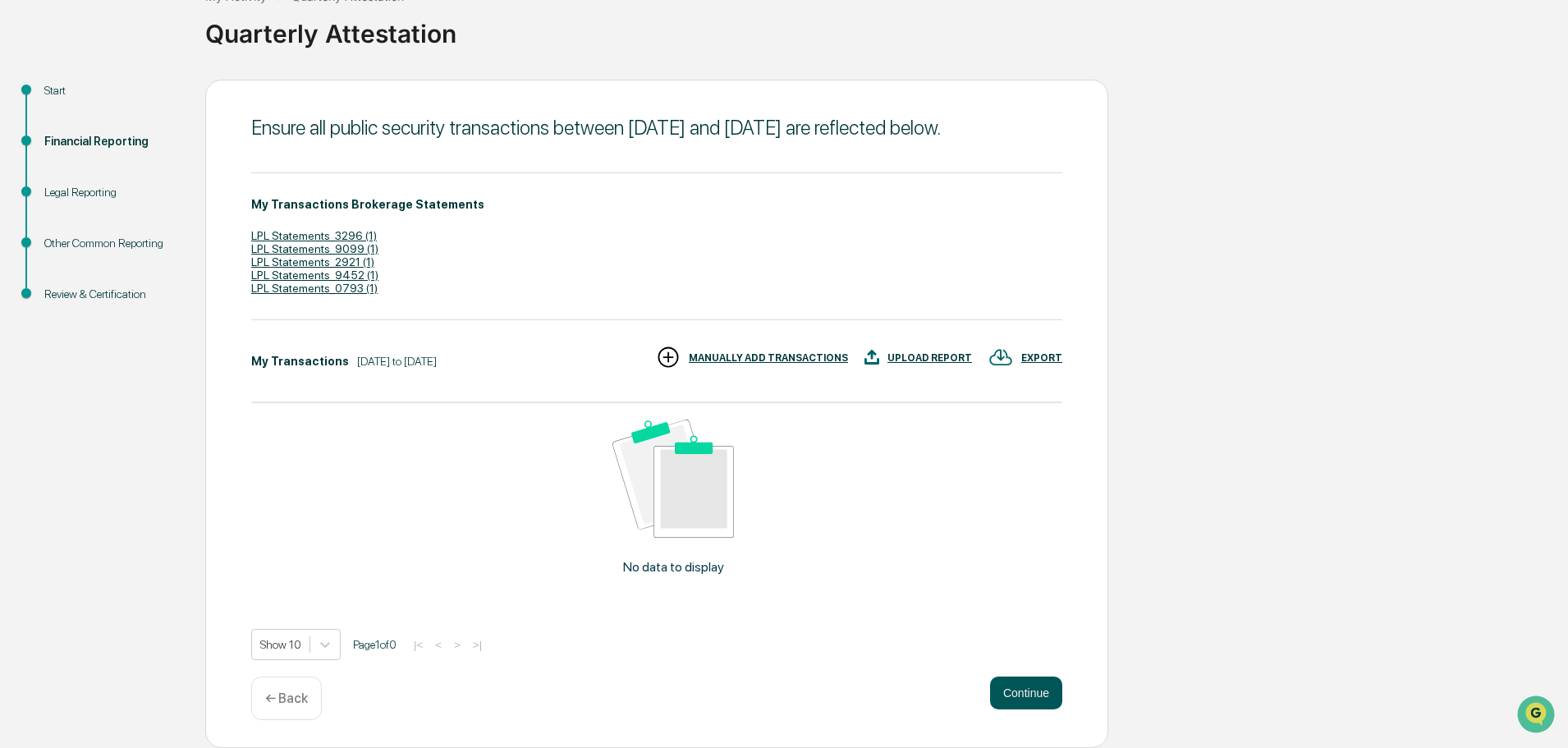
click at [1034, 693] on button "Continue" at bounding box center [1026, 694] width 72 height 33
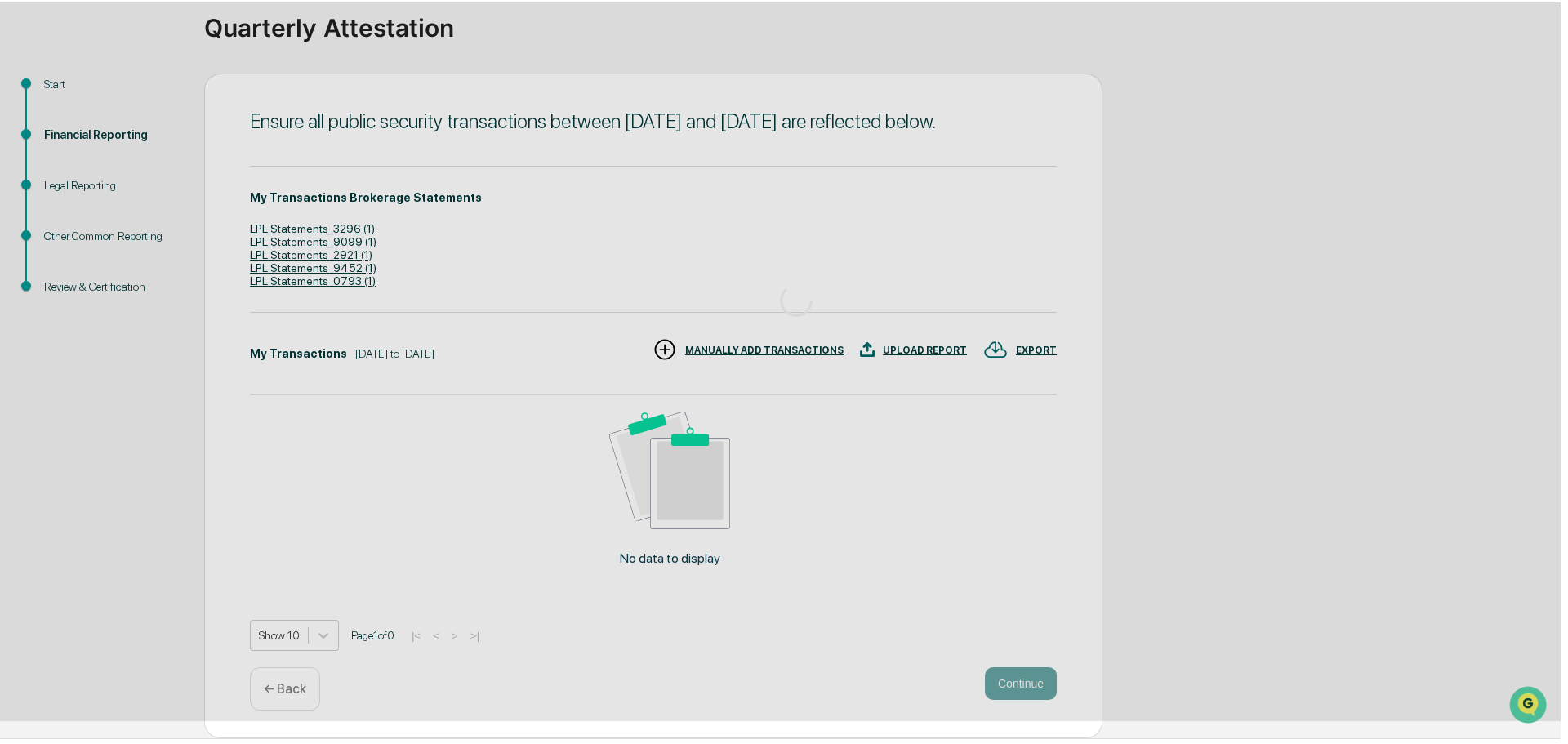
scroll to position [0, 0]
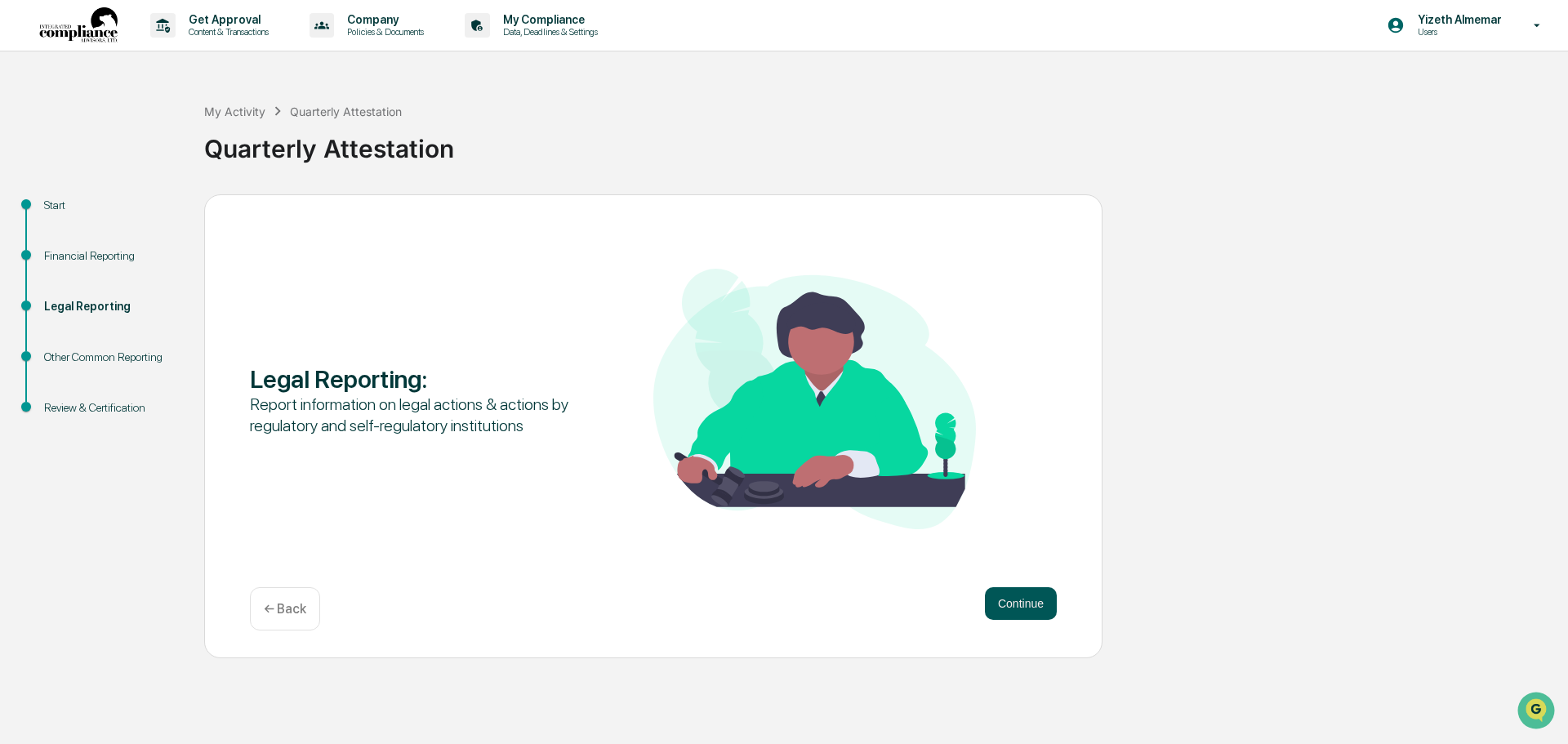
click at [996, 601] on button "Continue" at bounding box center [1021, 604] width 72 height 33
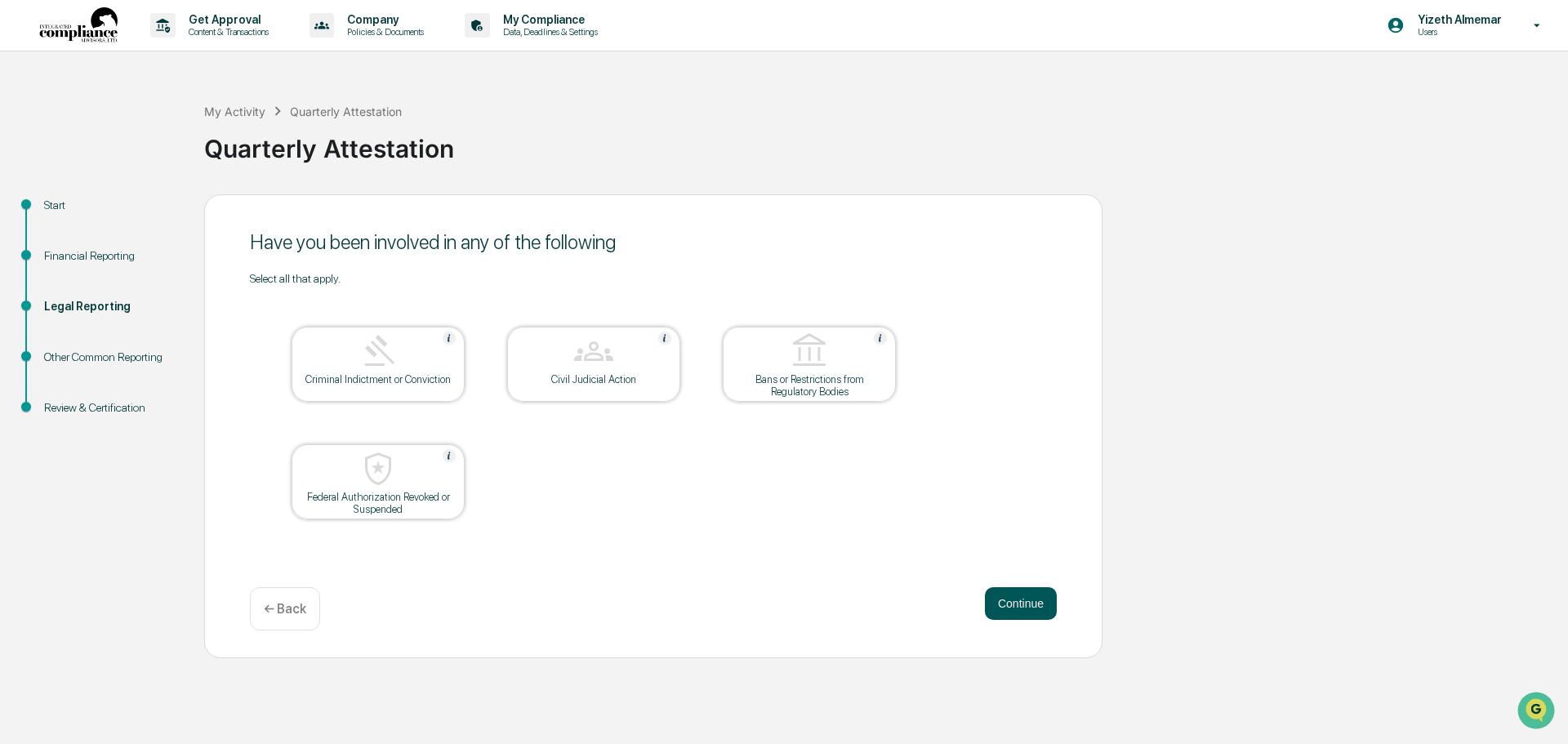
click at [1010, 606] on button "Continue" at bounding box center [1021, 604] width 72 height 33
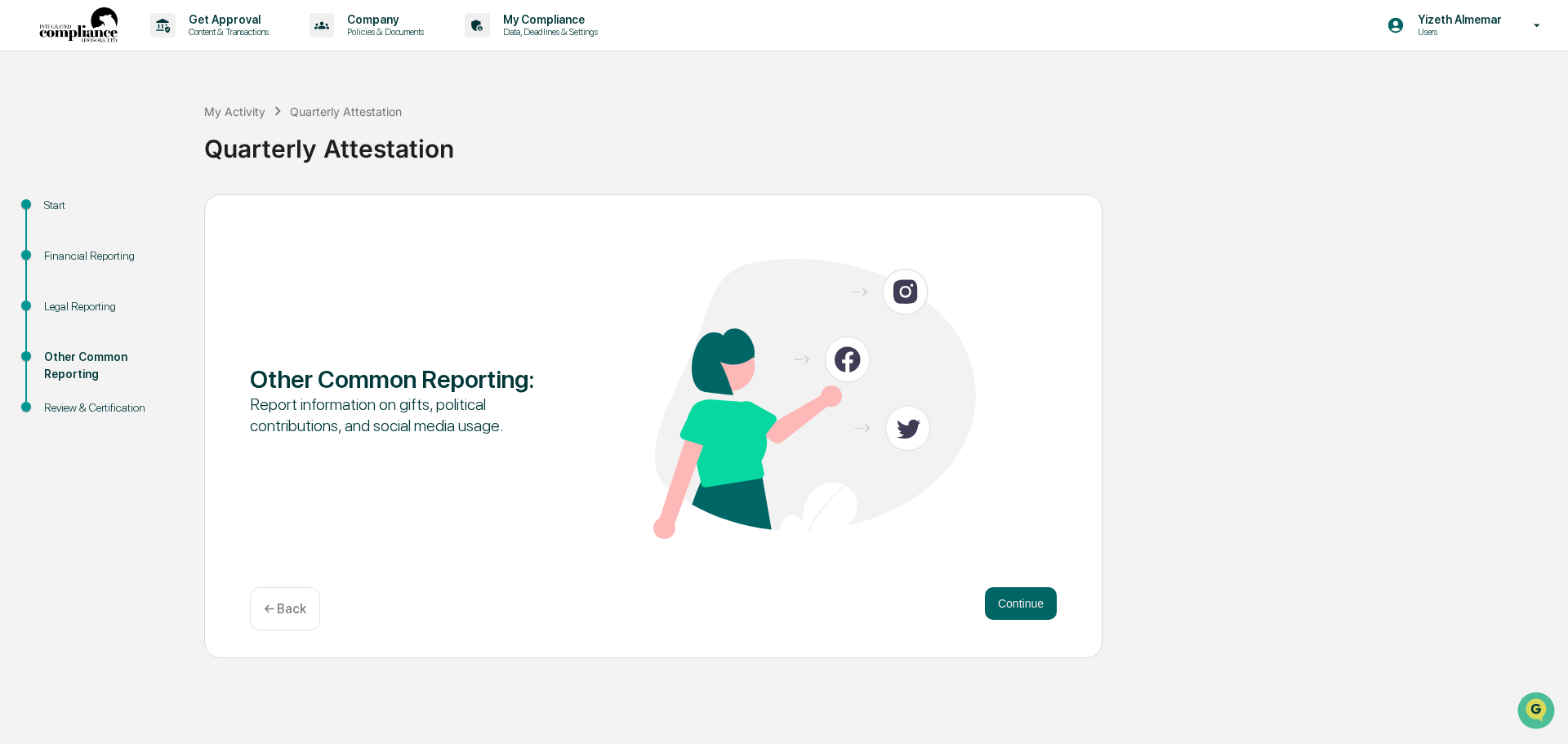
click at [1010, 606] on button "Continue" at bounding box center [1021, 604] width 72 height 33
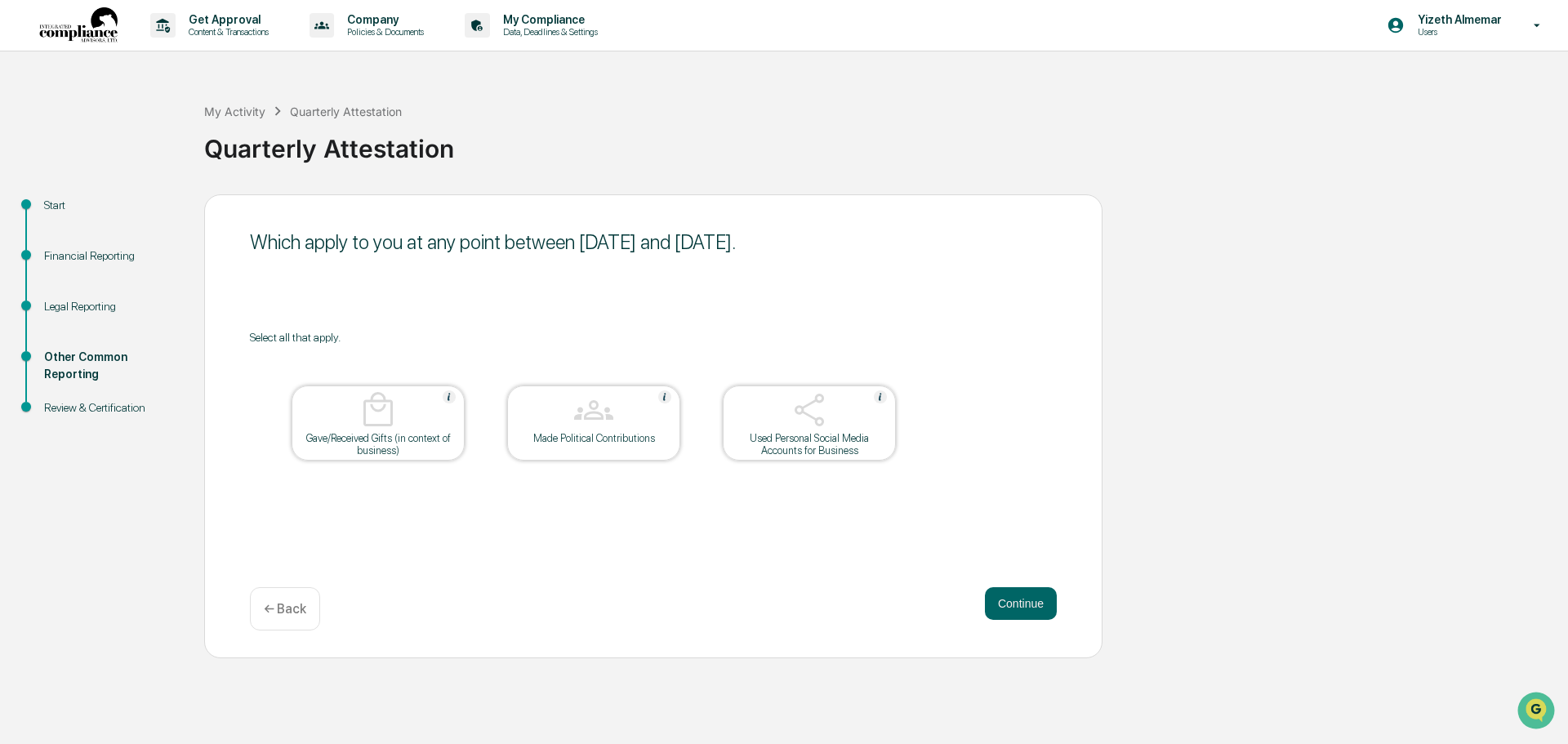
click at [1010, 606] on button "Continue" at bounding box center [1021, 604] width 72 height 33
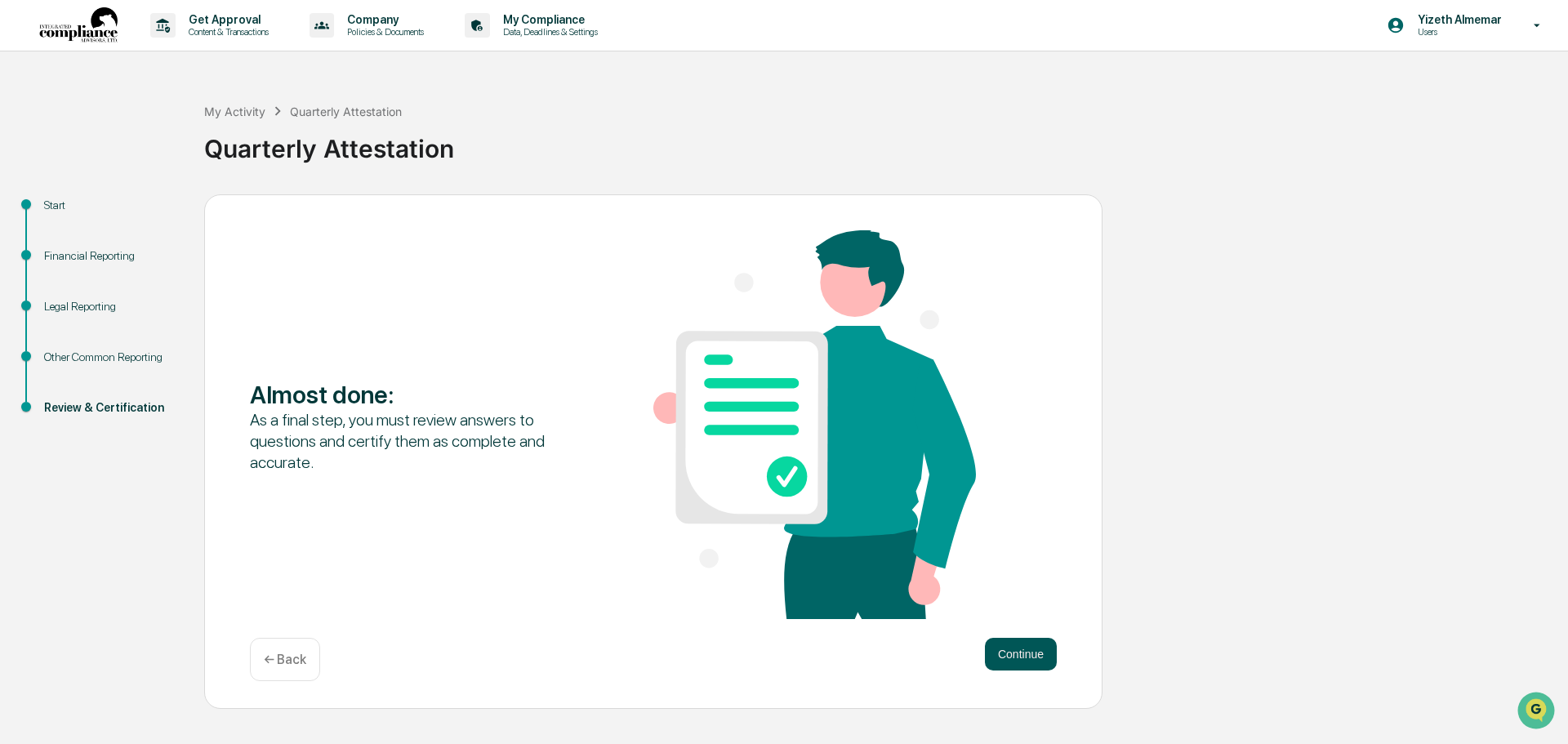
click at [988, 642] on button "Continue" at bounding box center [1021, 655] width 72 height 33
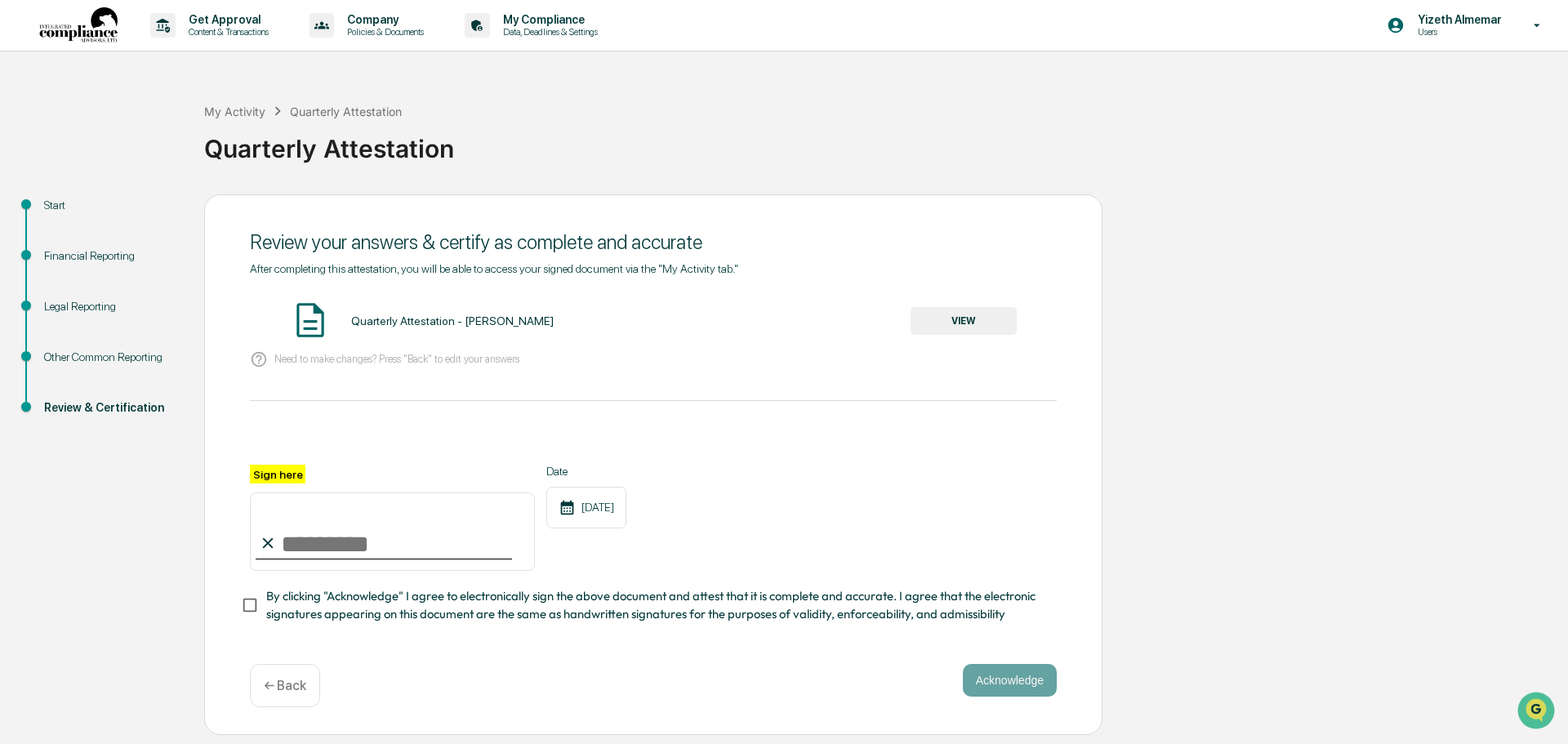
click at [973, 314] on button "VIEW" at bounding box center [964, 321] width 106 height 28
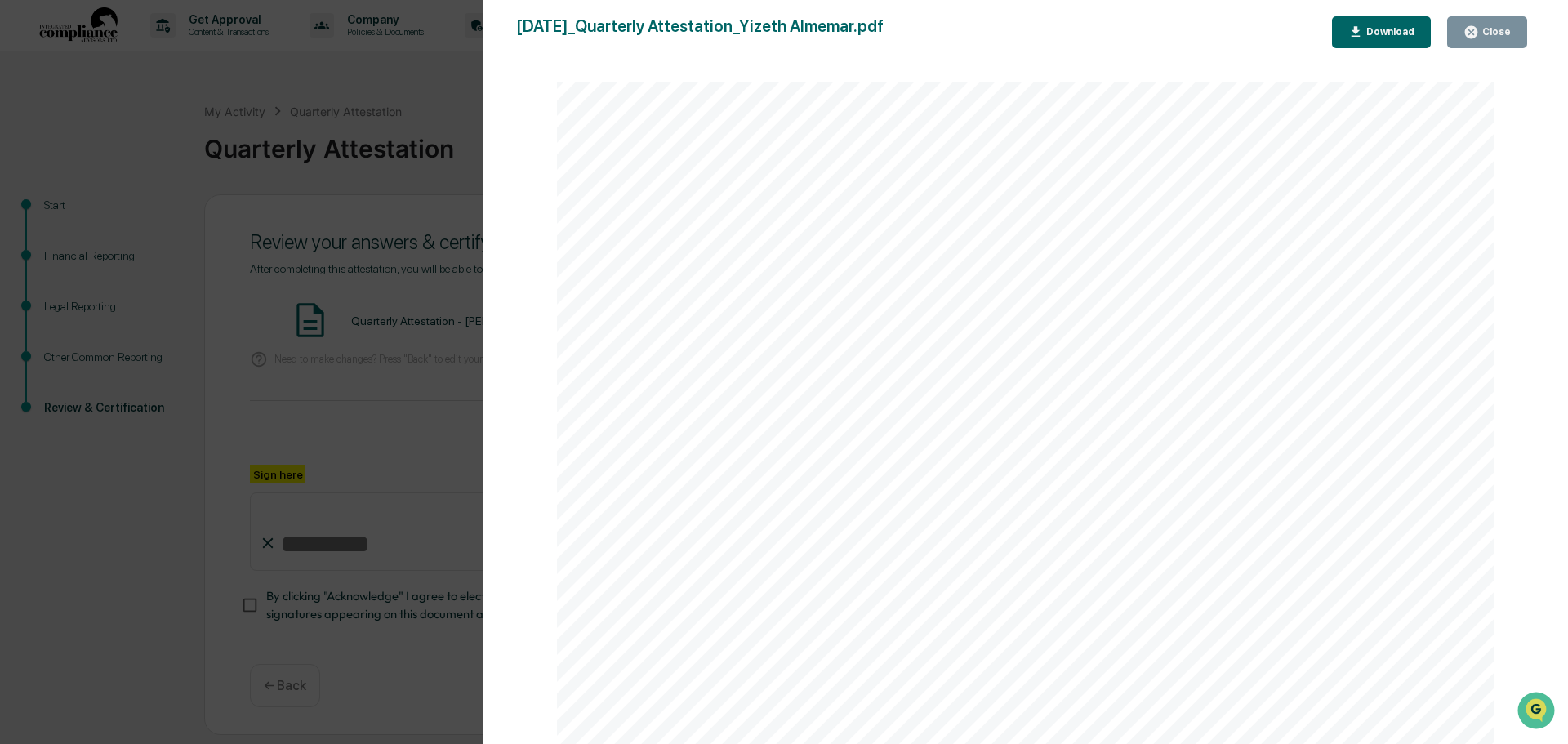
scroll to position [408, 0]
